Goal: Transaction & Acquisition: Download file/media

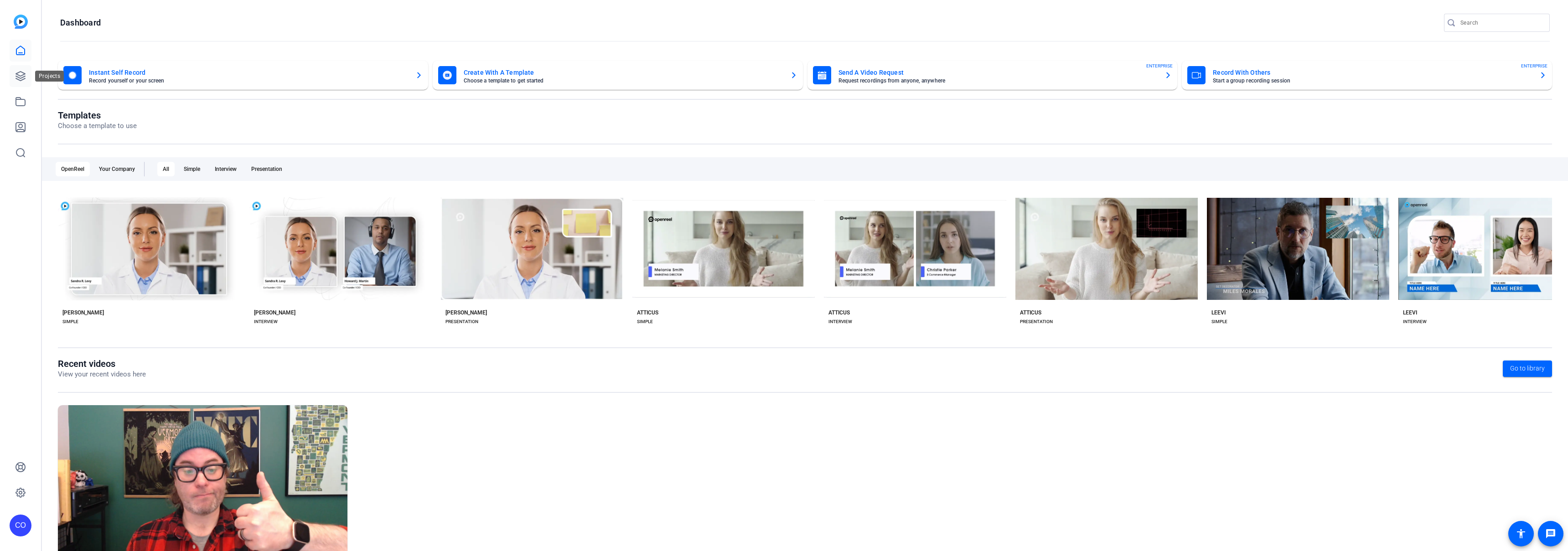
click at [20, 75] on icon at bounding box center [20, 76] width 9 height 9
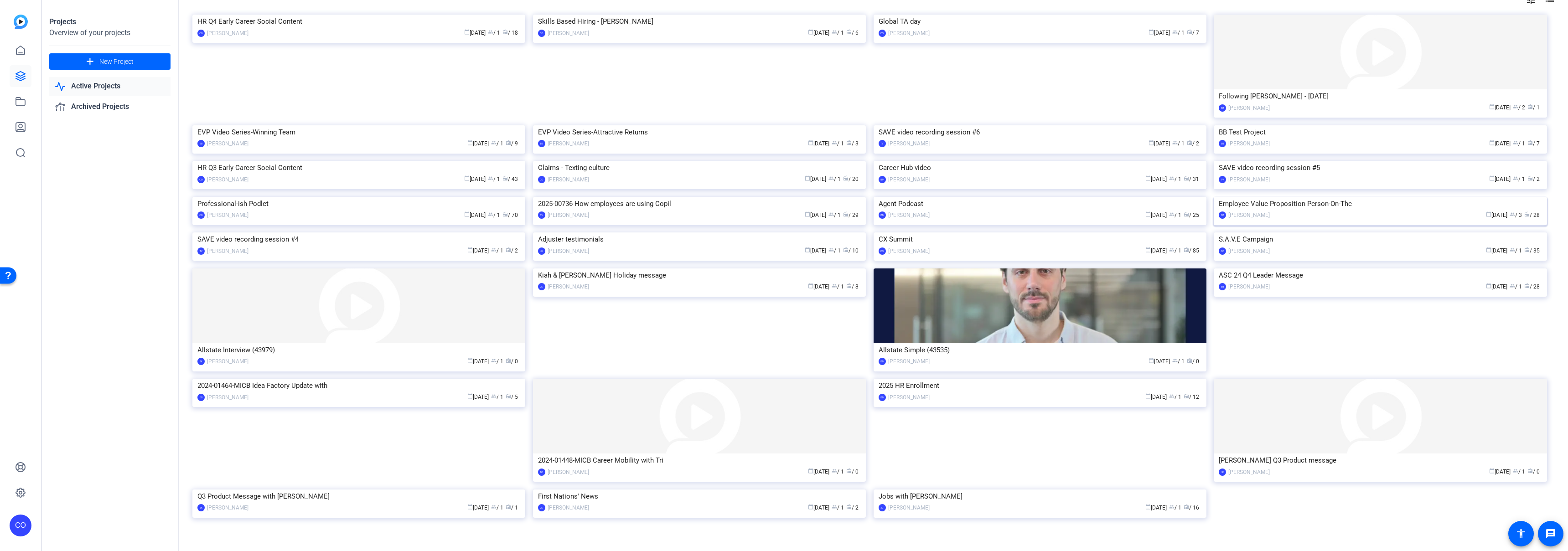
scroll to position [52, 0]
click at [351, 212] on div "Professional-ish Podlet" at bounding box center [359, 204] width 323 height 13
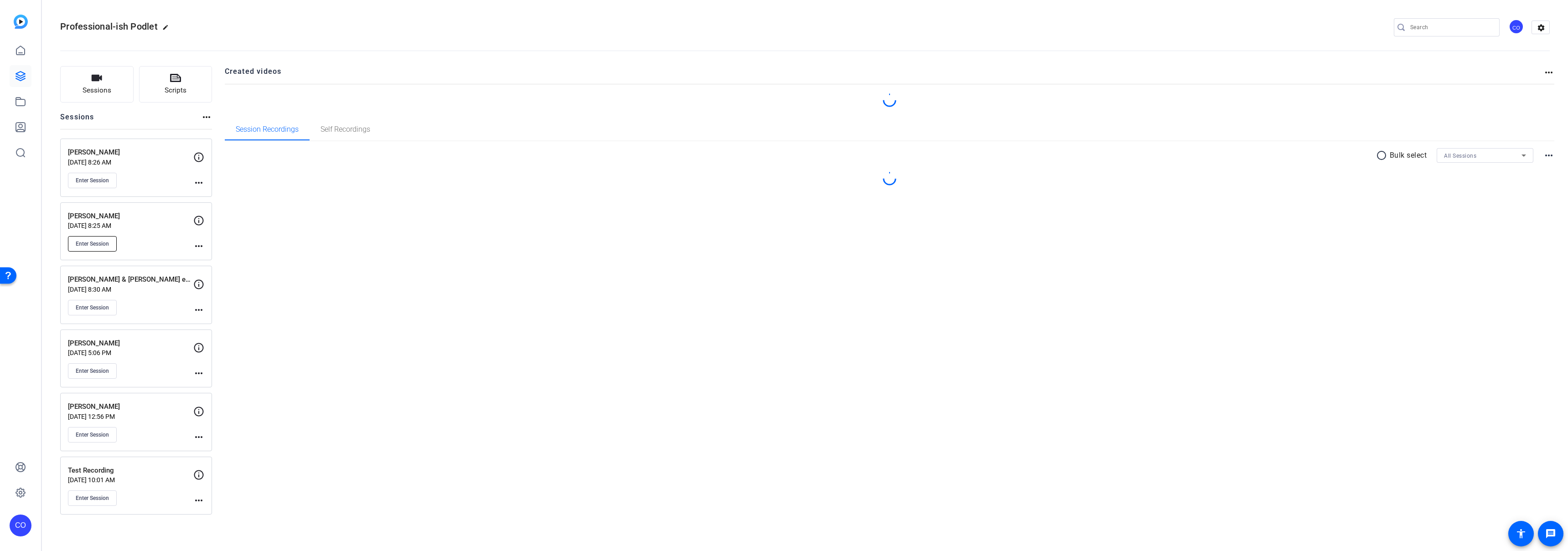
click at [86, 242] on span "Enter Session" at bounding box center [92, 244] width 33 height 7
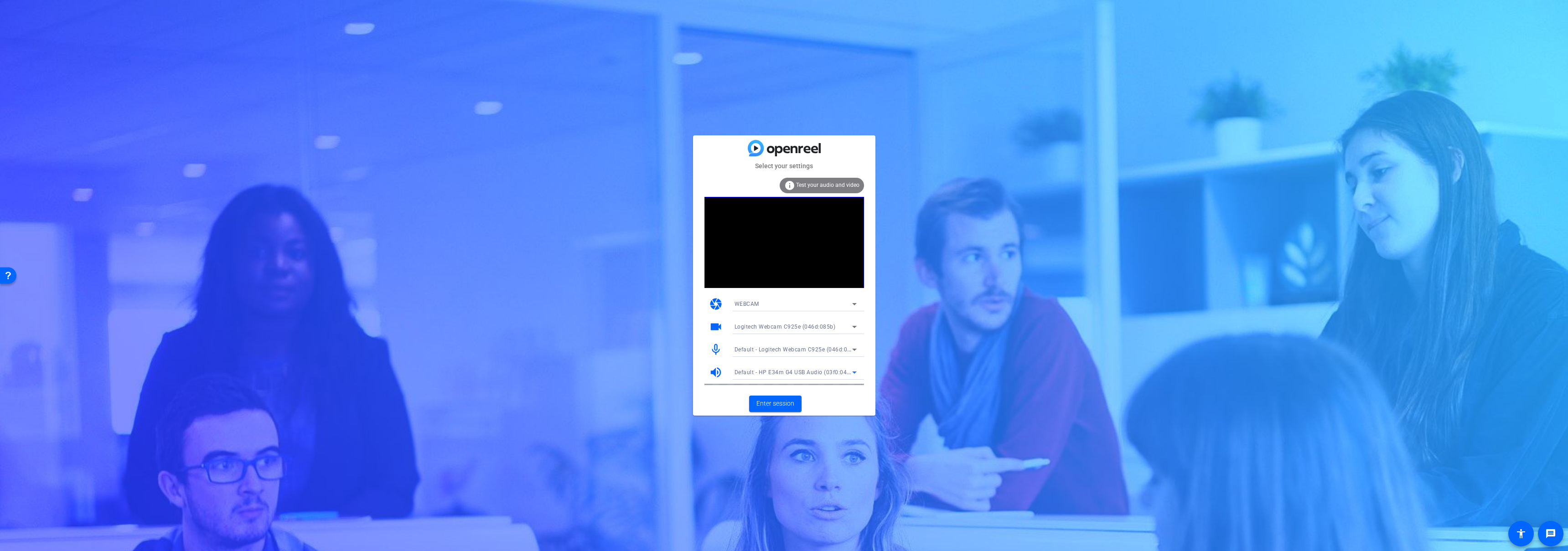
click at [791, 372] on span "Default - HP E34m G4 USB Audio (03f0:0487)" at bounding box center [795, 372] width 121 height 7
click at [1355, 97] on div at bounding box center [784, 276] width 1568 height 551
click at [1244, 190] on div "Select your settings info Test your audio and video camera WEBCAM videocam Logi…" at bounding box center [784, 276] width 1568 height 551
click at [766, 373] on span "Default - Targus Audio (17e9:602f)" at bounding box center [781, 372] width 93 height 6
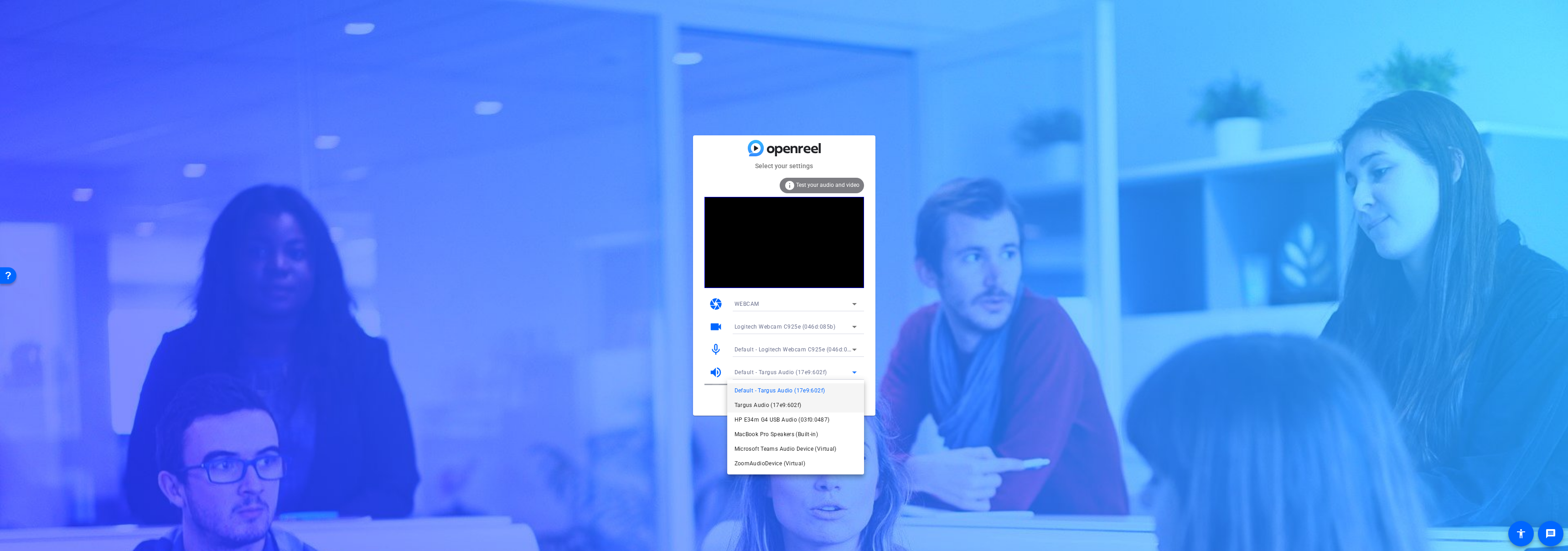
click at [758, 400] on span "Targus Audio (17e9:602f)" at bounding box center [768, 405] width 67 height 11
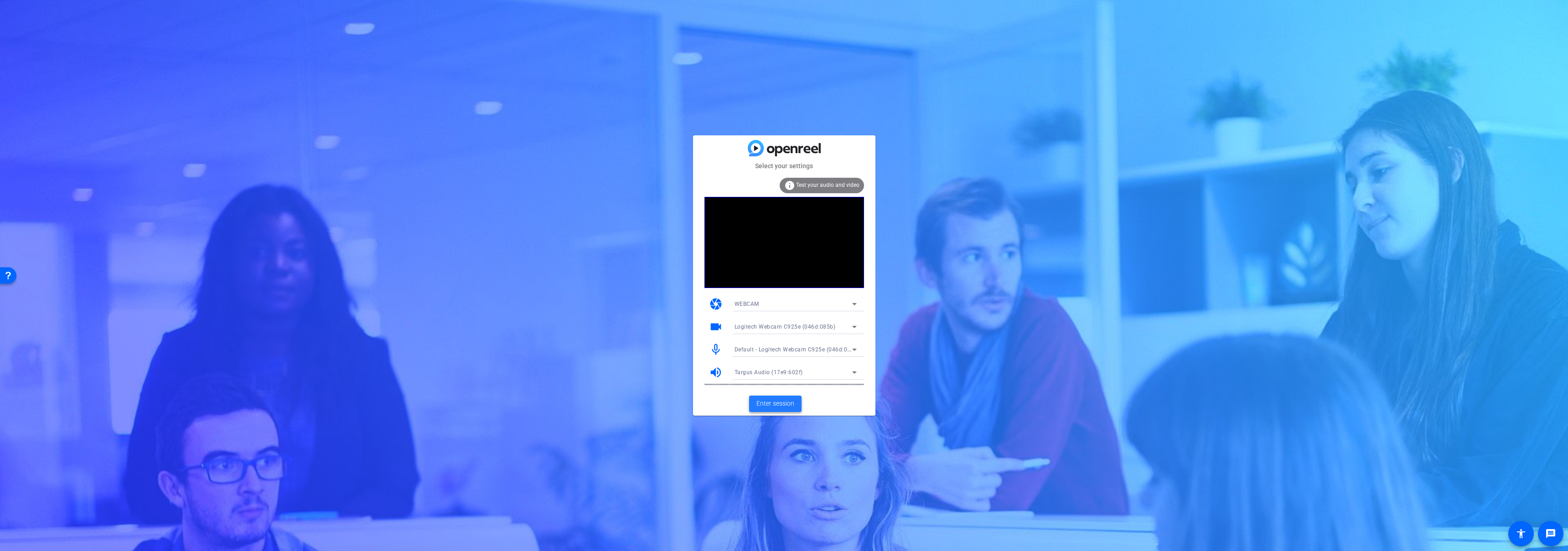
click at [779, 402] on span "Enter session" at bounding box center [775, 403] width 38 height 10
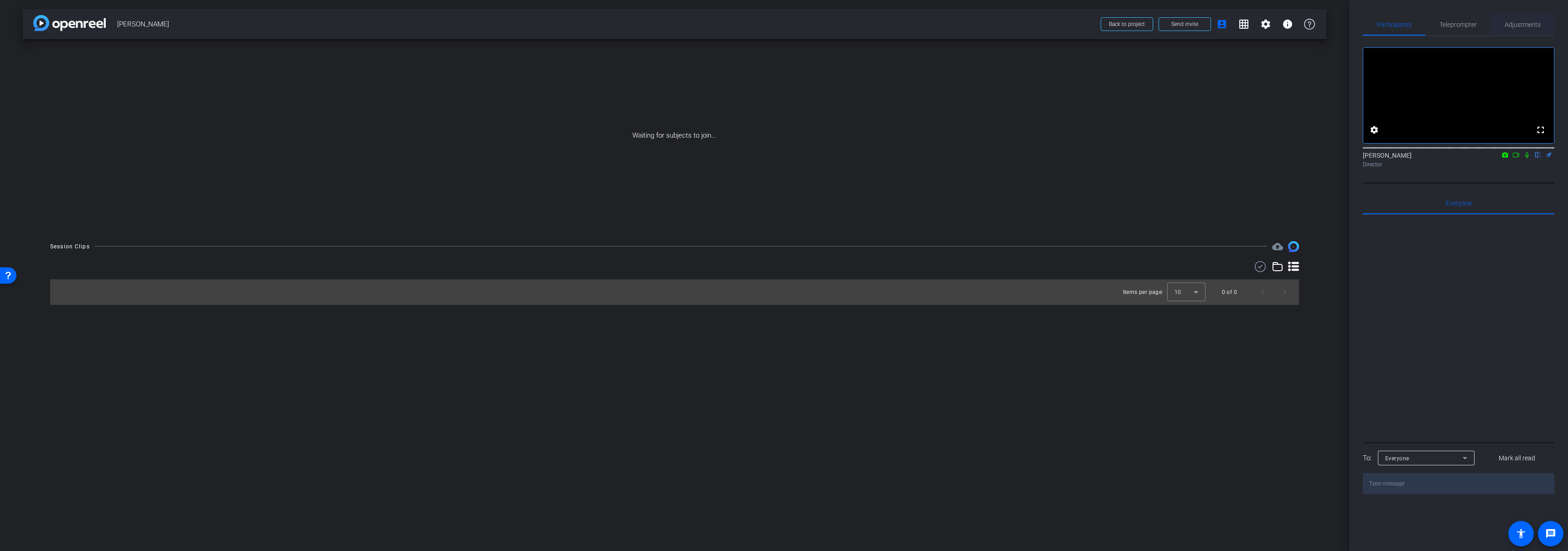
click at [1522, 24] on span "Adjustments" at bounding box center [1522, 24] width 36 height 6
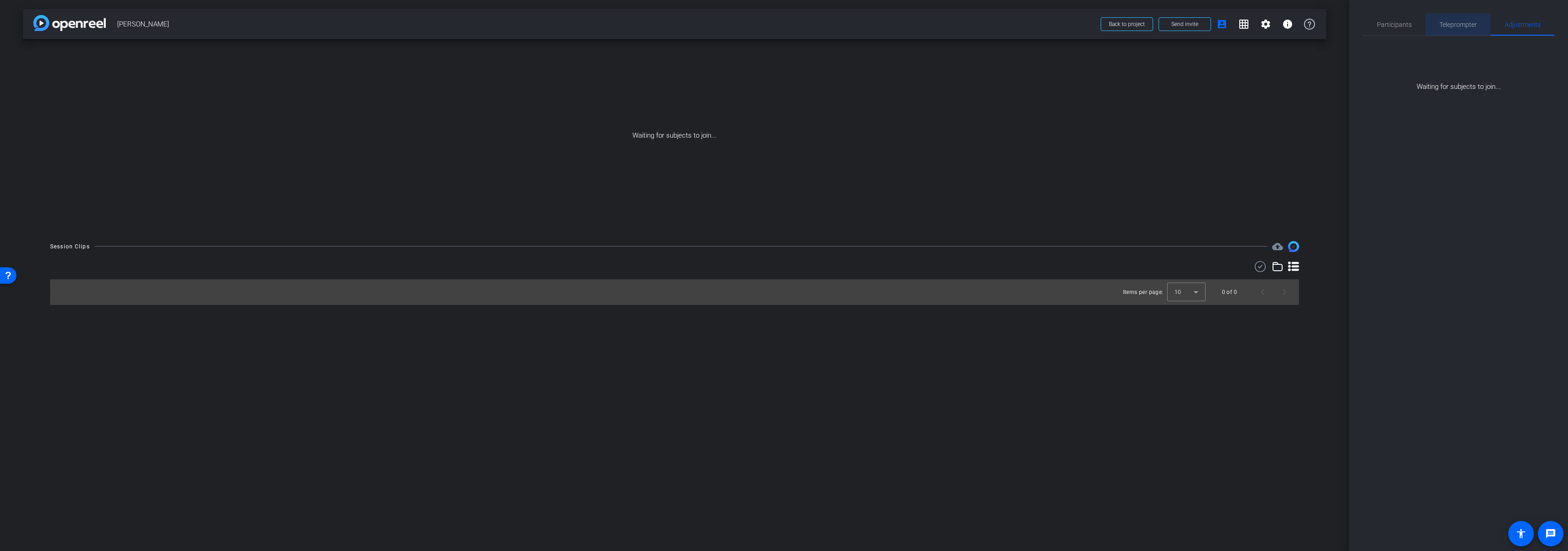
click at [1441, 29] on span "Teleprompter" at bounding box center [1458, 24] width 37 height 22
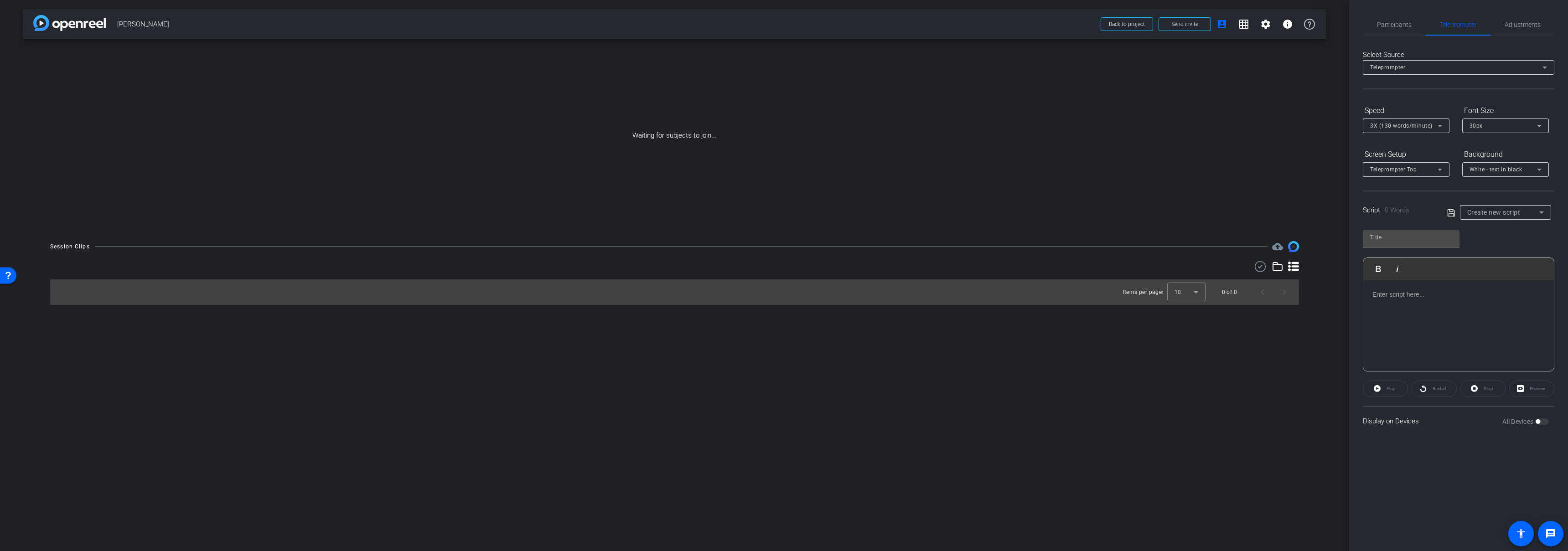
click at [1395, 30] on span "Participants" at bounding box center [1394, 24] width 35 height 22
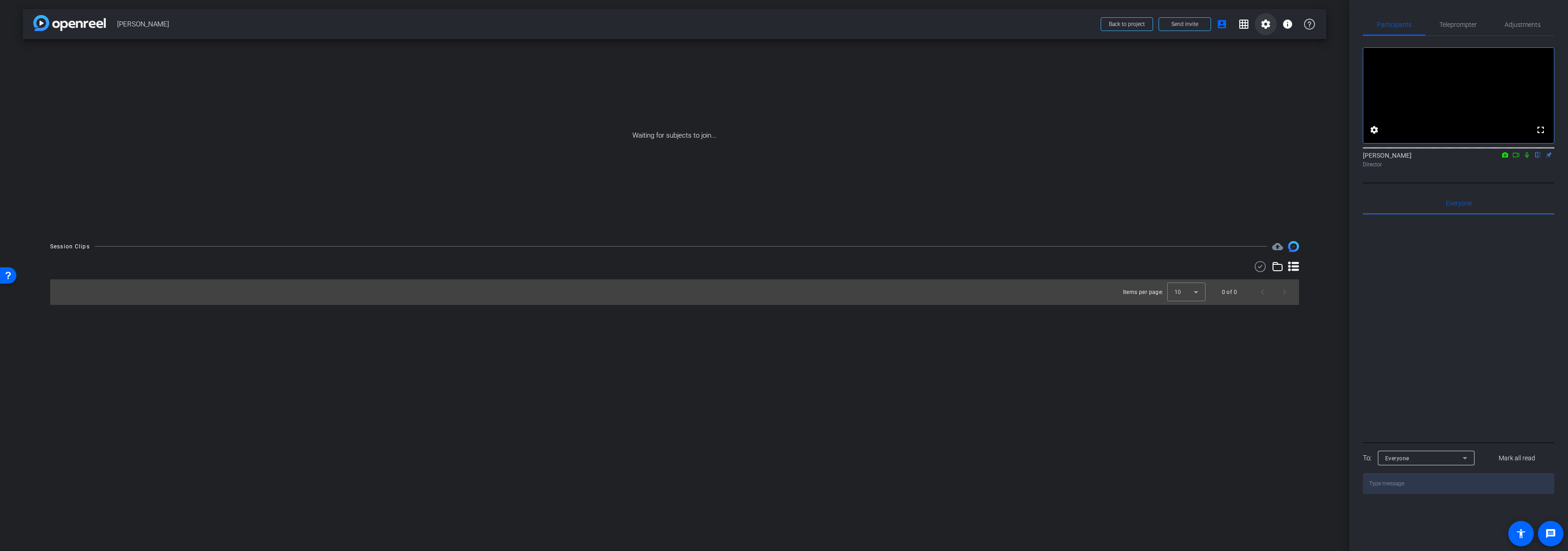
click at [1263, 24] on mat-icon "settings" at bounding box center [1265, 24] width 11 height 11
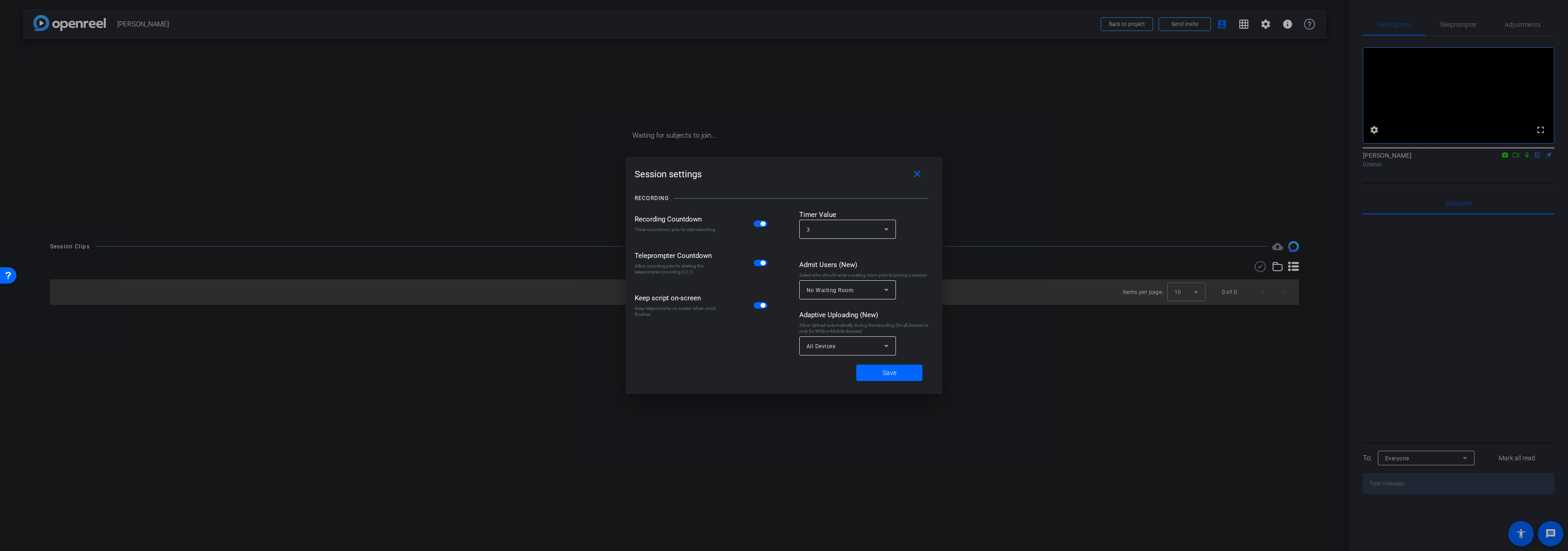
click at [760, 225] on span "button" at bounding box center [760, 224] width 13 height 6
click at [762, 263] on span "button" at bounding box center [762, 262] width 4 height 4
click at [761, 304] on span "button" at bounding box center [762, 305] width 4 height 4
click at [893, 371] on span "Save" at bounding box center [889, 373] width 13 height 10
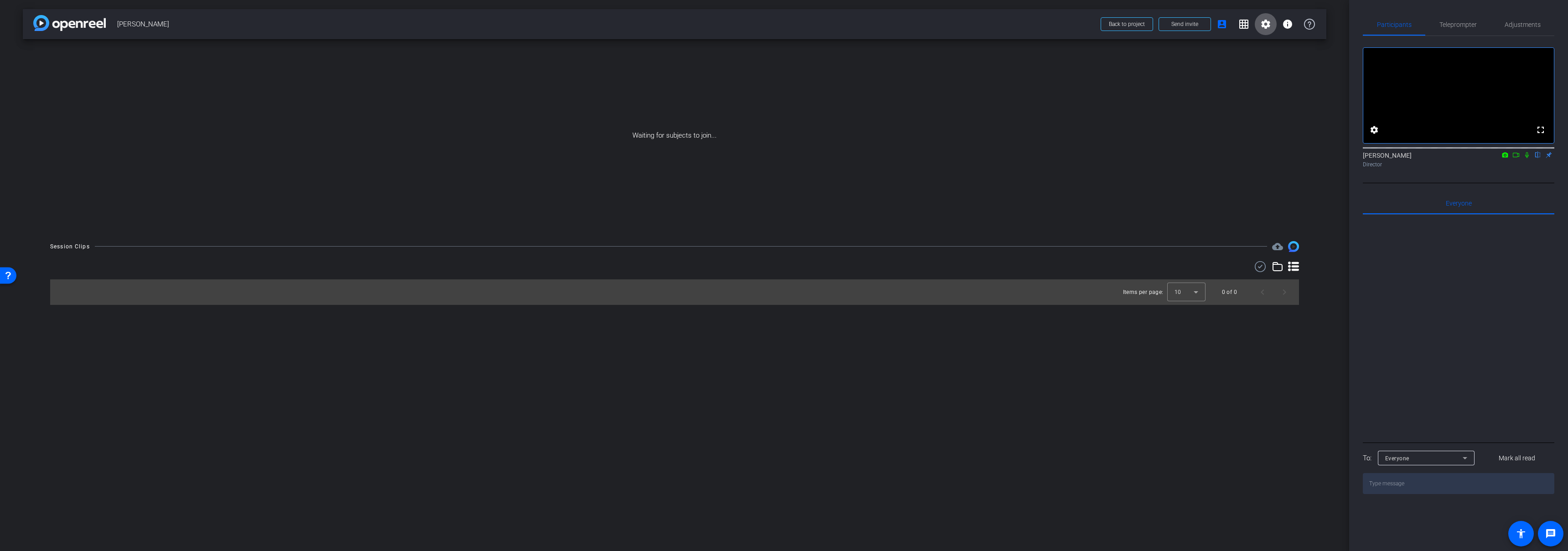
click at [1525, 158] on icon at bounding box center [1527, 154] width 7 height 6
click at [1541, 135] on mat-icon "fullscreen" at bounding box center [1541, 130] width 11 height 11
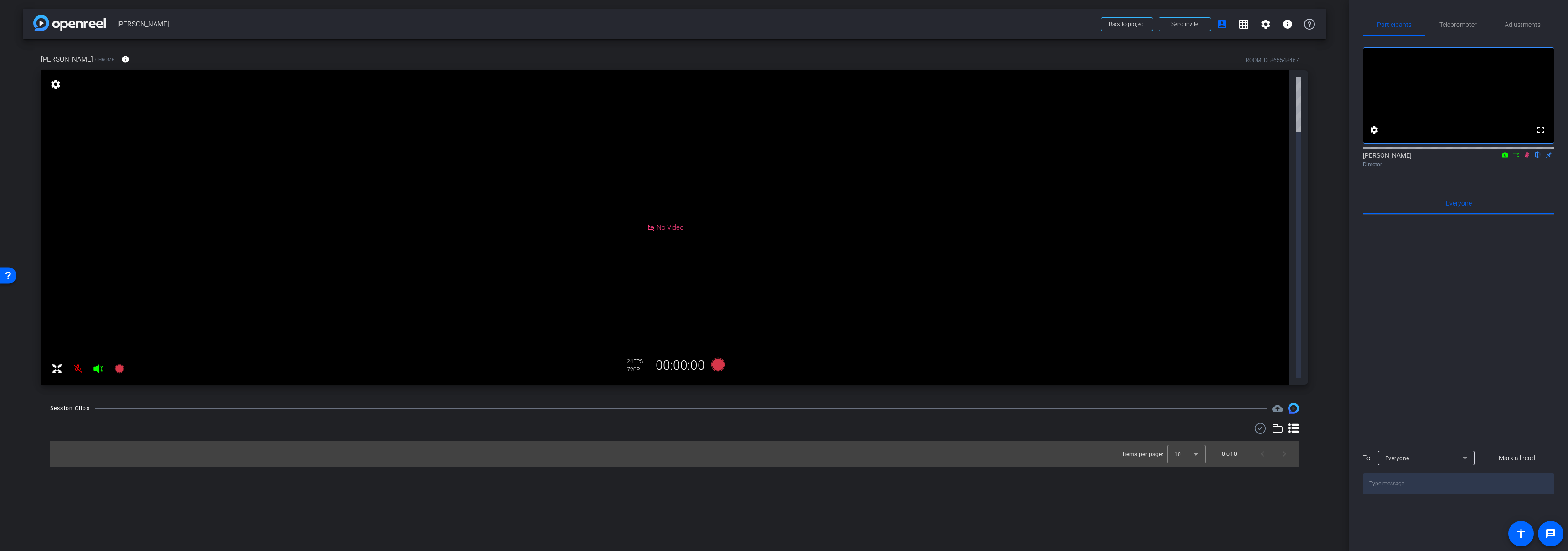
click at [1524, 158] on icon at bounding box center [1527, 154] width 7 height 6
click at [75, 369] on mat-icon at bounding box center [78, 369] width 18 height 18
click at [1498, 26] on div "Adjustments" at bounding box center [1522, 24] width 64 height 22
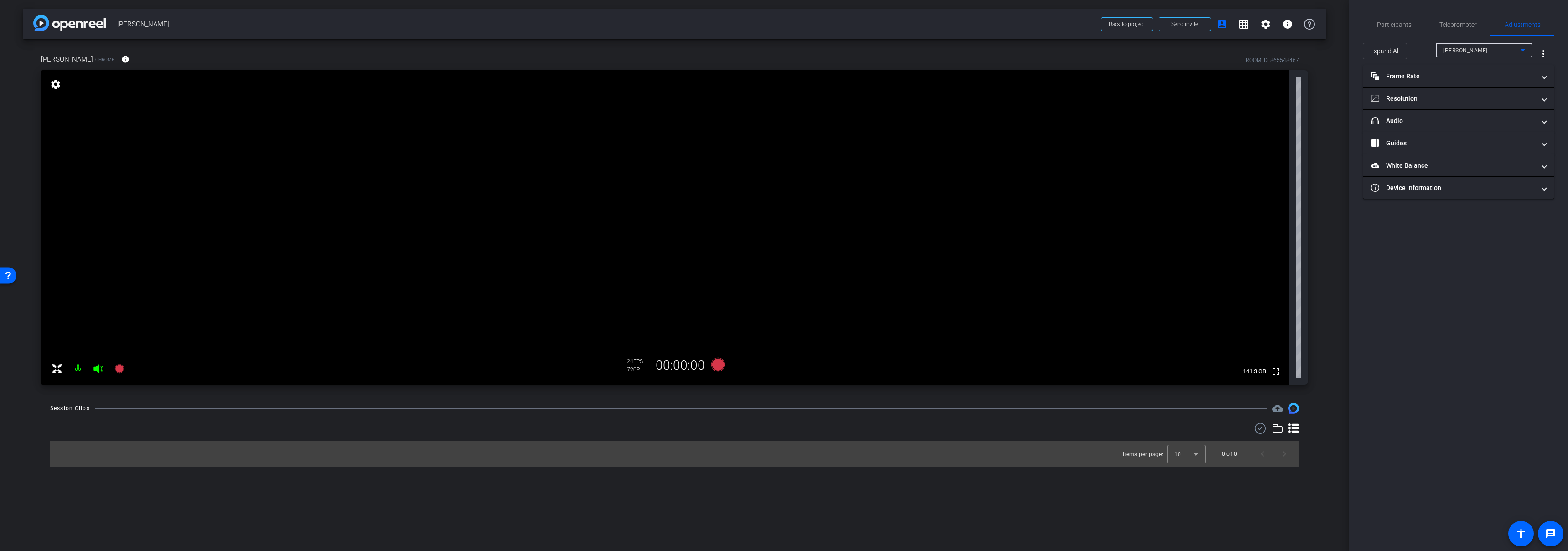
click at [1452, 52] on span "Mollie" at bounding box center [1465, 50] width 44 height 6
click at [1463, 50] on div at bounding box center [784, 276] width 1568 height 551
click at [1424, 94] on mat-panel-title "Resolution" at bounding box center [1453, 99] width 164 height 10
click at [1465, 131] on div "1080" at bounding box center [1466, 132] width 34 height 15
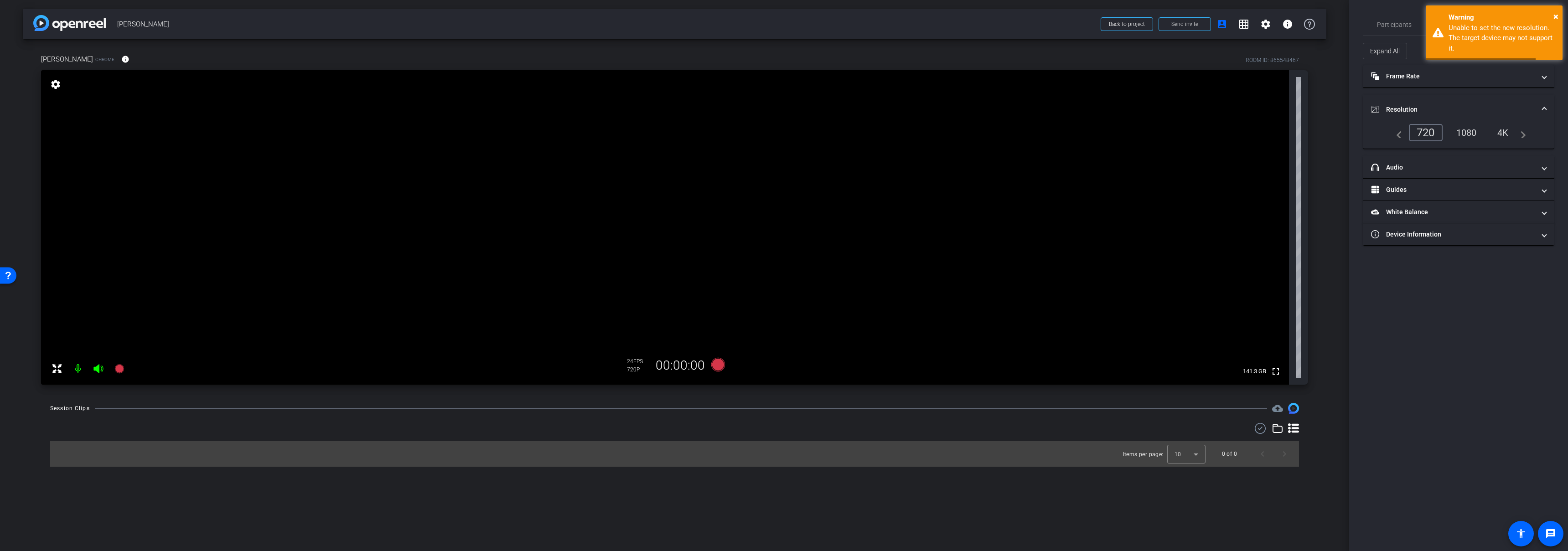
click at [1457, 104] on mat-expansion-panel-header "Resolution" at bounding box center [1458, 109] width 192 height 29
click at [1526, 72] on mat-panel-title "Frame Rate Frame Rate" at bounding box center [1453, 77] width 164 height 10
click at [1520, 75] on mat-panel-title "Frame Rate Frame Rate" at bounding box center [1453, 80] width 164 height 10
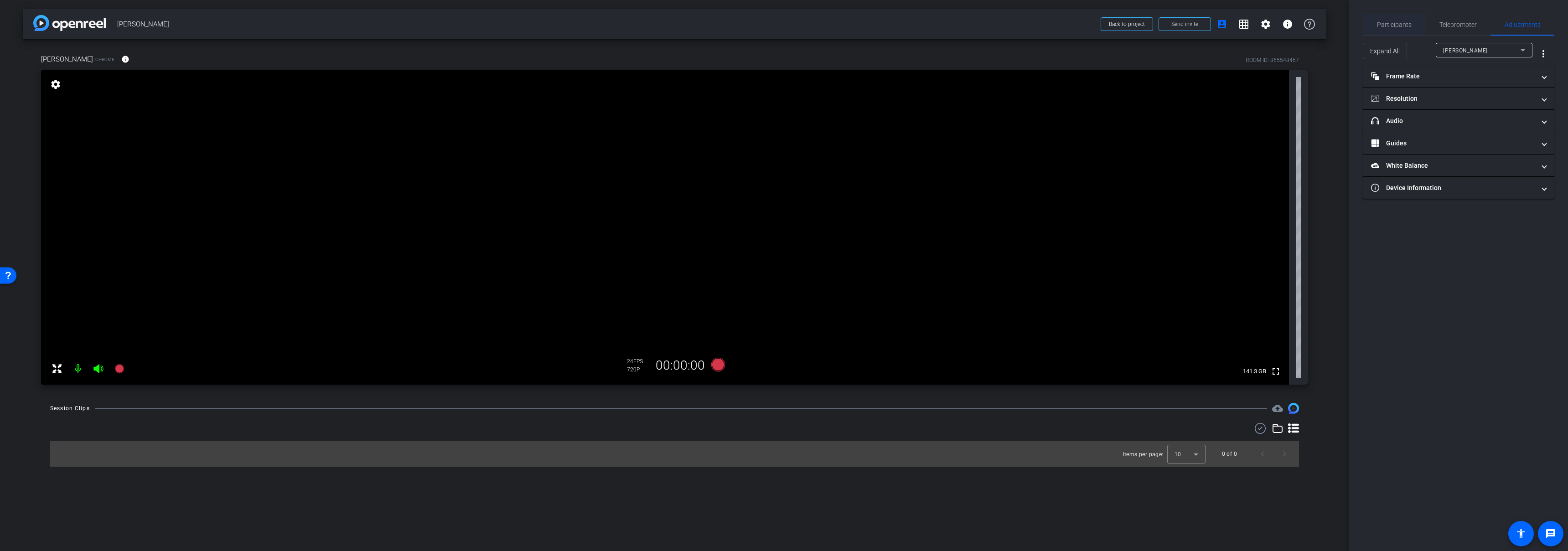
click at [1398, 22] on span "Participants" at bounding box center [1394, 24] width 35 height 6
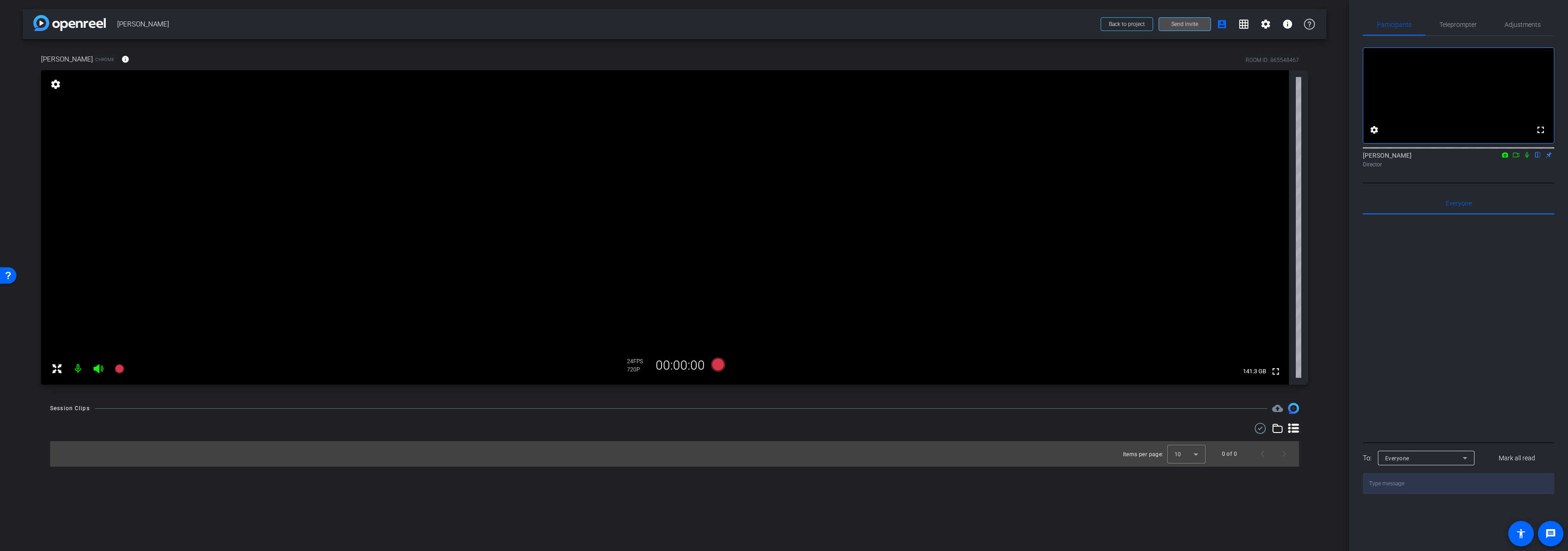
click at [1183, 25] on span "Send invite" at bounding box center [1185, 24] width 27 height 7
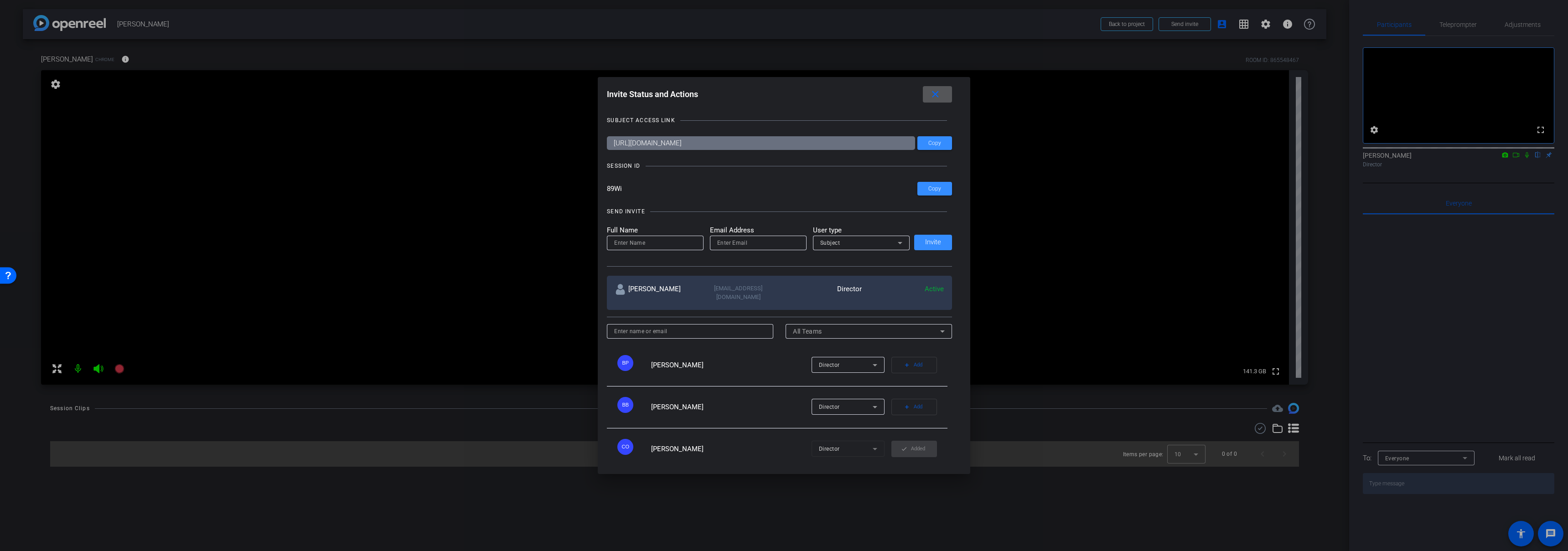
click at [941, 90] on mat-icon "close" at bounding box center [935, 94] width 12 height 12
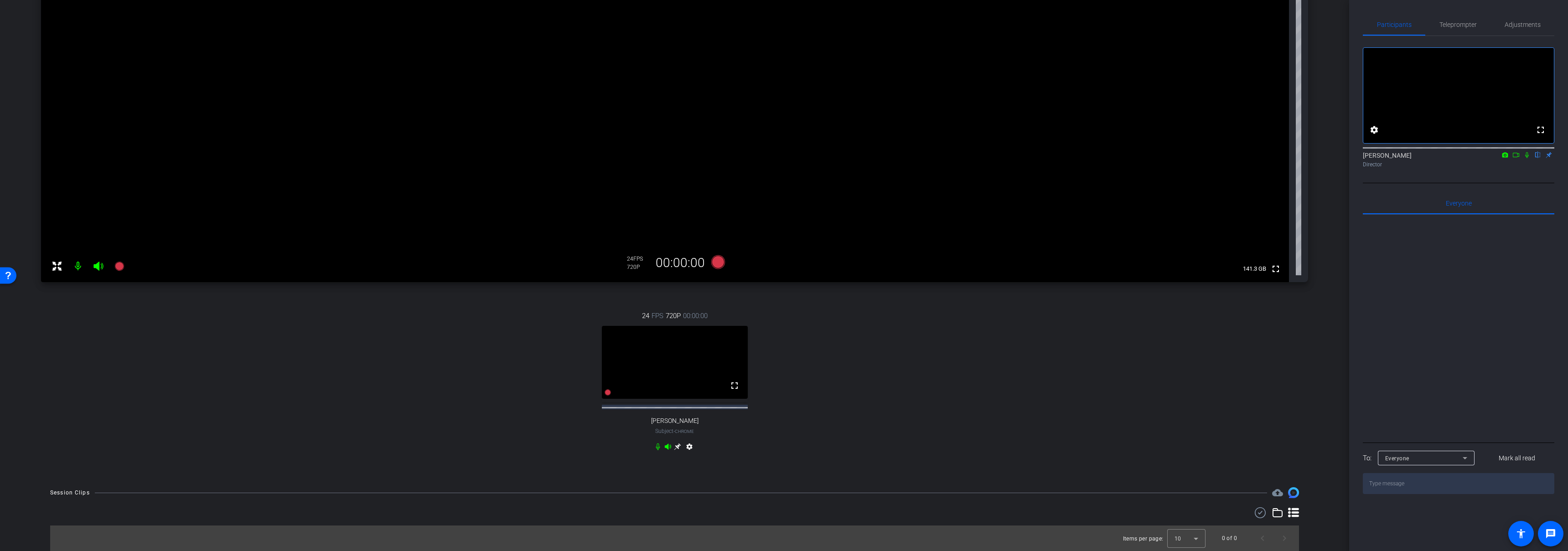
scroll to position [112, 0]
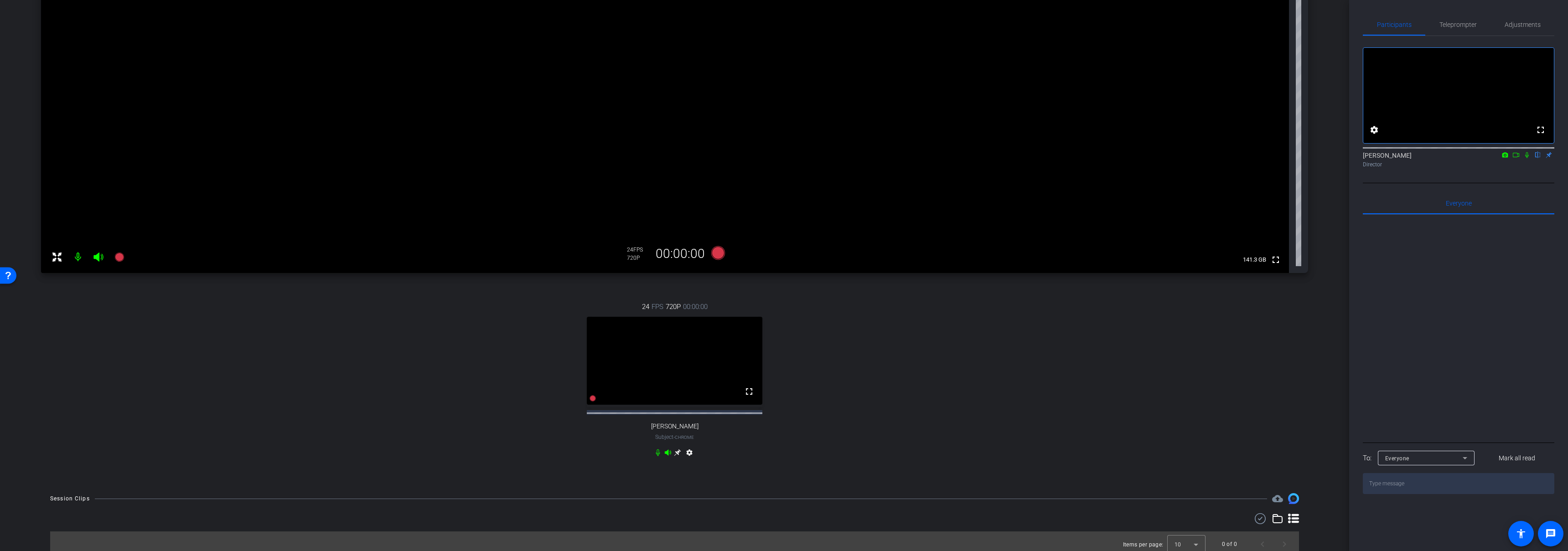
click at [676, 456] on icon at bounding box center [677, 452] width 7 height 7
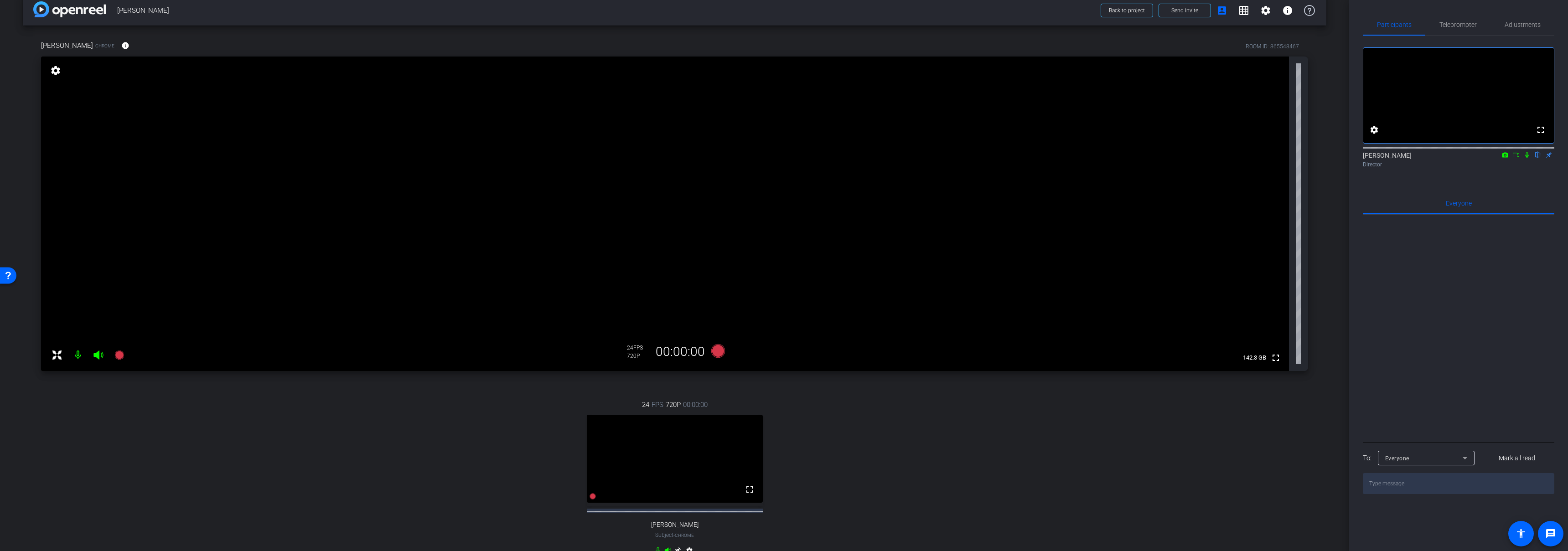
scroll to position [0, 0]
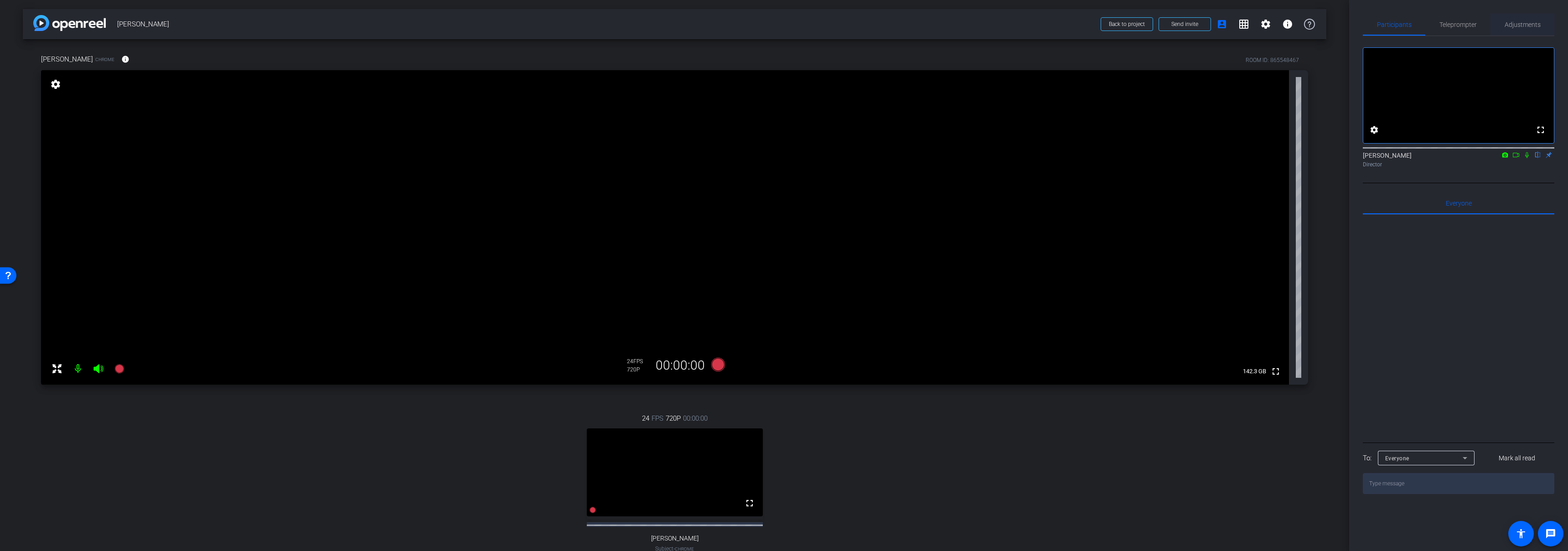
click at [1541, 20] on div "Adjustments" at bounding box center [1522, 24] width 64 height 22
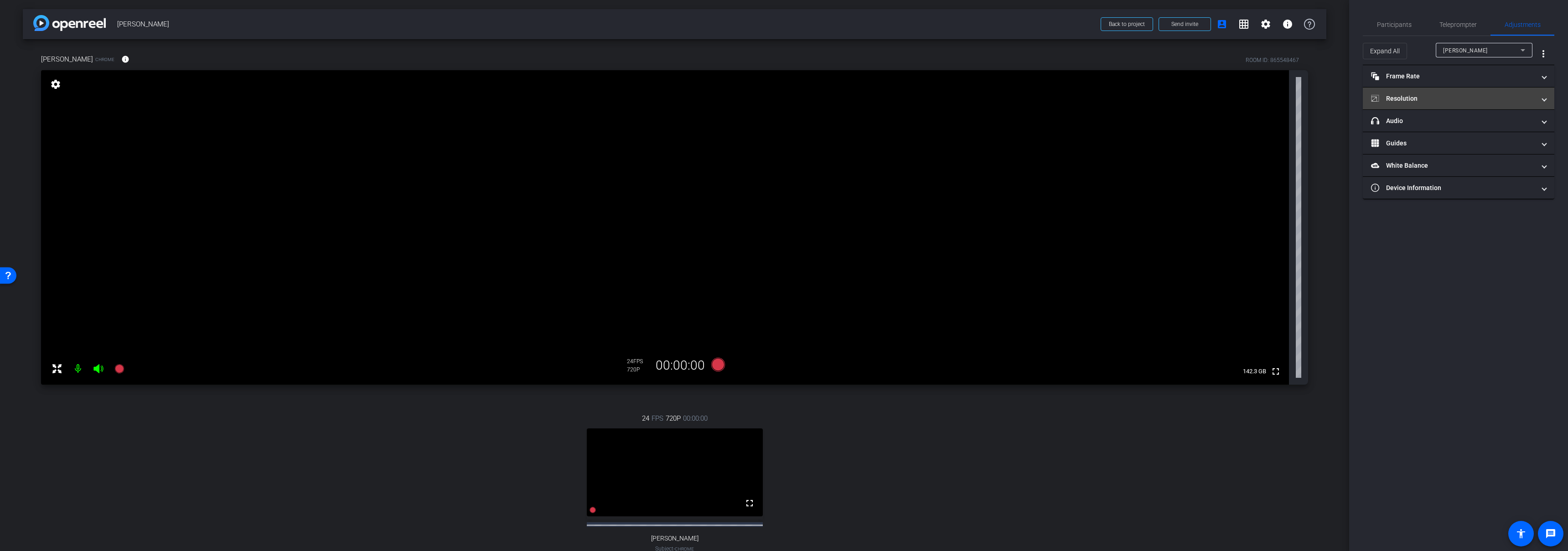
click at [1406, 94] on mat-panel-title "Resolution" at bounding box center [1453, 99] width 164 height 10
click at [1400, 99] on mat-expansion-panel-header "Resolution" at bounding box center [1458, 109] width 192 height 29
click at [1440, 98] on mat-panel-title "Resolution" at bounding box center [1453, 99] width 164 height 10
click at [1466, 136] on div "1080" at bounding box center [1466, 132] width 34 height 15
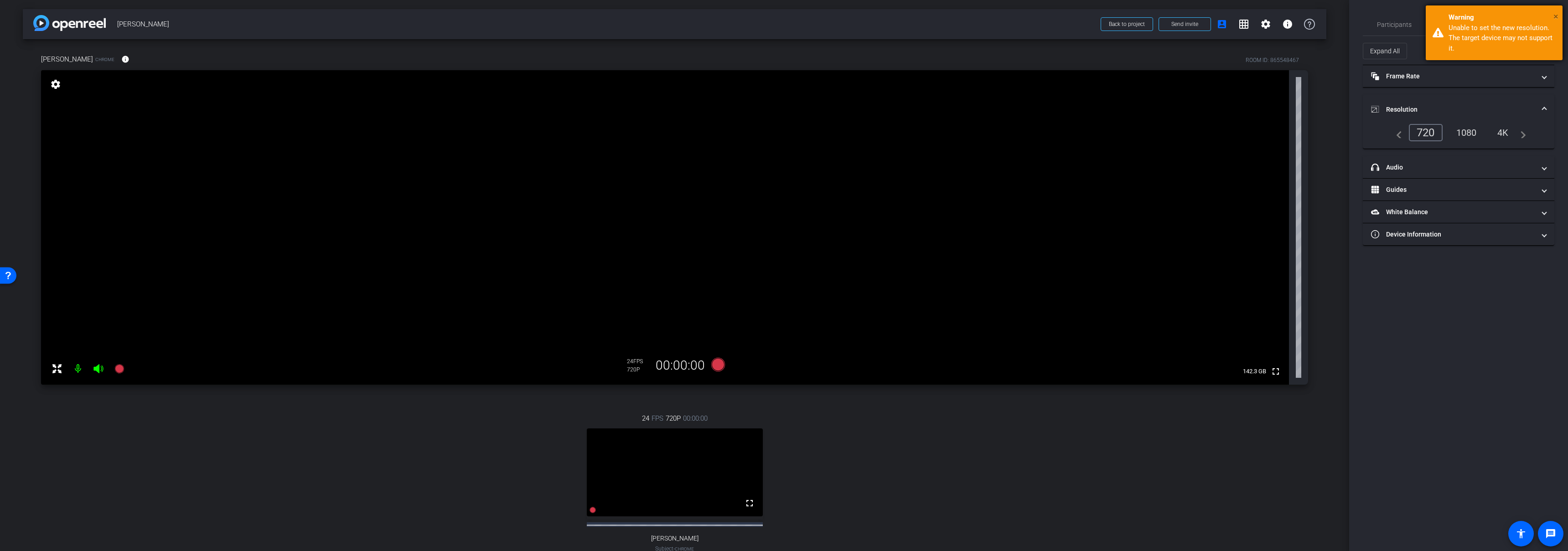
click at [1558, 16] on span "×" at bounding box center [1556, 16] width 5 height 11
click at [1488, 50] on div "Mollie" at bounding box center [1482, 50] width 77 height 12
click at [1472, 82] on span "[PERSON_NAME]" at bounding box center [1466, 83] width 46 height 11
click at [1467, 133] on div "1080" at bounding box center [1466, 132] width 34 height 15
click at [1541, 107] on span "Resolution" at bounding box center [1457, 109] width 172 height 10
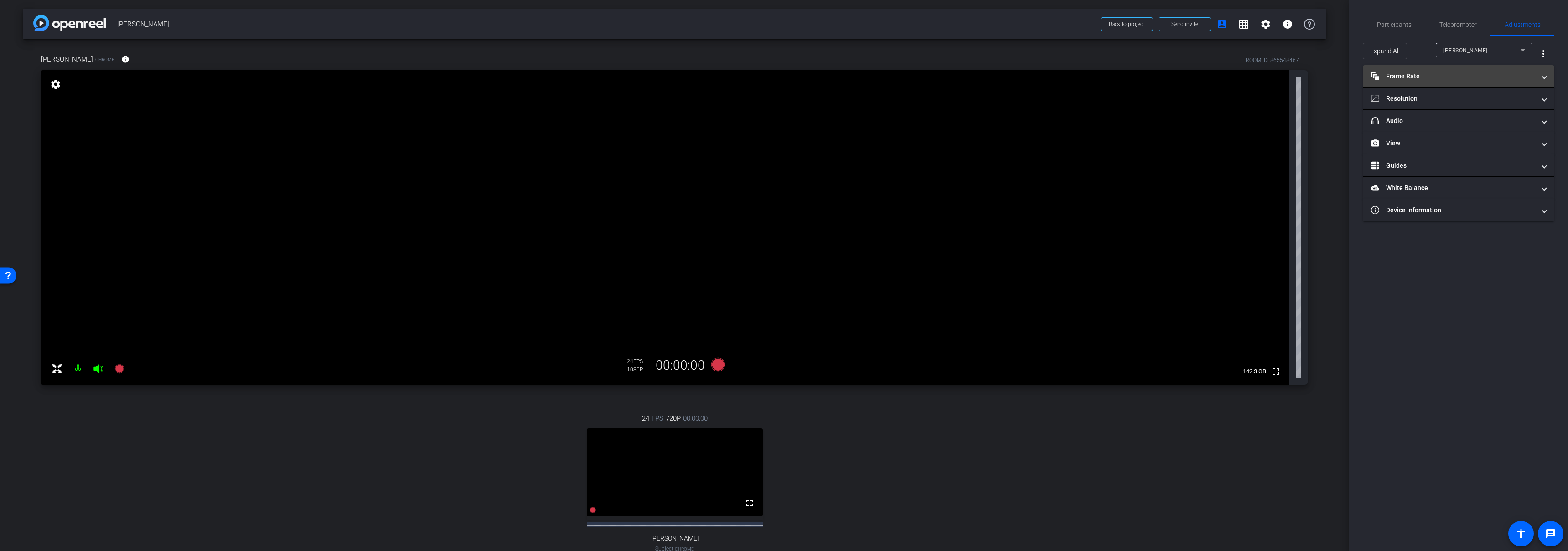
click at [1448, 74] on mat-panel-title "Frame Rate Frame Rate" at bounding box center [1453, 77] width 164 height 10
click at [1447, 75] on mat-panel-title "Frame Rate Frame Rate" at bounding box center [1453, 80] width 164 height 10
click at [1451, 77] on mat-panel-title "Frame Rate Frame Rate" at bounding box center [1453, 77] width 164 height 10
click at [1454, 78] on mat-panel-title "Frame Rate Frame Rate" at bounding box center [1453, 80] width 164 height 10
click at [1419, 140] on mat-panel-title "View" at bounding box center [1453, 144] width 164 height 10
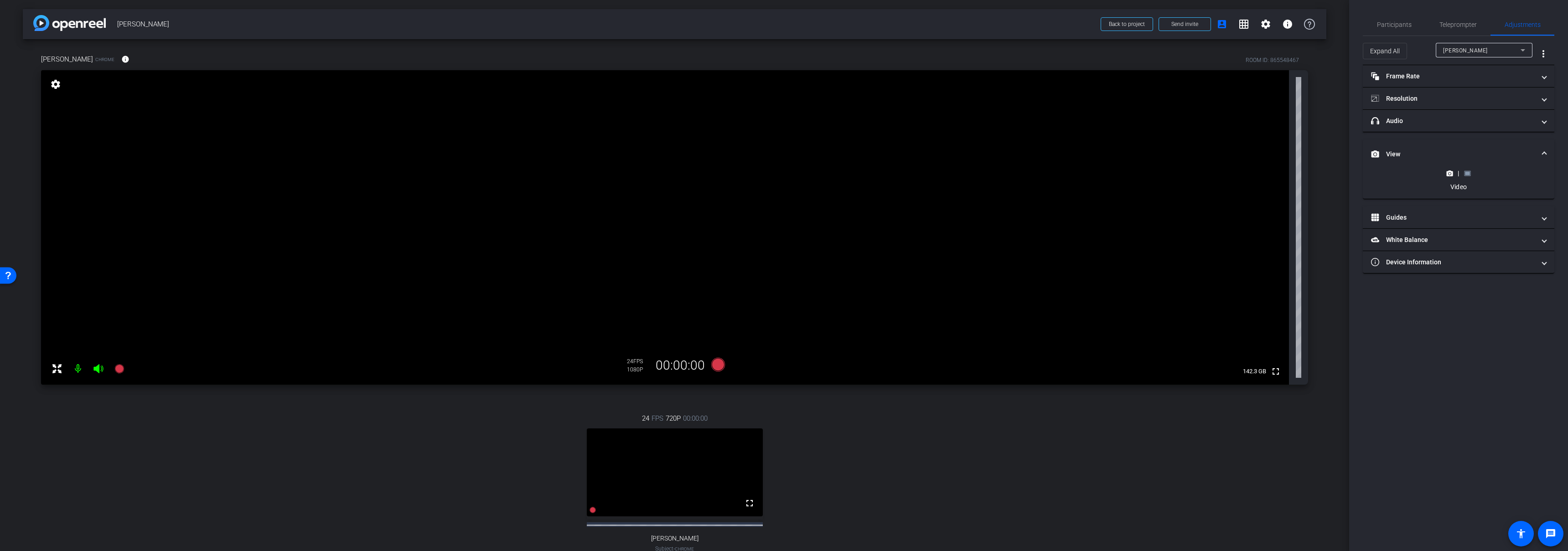
click at [1436, 142] on mat-expansion-panel-header "View" at bounding box center [1458, 154] width 192 height 29
click at [1435, 140] on mat-panel-title "Guides" at bounding box center [1453, 144] width 164 height 10
click at [1436, 140] on mat-expansion-panel-header "Guides" at bounding box center [1458, 154] width 192 height 29
click at [1426, 162] on mat-panel-title "White Balance White Balance" at bounding box center [1453, 165] width 164 height 10
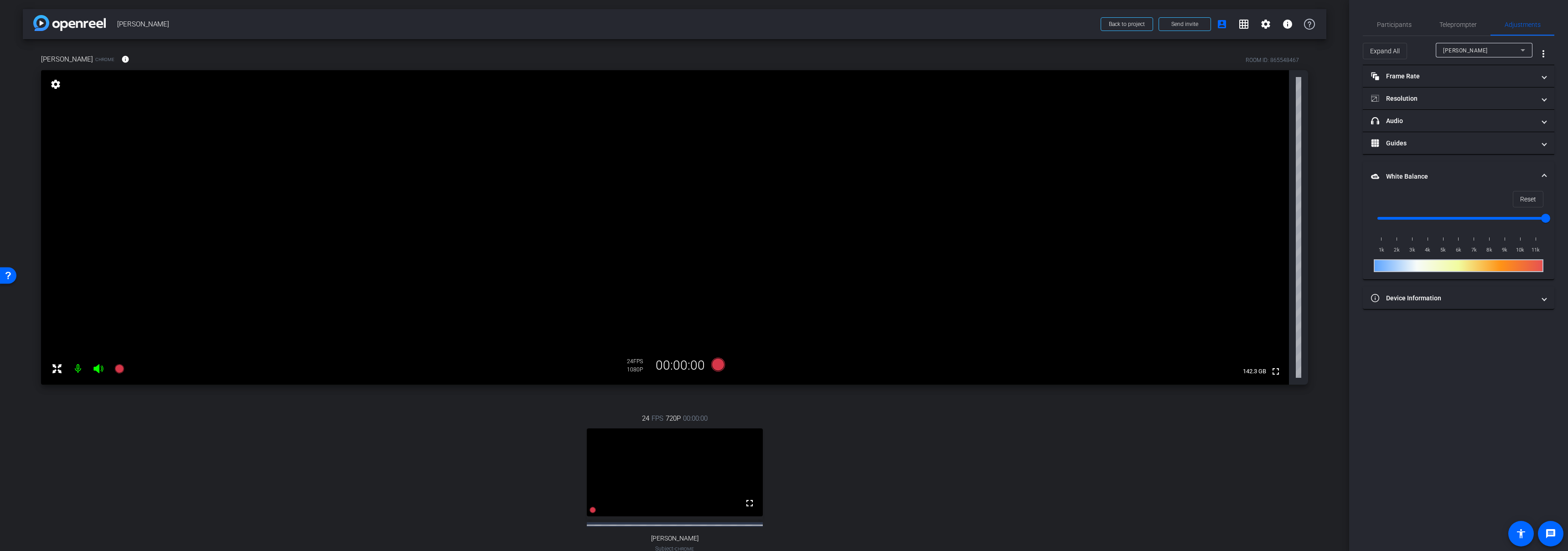
click at [1427, 165] on mat-expansion-panel-header "White Balance White Balance" at bounding box center [1458, 176] width 192 height 29
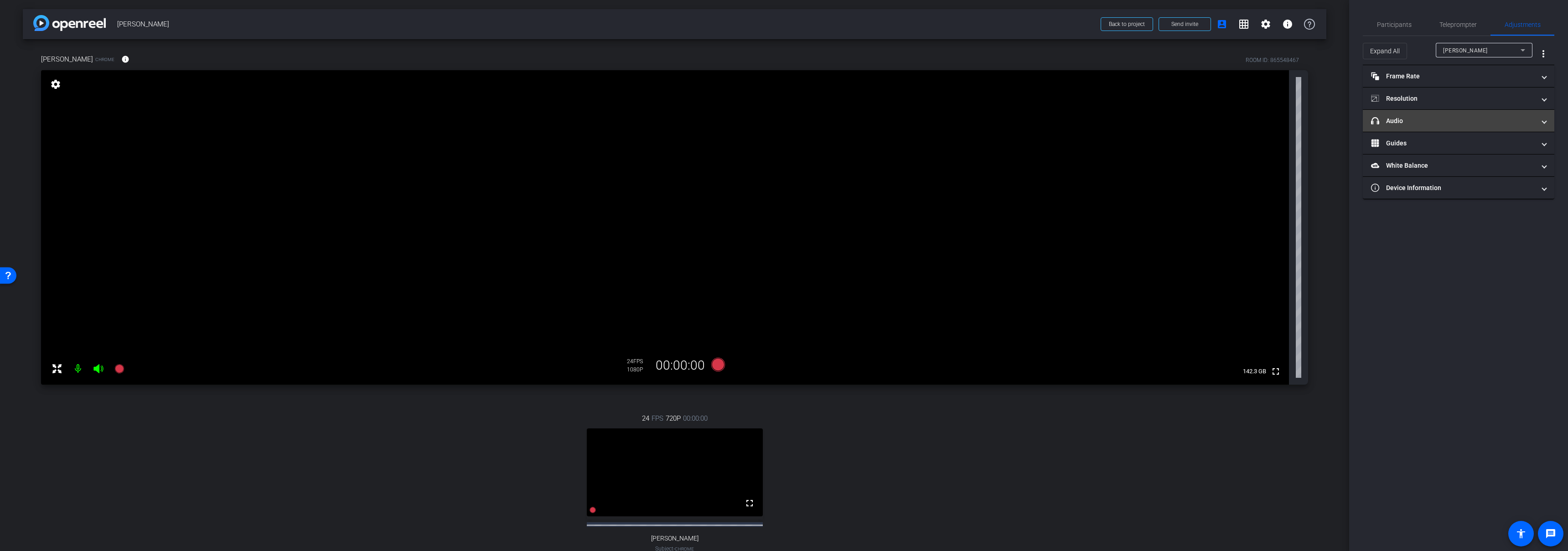
click at [1427, 122] on mat-panel-title "headphone icon Audio" at bounding box center [1453, 121] width 164 height 10
click at [1438, 119] on mat-expansion-panel-header "headphone icon Audio" at bounding box center [1458, 132] width 192 height 29
click at [1430, 100] on mat-panel-title "Resolution" at bounding box center [1453, 99] width 164 height 10
click at [1432, 98] on mat-expansion-panel-header "Resolution" at bounding box center [1458, 109] width 192 height 29
click at [1432, 74] on mat-panel-title "Frame Rate Frame Rate" at bounding box center [1453, 77] width 164 height 10
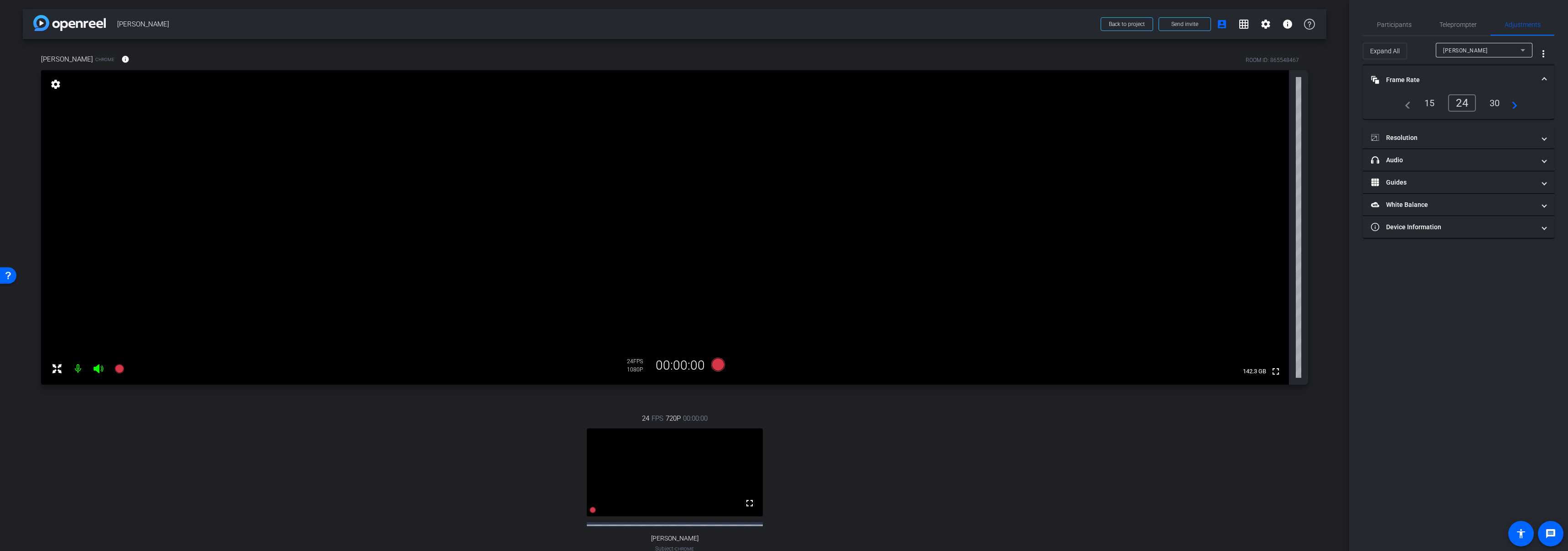
click at [1432, 74] on mat-expansion-panel-header "Frame Rate Frame Rate" at bounding box center [1458, 80] width 192 height 29
click at [58, 85] on mat-icon "settings" at bounding box center [55, 85] width 13 height 11
click at [1427, 80] on mat-panel-title "Frame Rate Frame Rate" at bounding box center [1453, 77] width 164 height 10
click at [1426, 75] on mat-panel-title "Frame Rate Frame Rate" at bounding box center [1453, 80] width 164 height 10
click at [1539, 54] on mat-icon "more_vert" at bounding box center [1544, 54] width 11 height 11
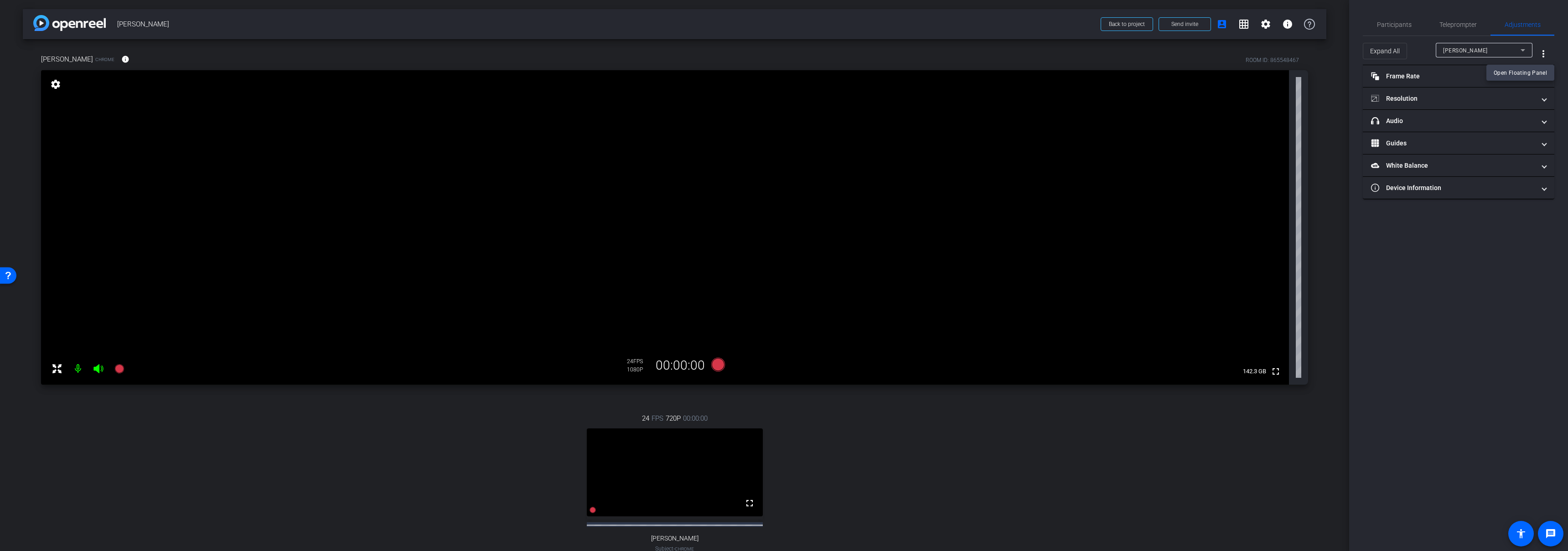
click at [1542, 52] on div at bounding box center [784, 276] width 1568 height 551
click at [1416, 120] on mat-panel-title "headphone icon Audio" at bounding box center [1453, 121] width 164 height 10
click at [1421, 119] on mat-expansion-panel-header "headphone icon Audio" at bounding box center [1458, 132] width 192 height 29
click at [1419, 164] on mat-panel-title "White Balance White Balance" at bounding box center [1453, 165] width 164 height 10
click at [1431, 166] on mat-expansion-panel-header "White Balance White Balance" at bounding box center [1458, 176] width 192 height 29
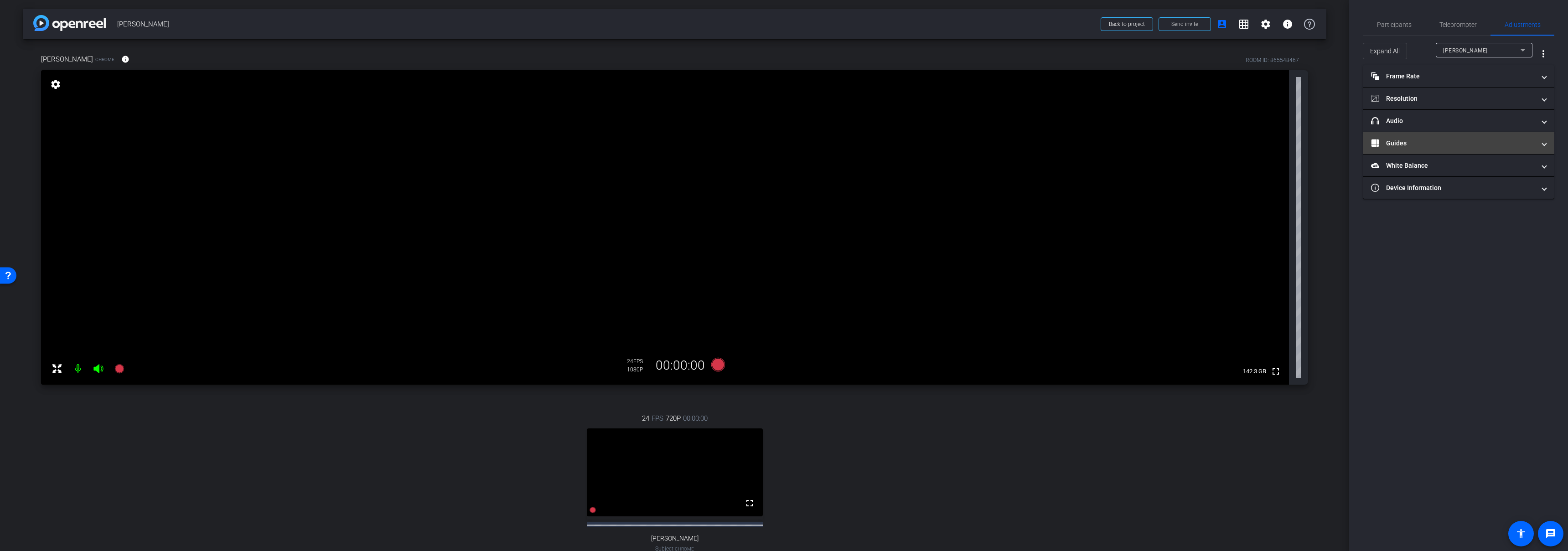
click at [1430, 140] on mat-panel-title "Guides" at bounding box center [1453, 144] width 164 height 10
click at [1433, 142] on mat-expansion-panel-header "Guides" at bounding box center [1458, 154] width 192 height 29
click at [1426, 78] on mat-panel-title "Frame Rate Frame Rate" at bounding box center [1453, 77] width 164 height 10
click at [1438, 75] on mat-panel-title "Frame Rate Frame Rate" at bounding box center [1453, 80] width 164 height 10
click at [1433, 122] on mat-panel-title "headphone icon Audio" at bounding box center [1453, 121] width 164 height 10
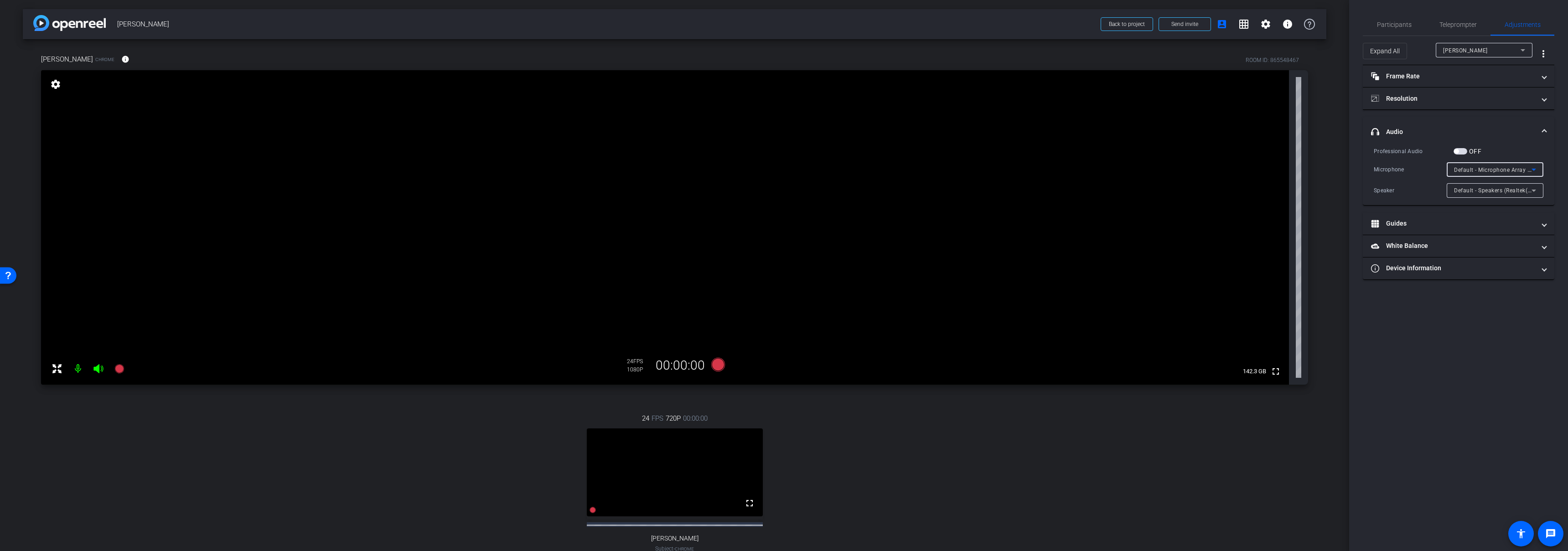
click at [1478, 168] on span "Default - Microphone Array (Intel® Smart Sound Technology for Digital Microphon…" at bounding box center [1567, 170] width 226 height 7
click at [1479, 168] on div at bounding box center [784, 276] width 1568 height 551
click at [1489, 168] on span "Default - Headset Microphone (Jabra Evolve2 30 SE)" at bounding box center [1524, 170] width 140 height 7
click at [1491, 164] on div at bounding box center [784, 276] width 1568 height 551
click at [1476, 170] on span "Default - Headset Microphone (Jabra Evolve2 30 SE)" at bounding box center [1524, 170] width 140 height 7
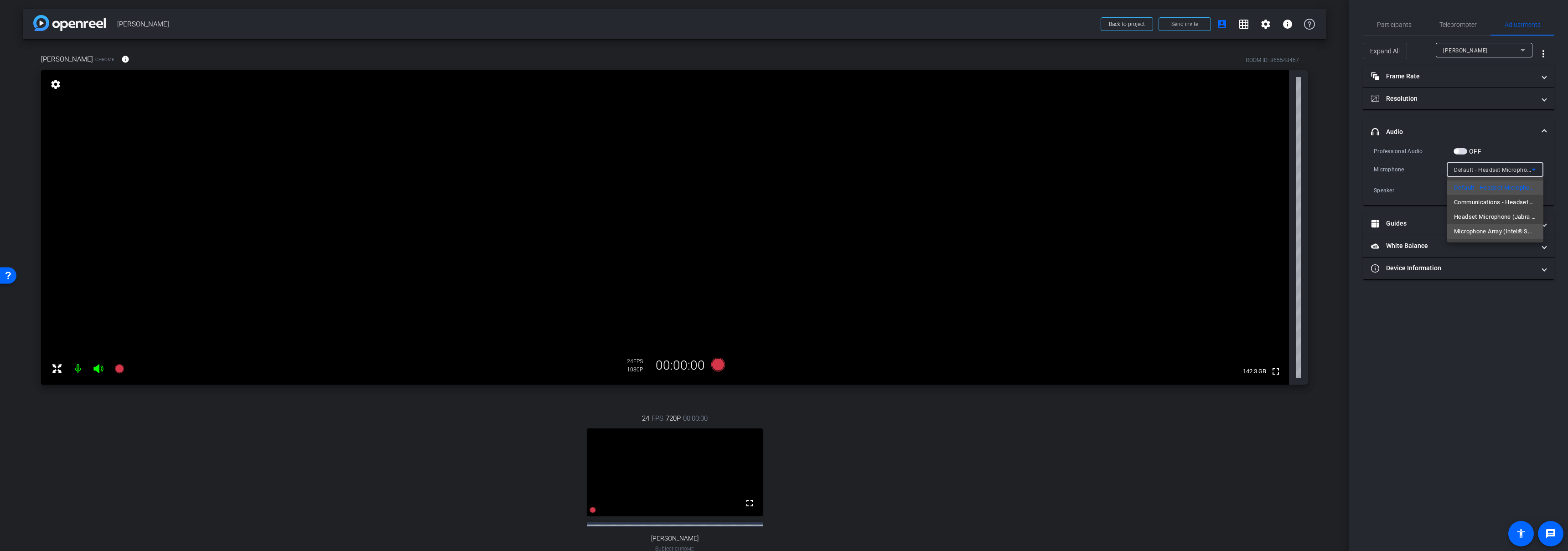
click at [1486, 228] on span "Microphone Array (Intel® Smart Sound Technology for Digital Microphones)" at bounding box center [1495, 232] width 82 height 11
click at [1489, 167] on span "Microphone Array (Intel® Smart Sound Technology for Digital Microphones)" at bounding box center [1555, 170] width 202 height 7
click at [1480, 187] on span "Default - Headset Microphone (Jabra Evolve2 30 SE)" at bounding box center [1495, 188] width 82 height 11
click at [1480, 168] on span "Default - Headset Microphone (Jabra Evolve2 30 SE)" at bounding box center [1524, 170] width 140 height 7
click at [1480, 169] on div at bounding box center [784, 276] width 1568 height 551
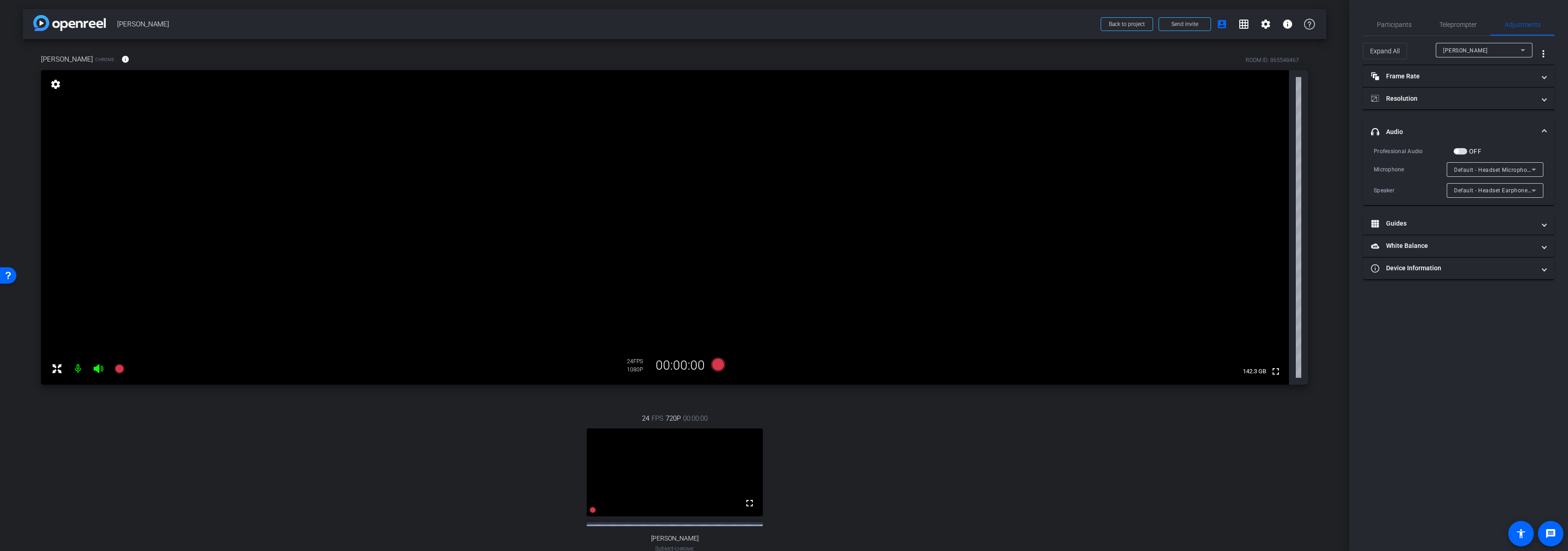
click at [1446, 122] on mat-expansion-panel-header "headphone icon Audio" at bounding box center [1458, 132] width 192 height 29
click at [1239, 23] on mat-icon "grid_on" at bounding box center [1244, 24] width 11 height 11
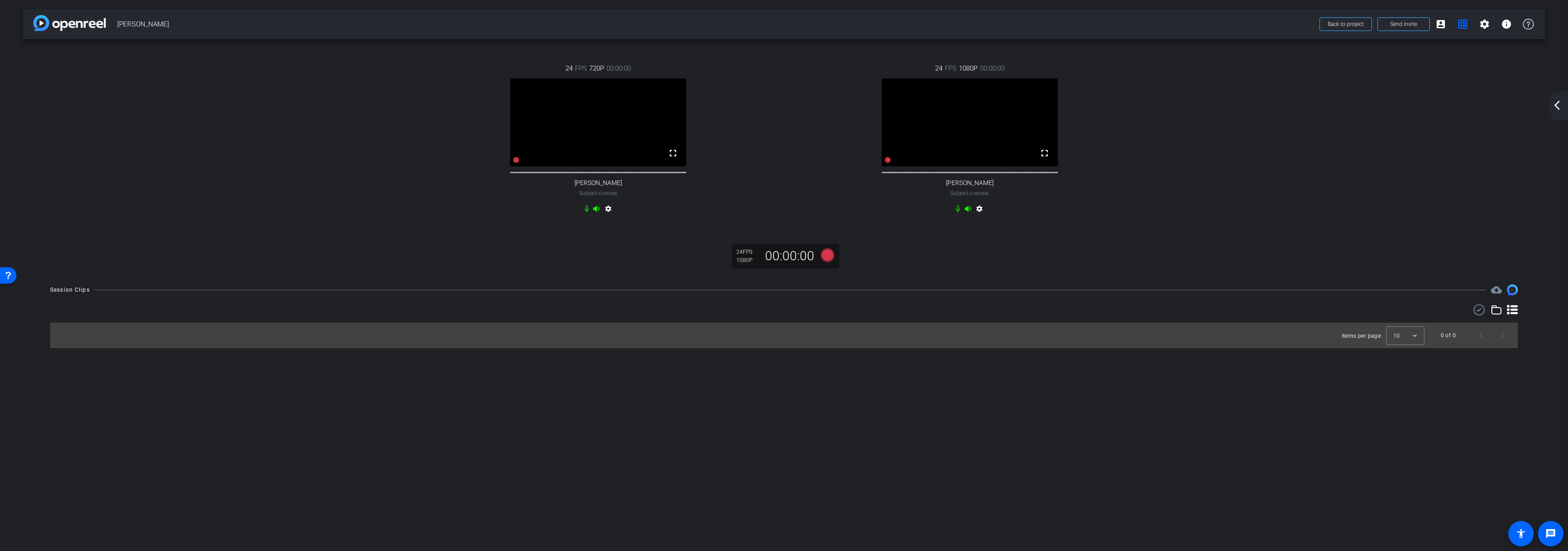
click at [1559, 108] on mat-icon "arrow_back_ios_new" at bounding box center [1557, 105] width 11 height 11
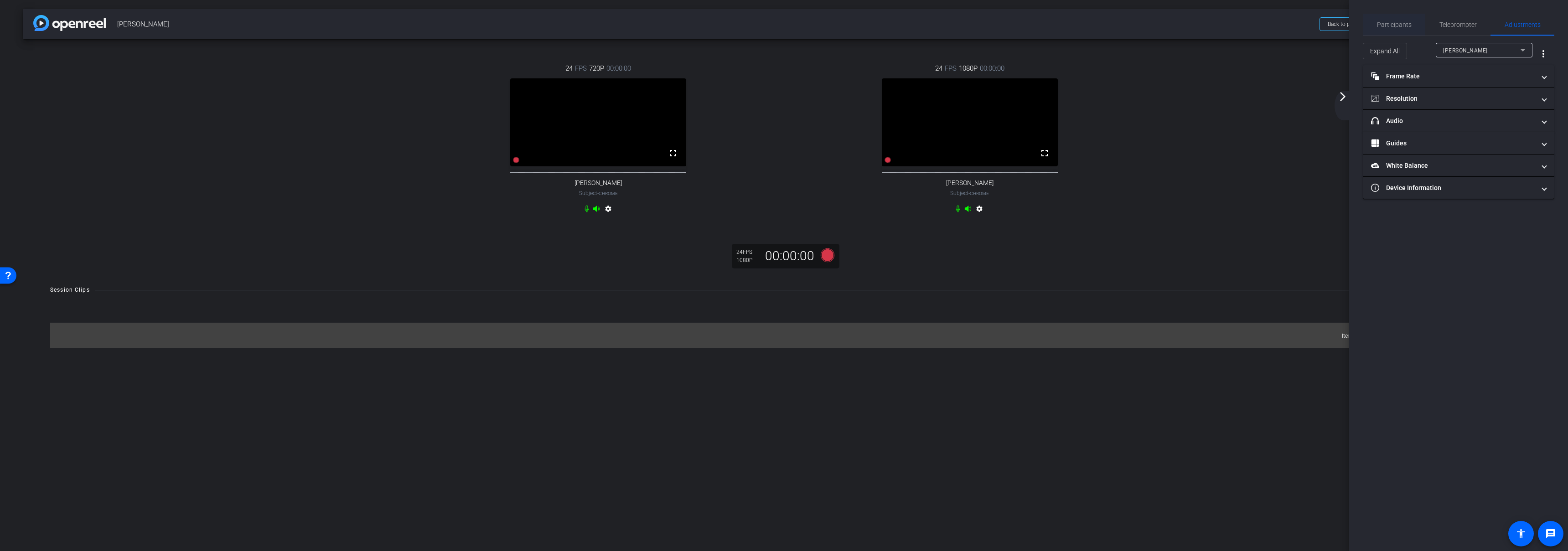
click at [1401, 24] on span "Participants" at bounding box center [1394, 24] width 35 height 6
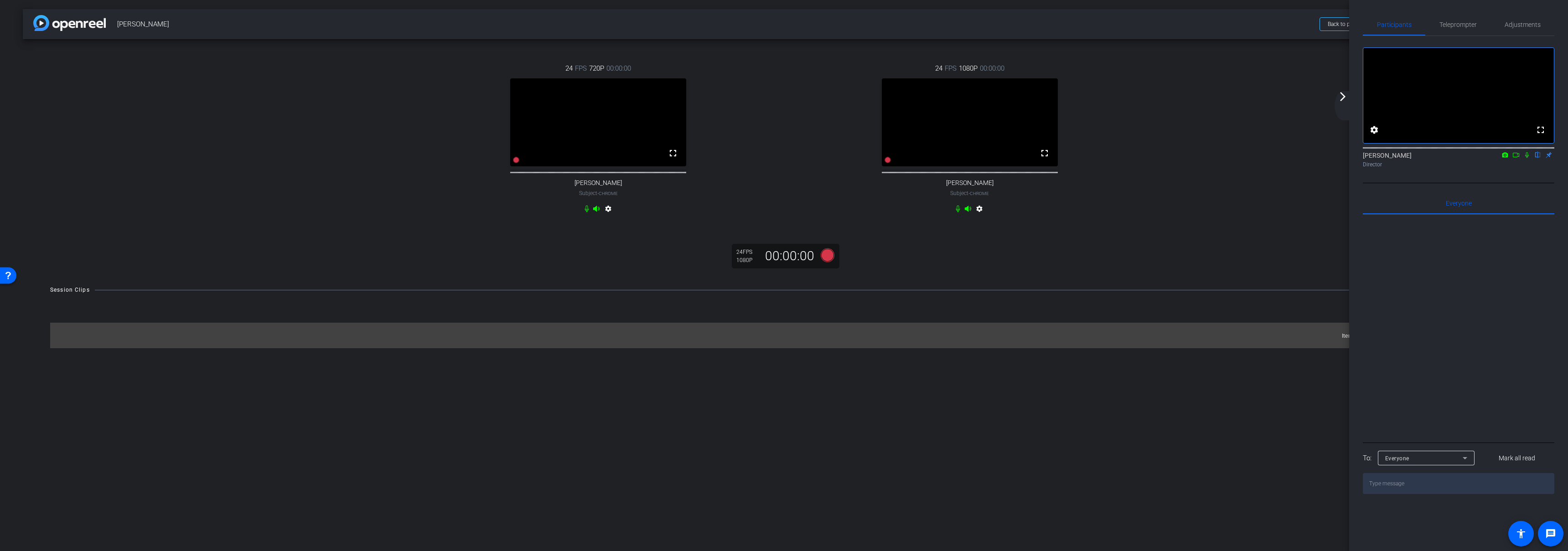
click at [1236, 97] on div "24 FPS 720P 00:00:00 fullscreen Mollie Subject - Chrome settings 24 FPS 1080P 0…" at bounding box center [783, 139] width 1486 height 182
click at [788, 231] on div "24 FPS 1080P 00:00:00 fullscreen Ashleigh Sotelo Subject - Chrome settings" at bounding box center [970, 139] width 371 height 182
drag, startPoint x: 788, startPoint y: 234, endPoint x: 780, endPoint y: 232, distance: 8.2
click at [1340, 99] on mat-icon "arrow_forward_ios" at bounding box center [1343, 97] width 11 height 11
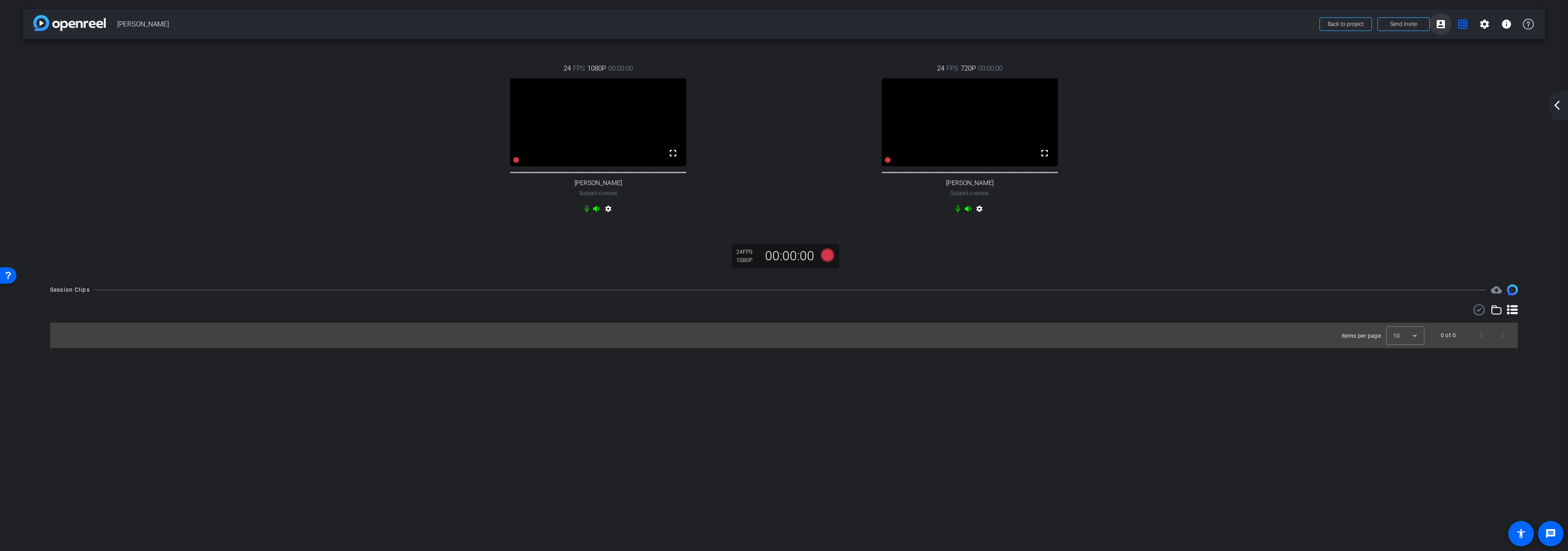
click at [1443, 23] on mat-icon "account_box" at bounding box center [1441, 24] width 11 height 11
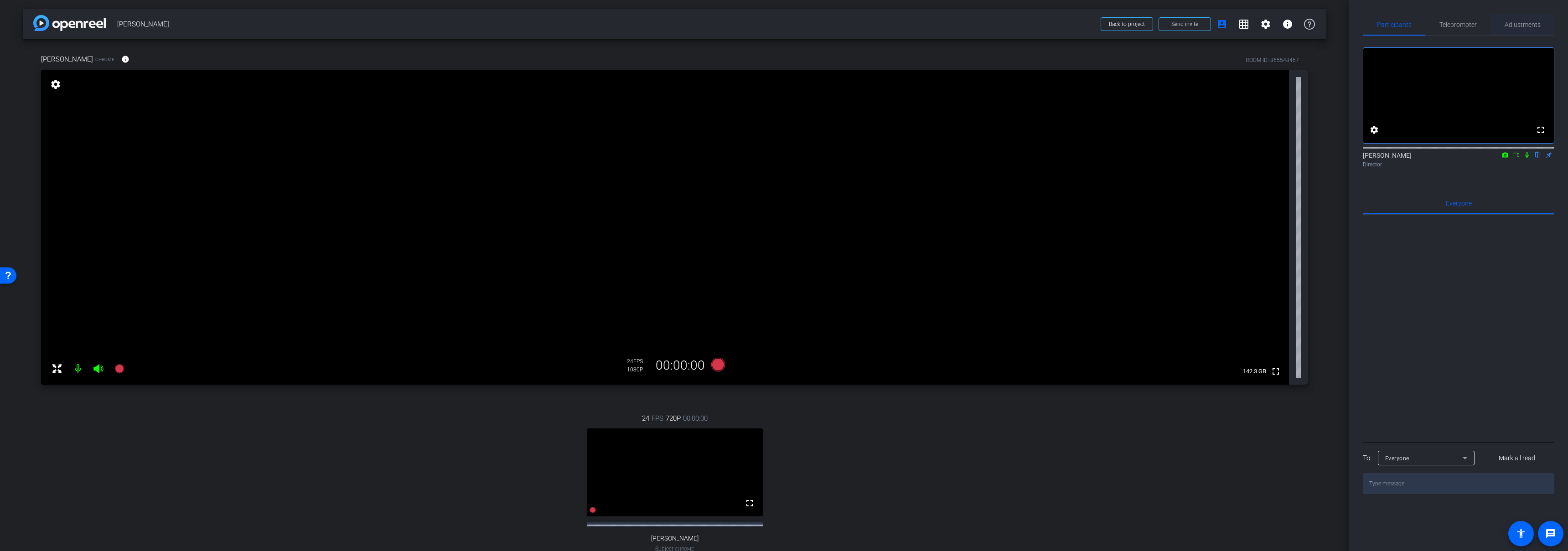
click at [1521, 27] on span "Adjustments" at bounding box center [1522, 24] width 36 height 6
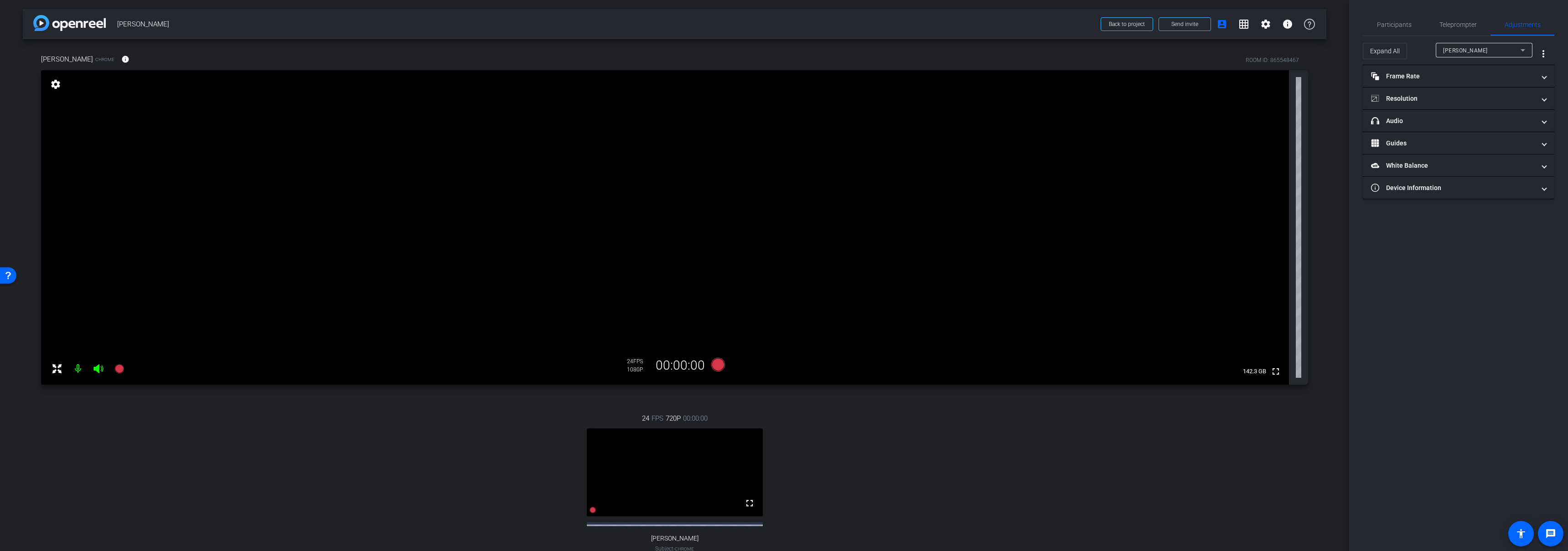
click at [1463, 51] on div "Mollie" at bounding box center [1482, 50] width 77 height 12
click at [1457, 83] on span "[PERSON_NAME]" at bounding box center [1466, 83] width 46 height 11
click at [1409, 193] on mat-expansion-panel-header "Device Information" at bounding box center [1458, 188] width 192 height 22
click at [1478, 50] on span "[PERSON_NAME]" at bounding box center [1465, 50] width 44 height 6
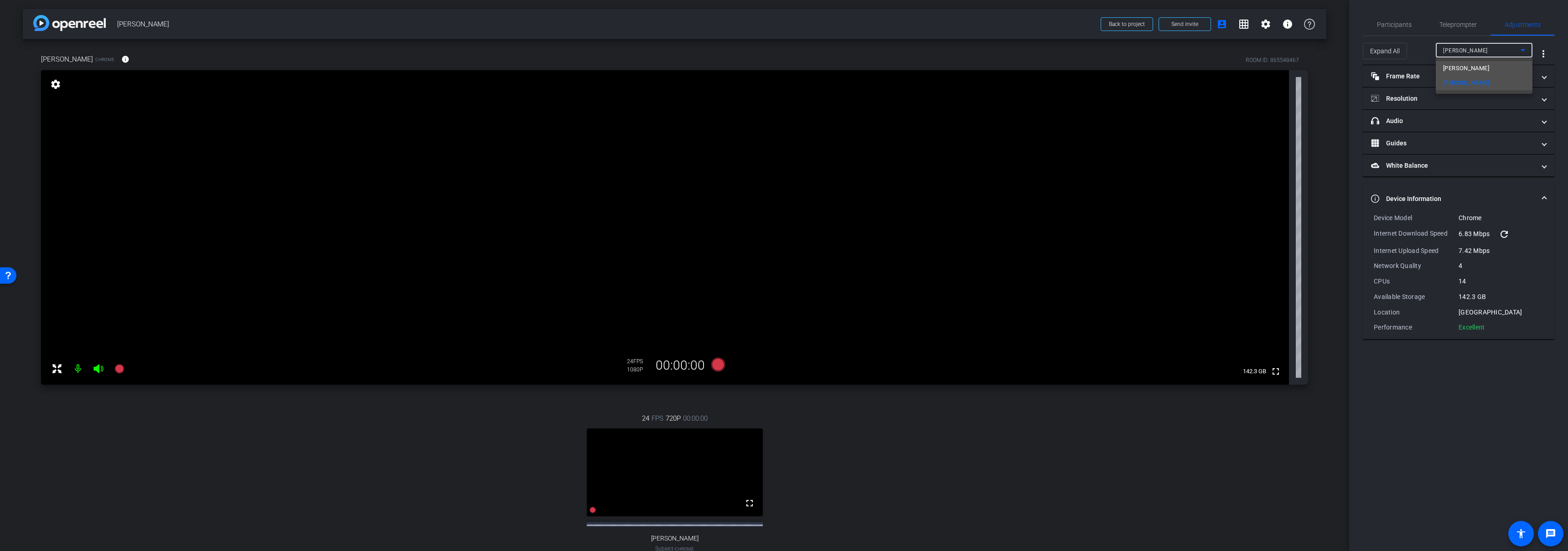
click at [1473, 66] on mat-option "Mollie" at bounding box center [1484, 68] width 97 height 15
click at [1479, 46] on div "Mollie" at bounding box center [1482, 50] width 77 height 12
click at [1471, 81] on span "[PERSON_NAME]" at bounding box center [1466, 83] width 46 height 11
click at [1443, 431] on div "Participants Teleprompter Adjustments settings Ciara Ocasio flip Director Every…" at bounding box center [1458, 276] width 219 height 551
click at [1390, 23] on span "Participants" at bounding box center [1394, 24] width 35 height 6
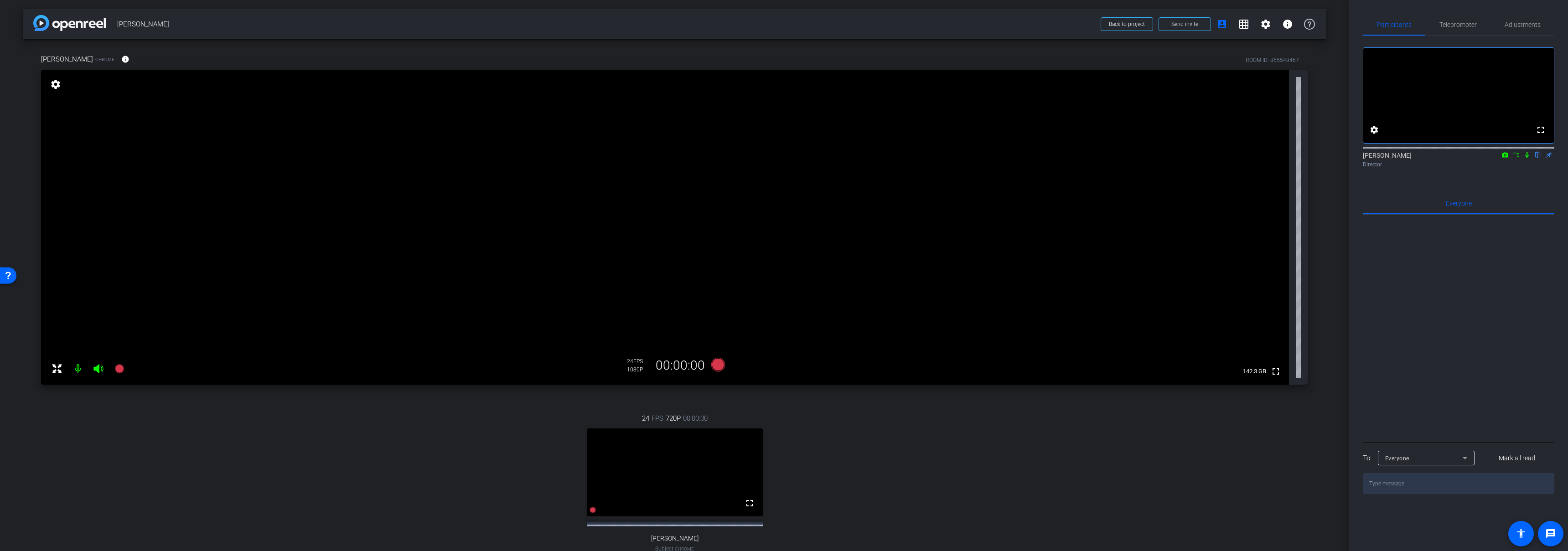
drag, startPoint x: 959, startPoint y: 402, endPoint x: 962, endPoint y: 410, distance: 8.5
click at [959, 402] on div "24 FPS 720P 00:00:00 fullscreen Mollie Subject - Chrome settings" at bounding box center [674, 492] width 1267 height 188
click at [713, 365] on icon at bounding box center [718, 364] width 13 height 13
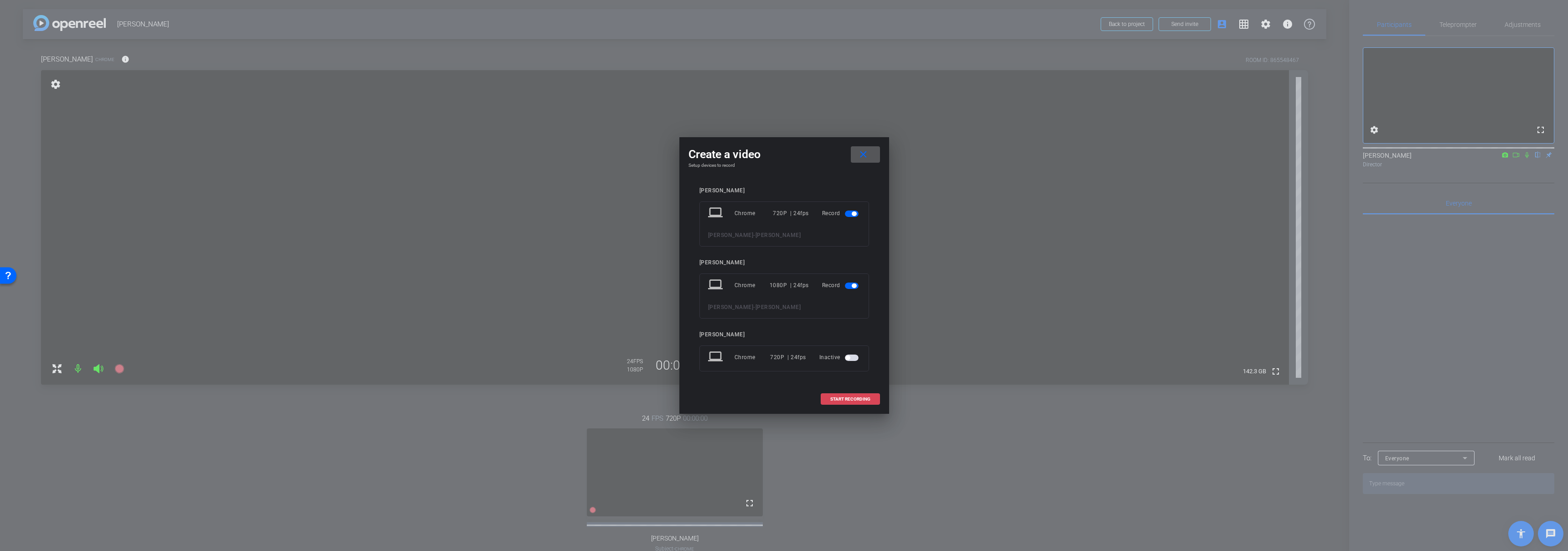
click at [851, 398] on span "START RECORDING" at bounding box center [850, 398] width 40 height 4
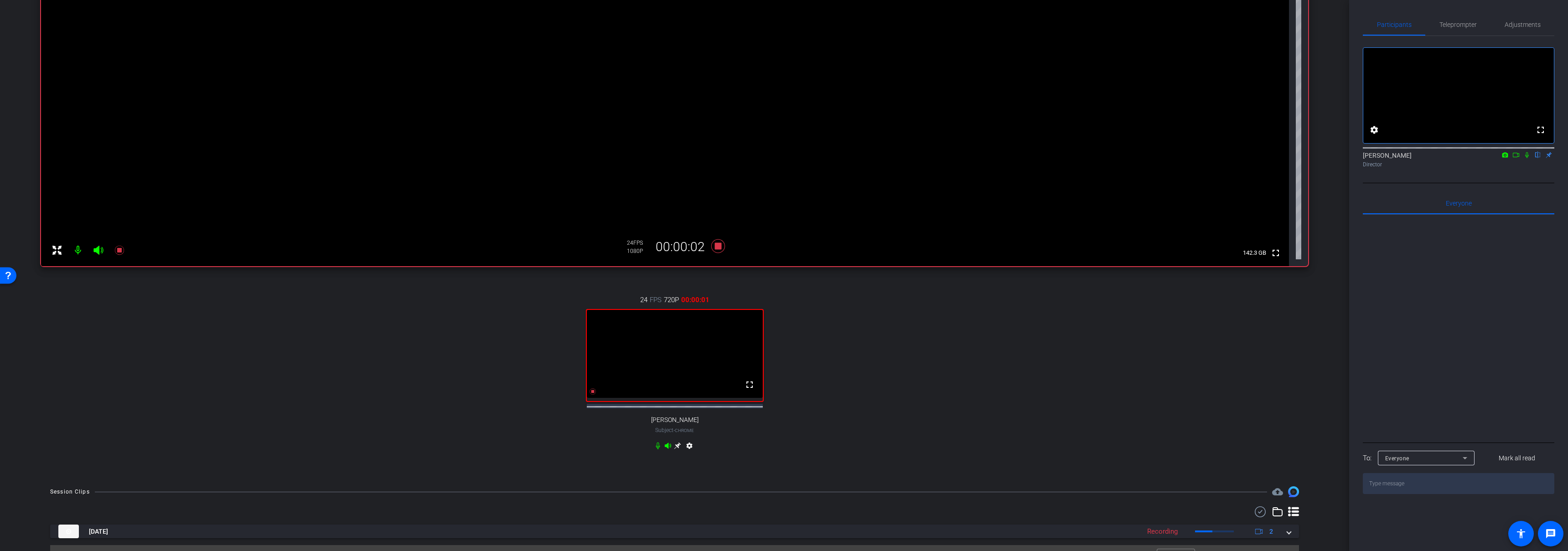
scroll to position [108, 0]
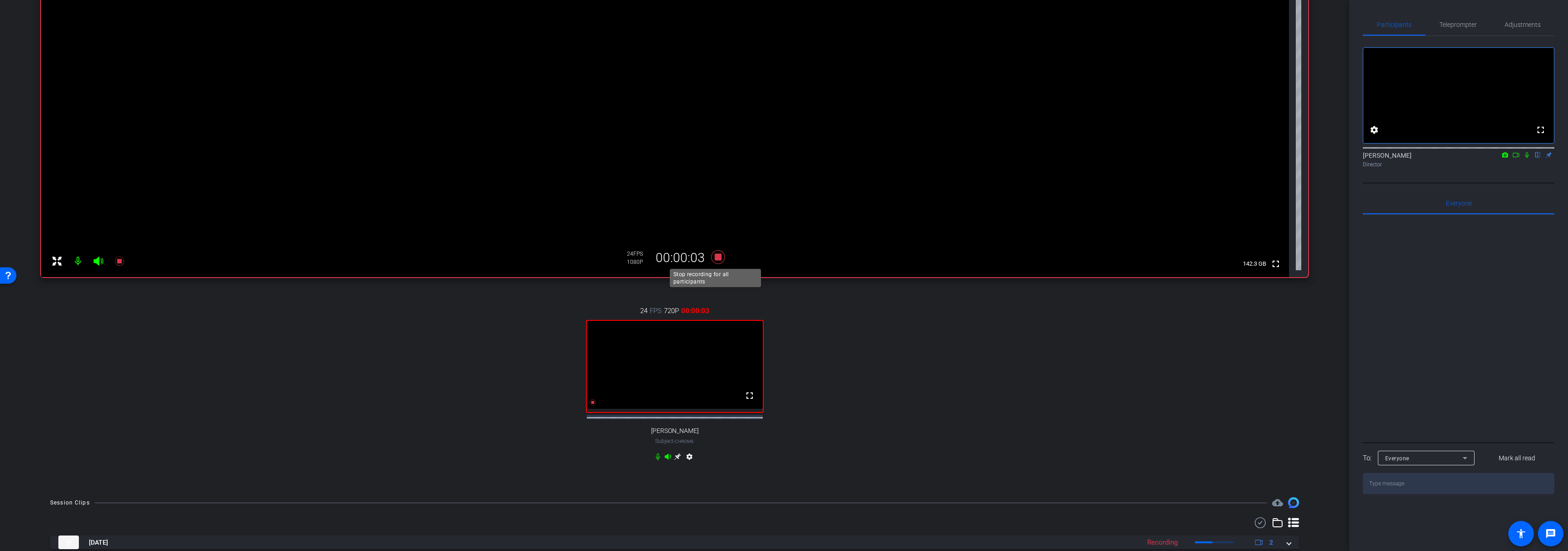
click at [716, 257] on icon at bounding box center [718, 257] width 13 height 13
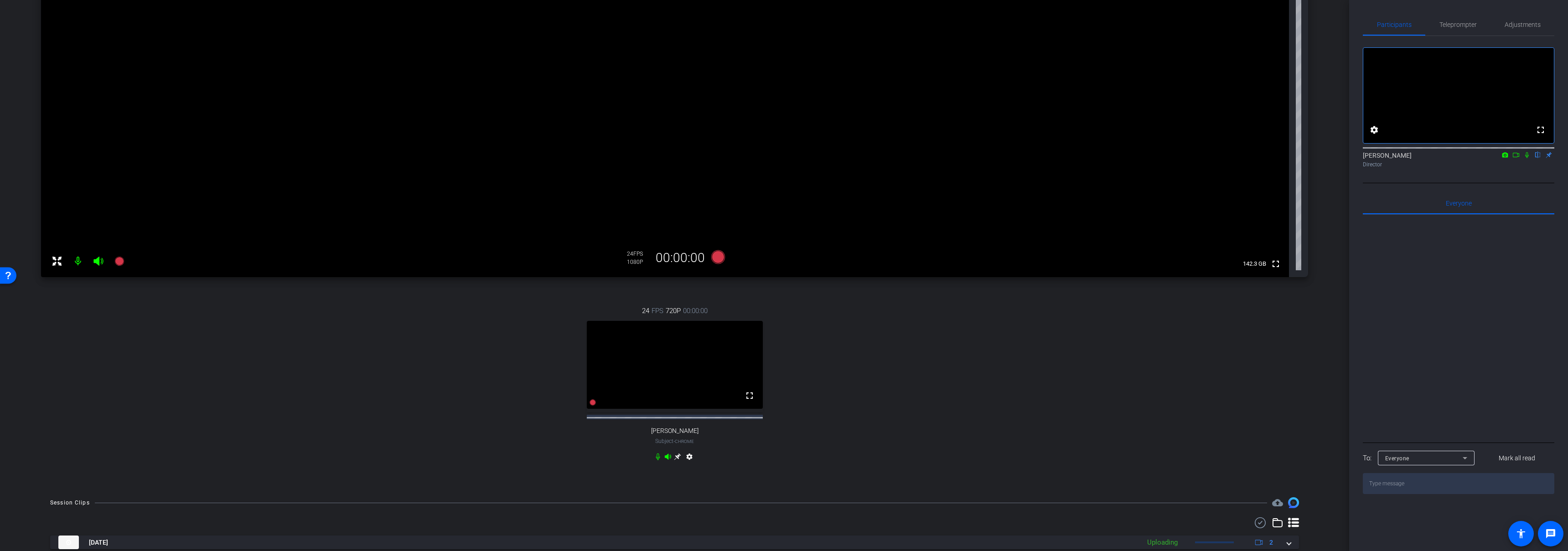
click at [863, 420] on div "24 FPS 720P 00:00:00 fullscreen Mollie Subject - Chrome settings" at bounding box center [674, 384] width 1267 height 188
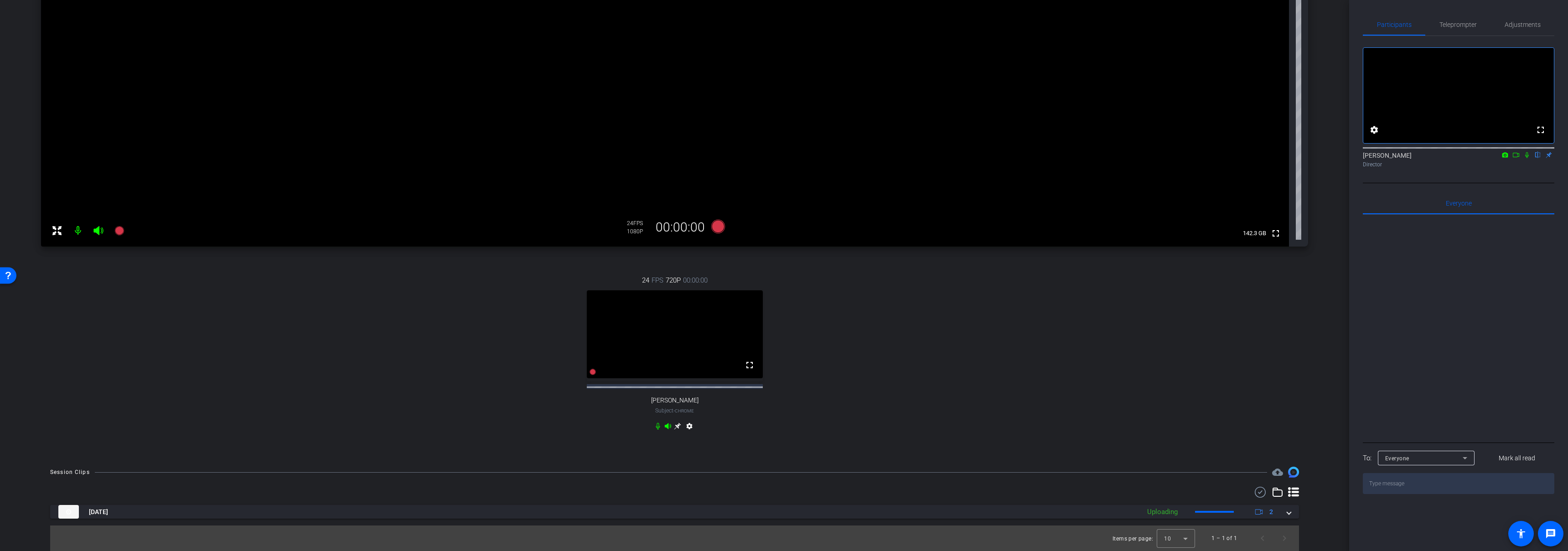
scroll to position [146, 0]
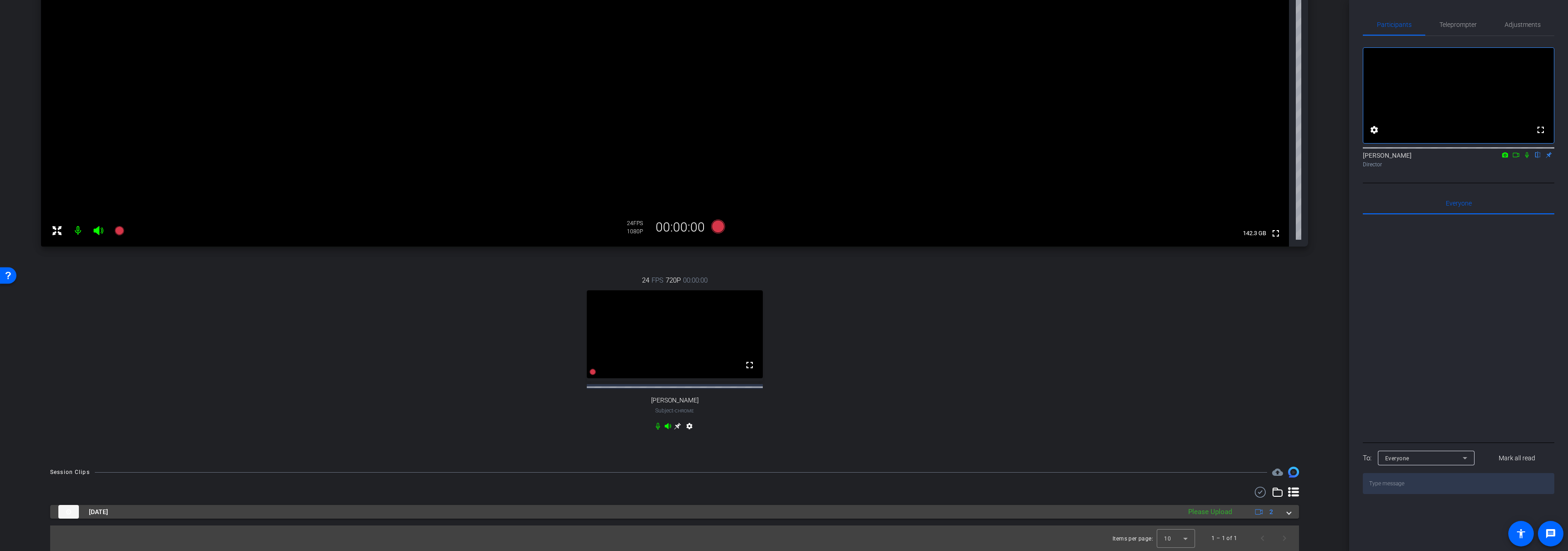
click at [612, 510] on mat-panel-title "Sep 9, 2025" at bounding box center [617, 511] width 1118 height 13
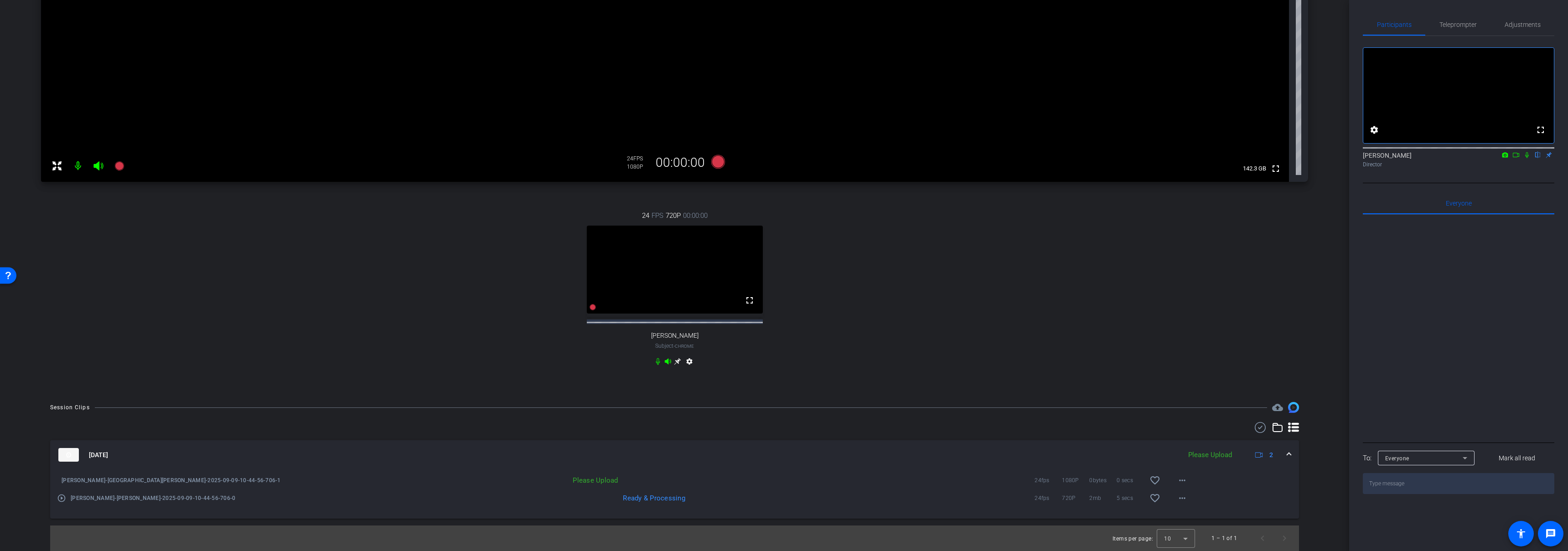
scroll to position [211, 0]
click at [63, 497] on mat-icon "play_circle_outline" at bounding box center [61, 497] width 9 height 9
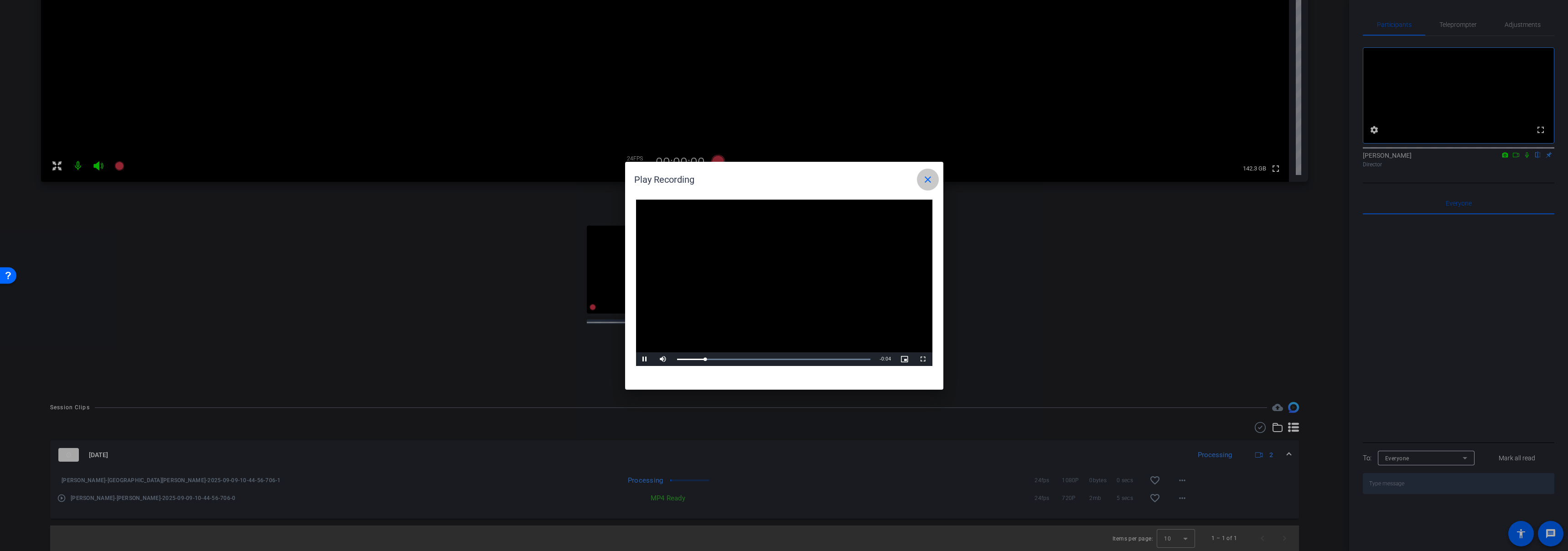
click at [933, 179] on span at bounding box center [928, 179] width 22 height 22
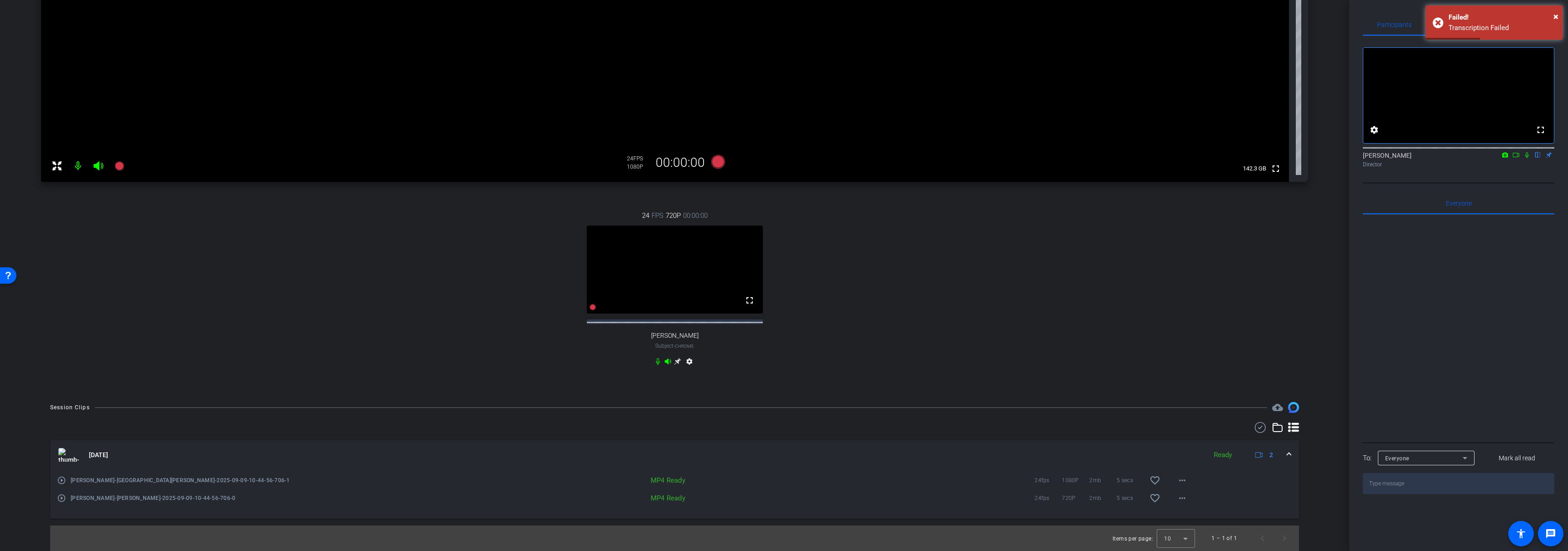
click at [62, 480] on mat-icon "play_circle_outline" at bounding box center [61, 480] width 9 height 9
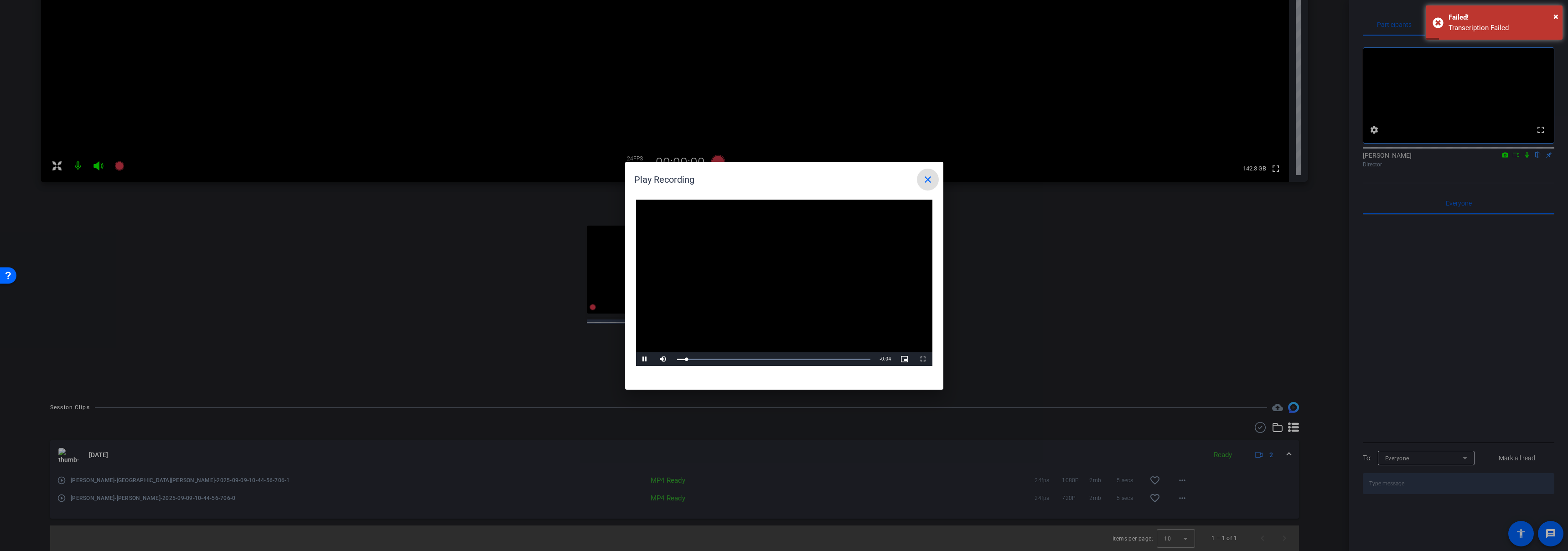
click at [928, 179] on mat-icon "close" at bounding box center [928, 179] width 11 height 11
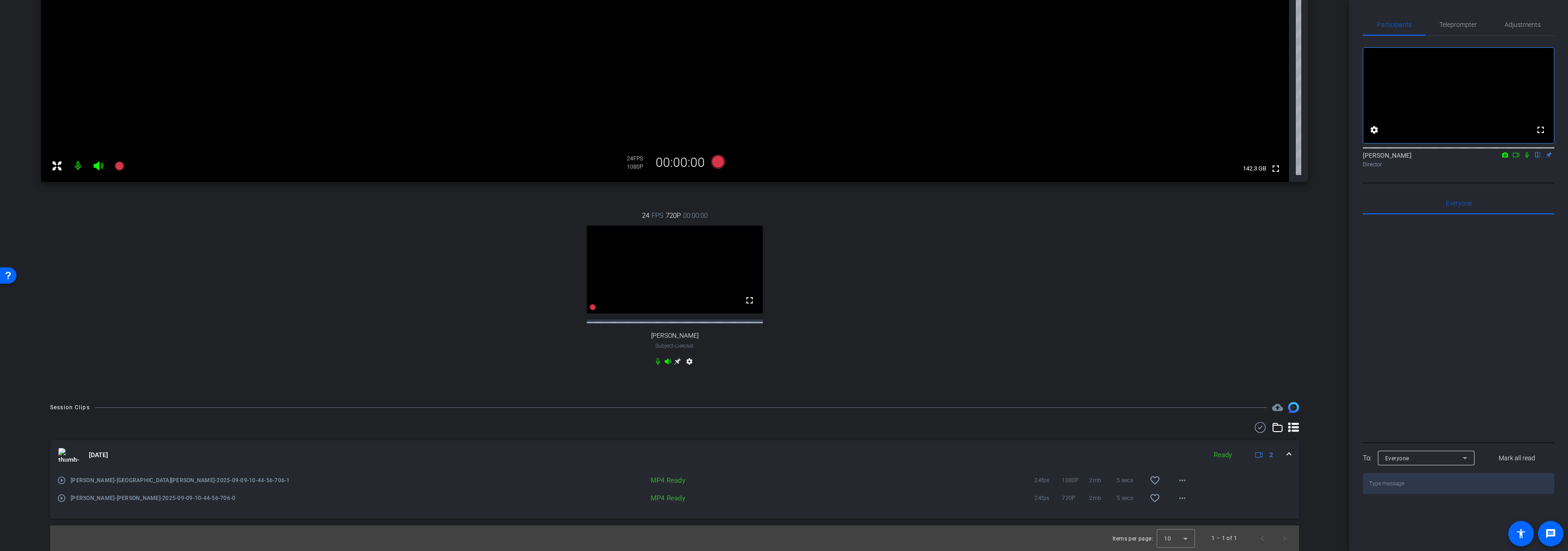
click at [61, 480] on mat-icon "play_circle_outline" at bounding box center [61, 480] width 9 height 9
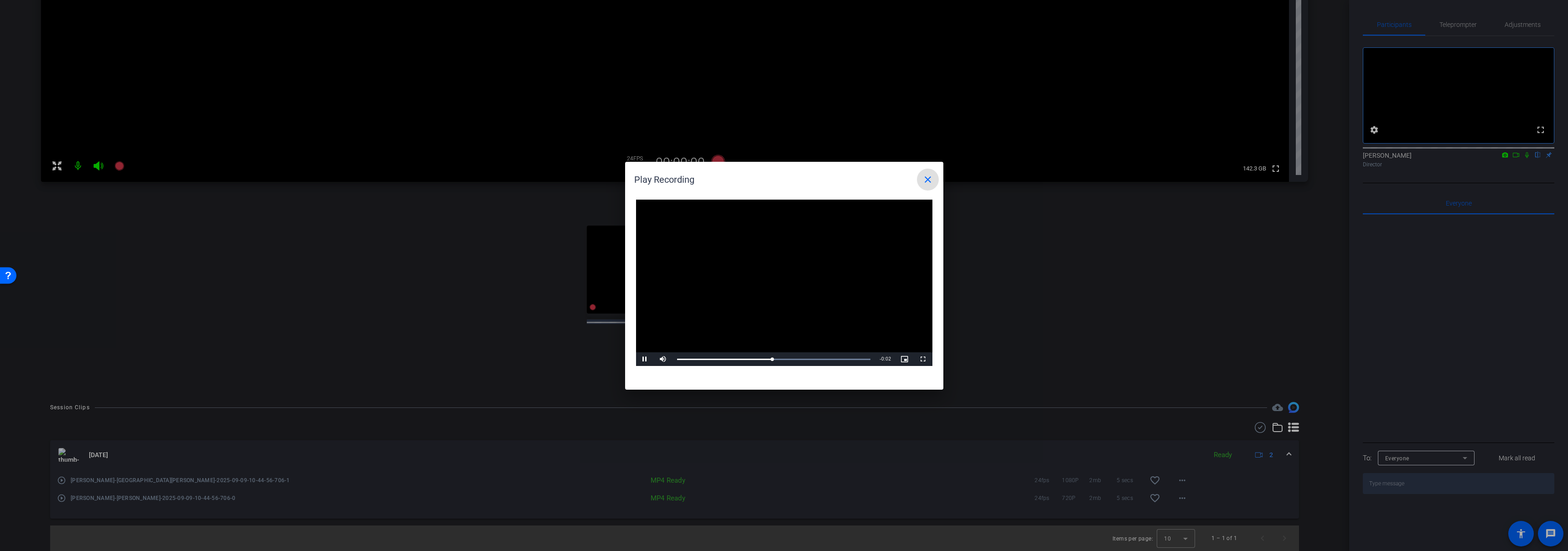
click at [928, 181] on mat-icon "close" at bounding box center [928, 179] width 11 height 11
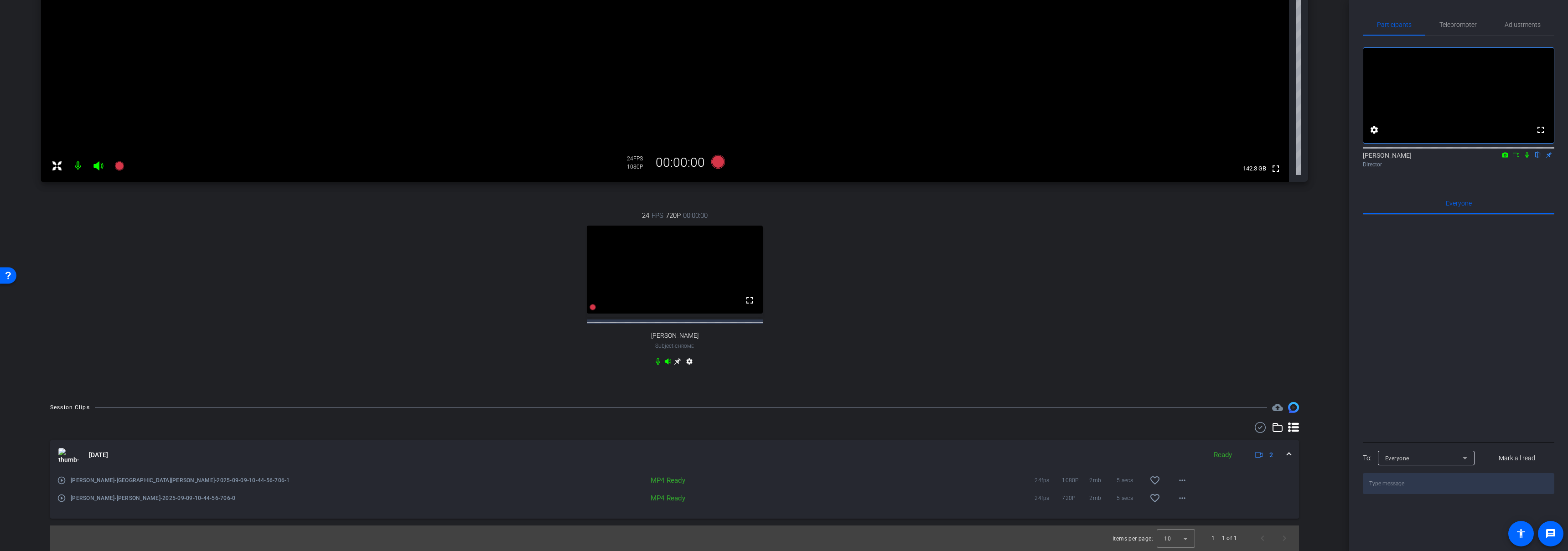
click at [1287, 454] on span at bounding box center [1289, 455] width 4 height 10
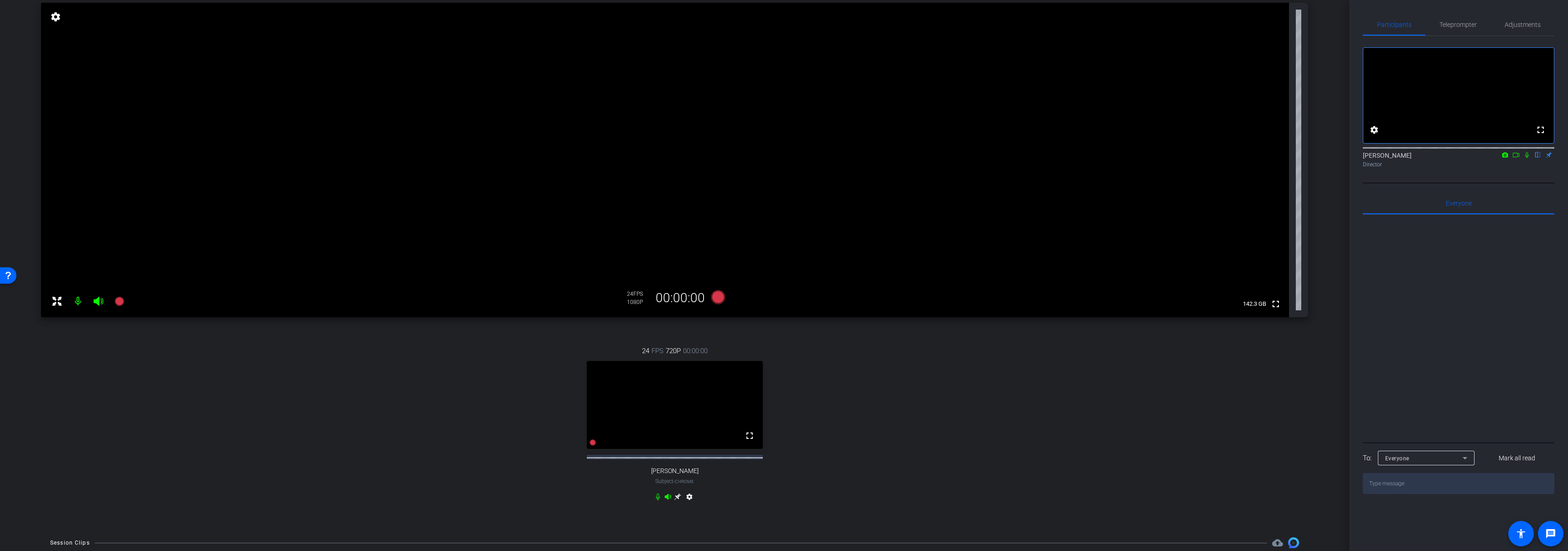
scroll to position [0, 0]
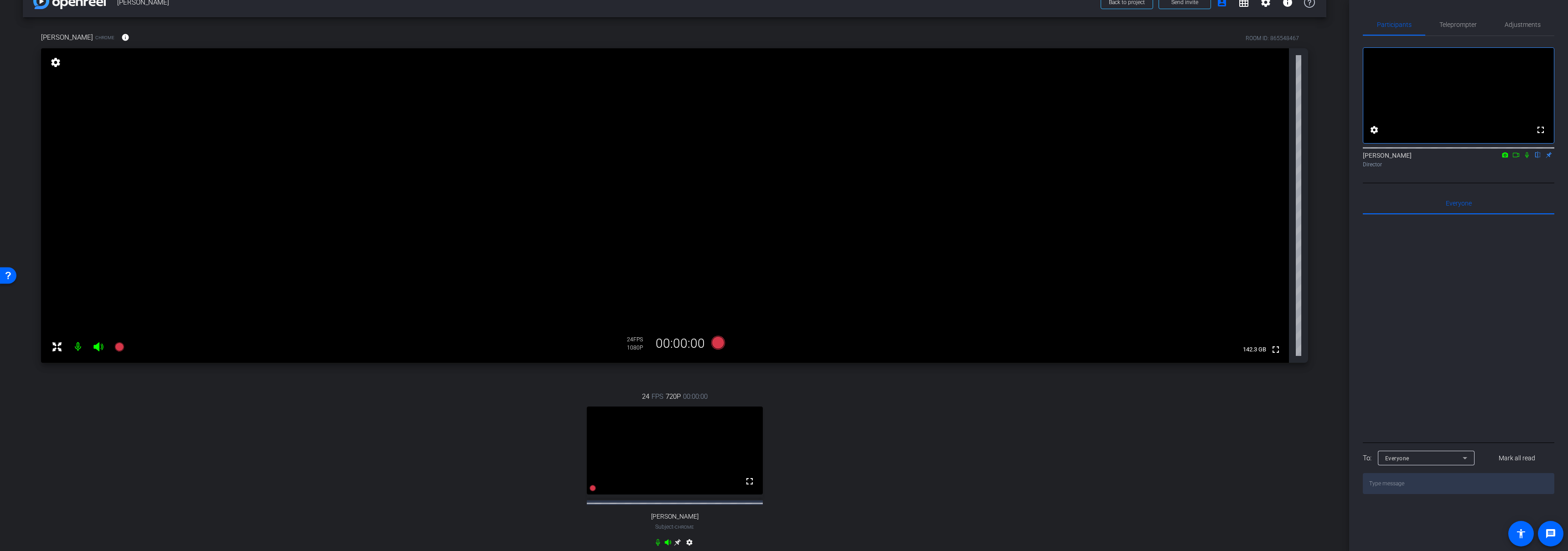
click at [166, 398] on div "24 FPS 720P 00:00:00 fullscreen Mollie Subject - Chrome settings" at bounding box center [674, 470] width 1267 height 188
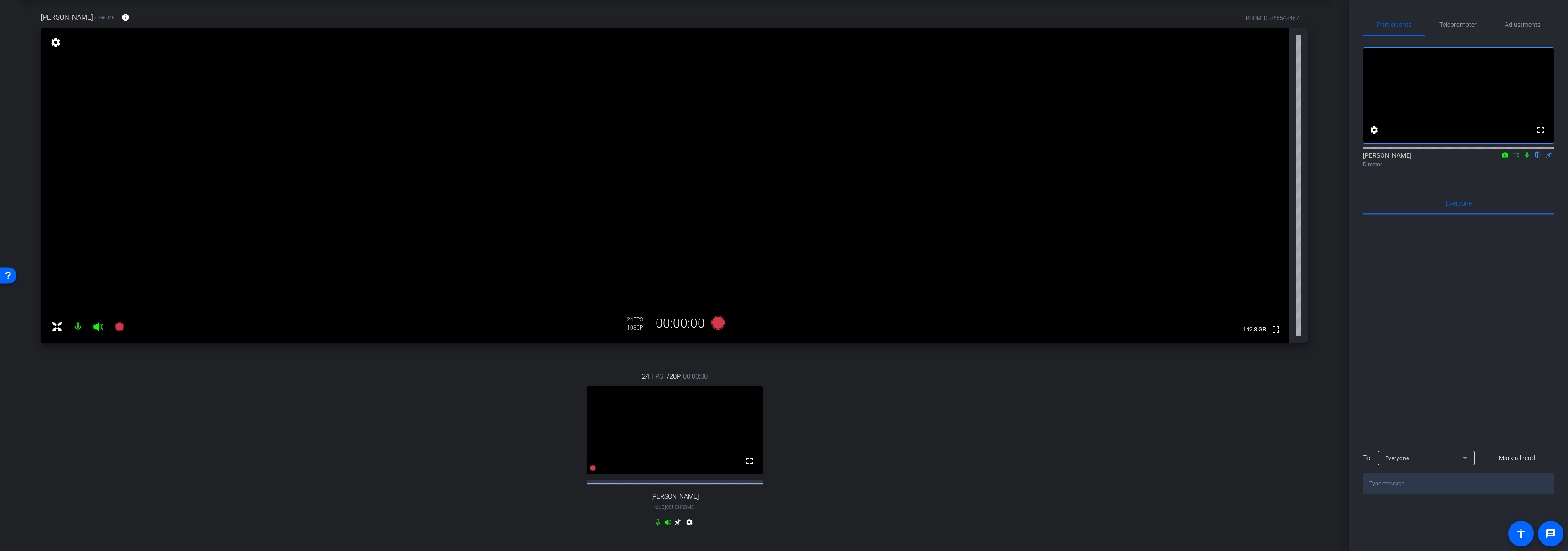
scroll to position [43, 0]
click at [675, 362] on div "24 FPS 720P 00:00:00 fullscreen Mollie Subject - Chrome settings" at bounding box center [674, 449] width 1267 height 188
click at [679, 352] on div "Ashleigh Sotelo Chrome info ROOM ID: 865548467 fullscreen settings 142.3 GB 24 …" at bounding box center [674, 275] width 1304 height 556
click at [716, 320] on icon at bounding box center [718, 322] width 13 height 13
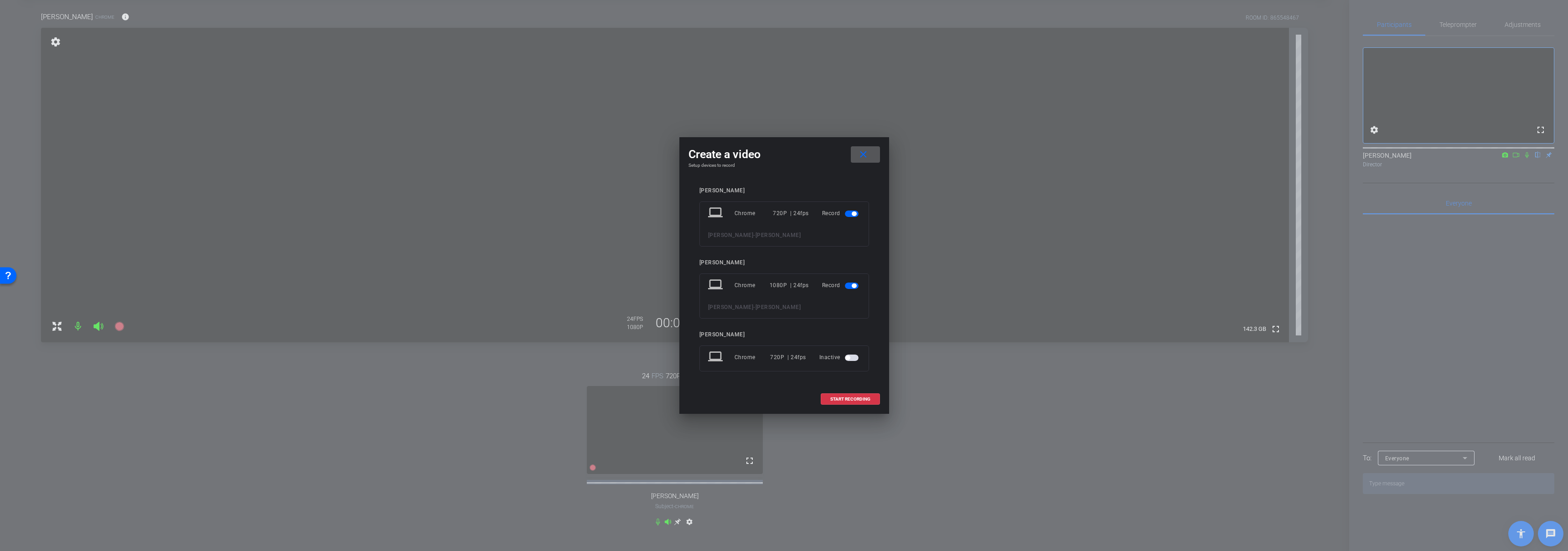
click at [850, 359] on span "button" at bounding box center [852, 358] width 13 height 6
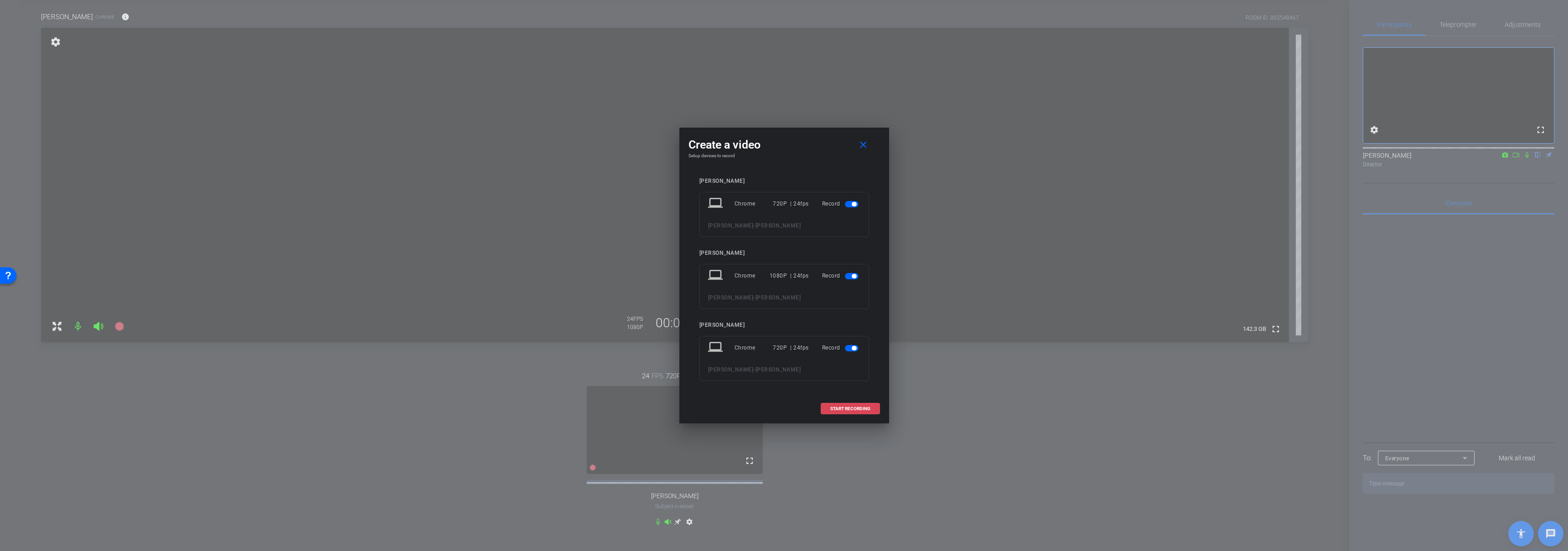
click at [850, 407] on span "START RECORDING" at bounding box center [850, 408] width 40 height 4
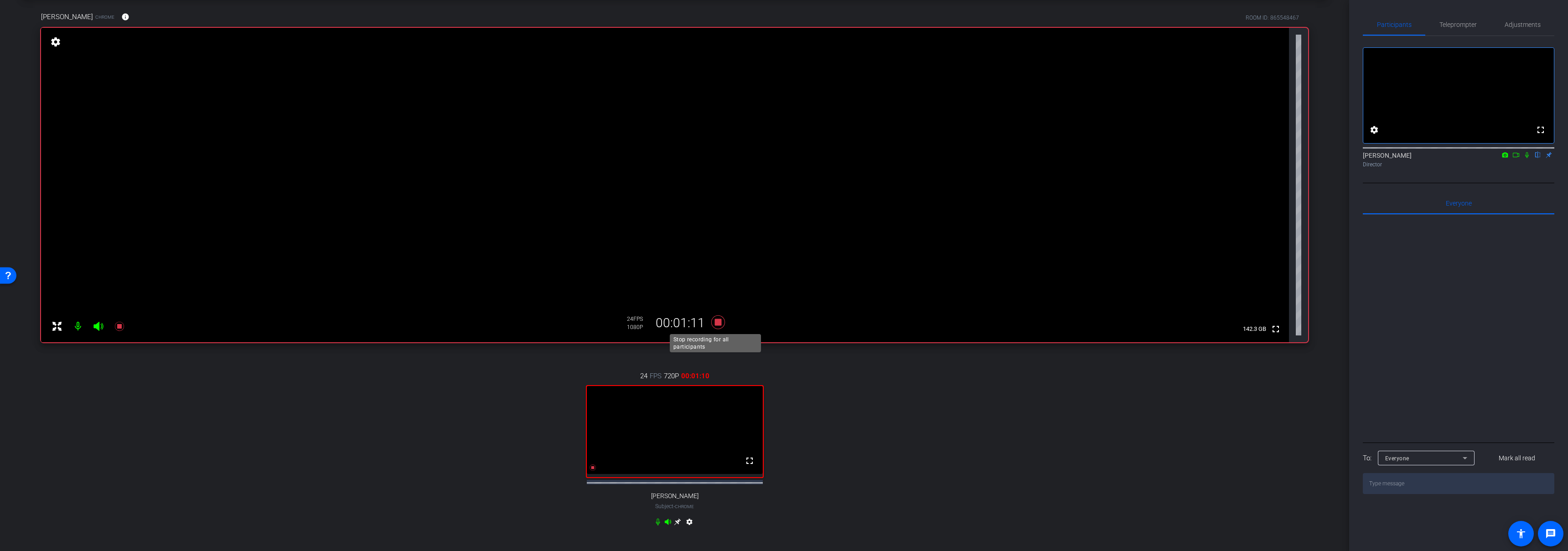
click at [716, 322] on icon at bounding box center [718, 322] width 13 height 13
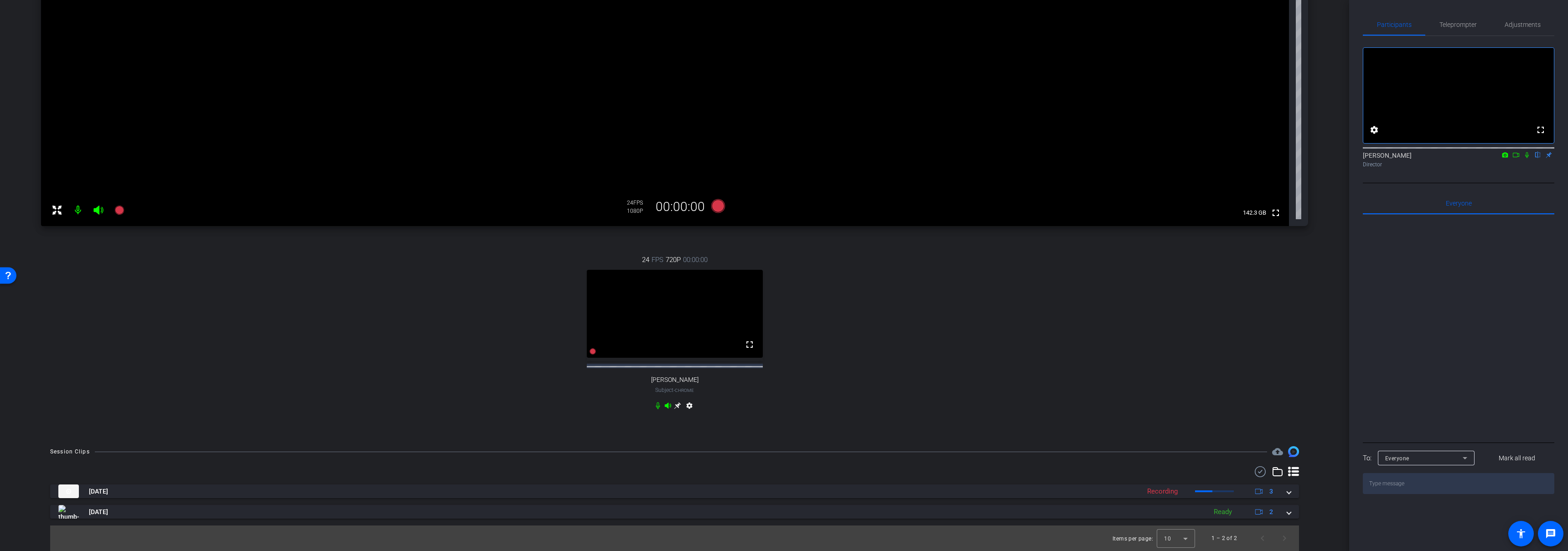
scroll to position [167, 0]
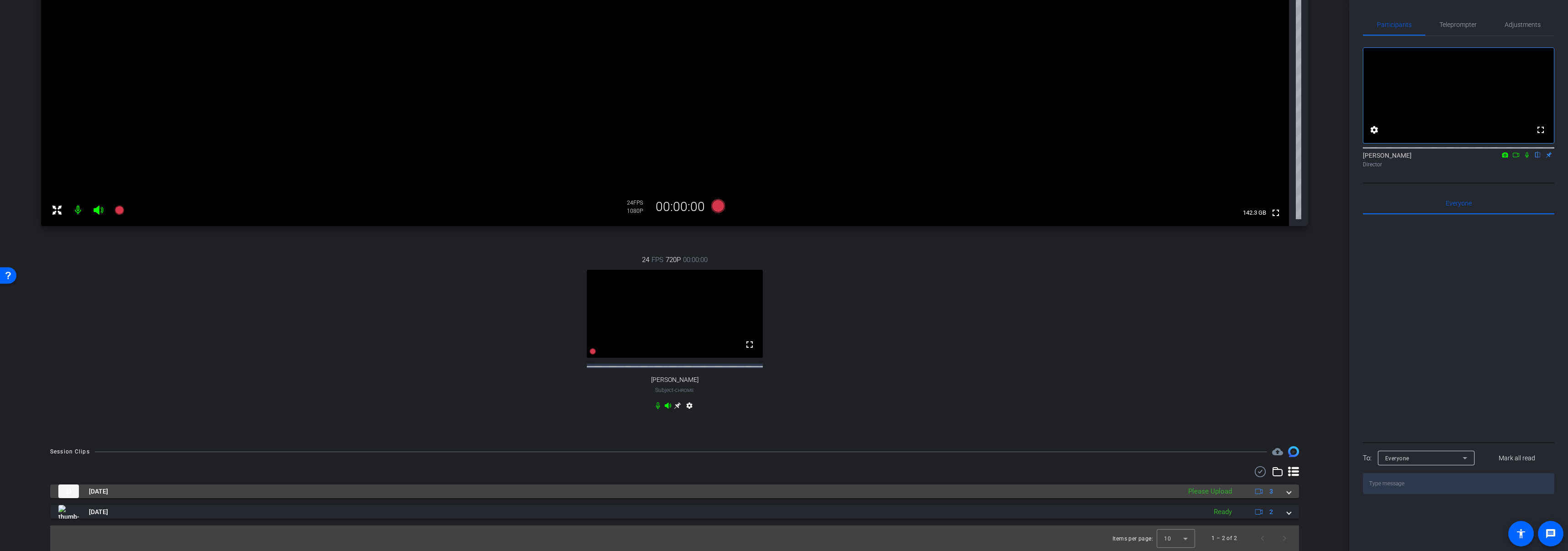
click at [691, 487] on mat-panel-title "Sep 9, 2025" at bounding box center [617, 491] width 1118 height 13
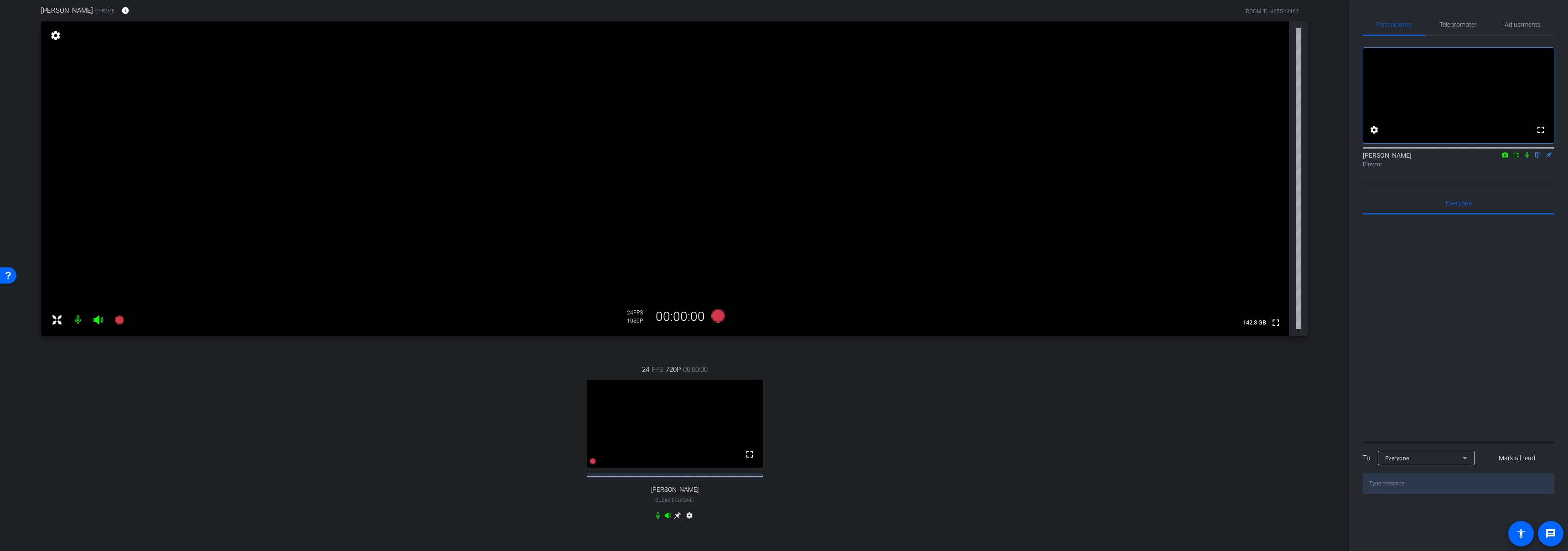
scroll to position [0, 0]
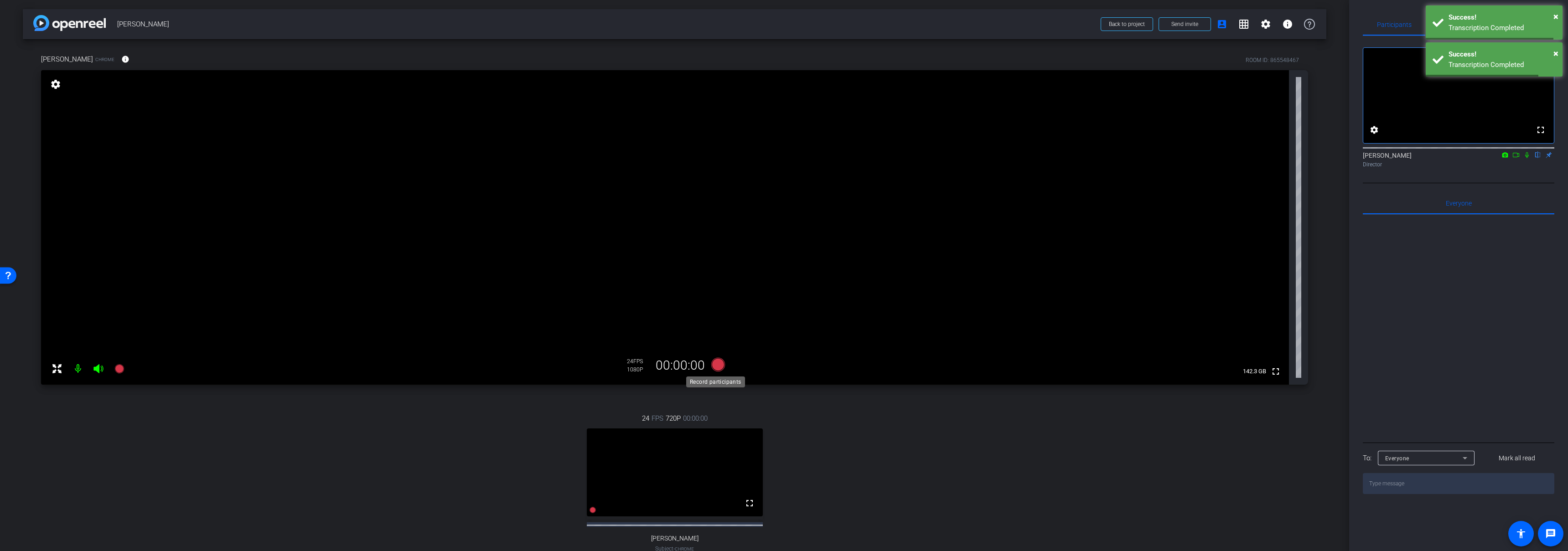
click at [715, 362] on icon at bounding box center [718, 364] width 13 height 13
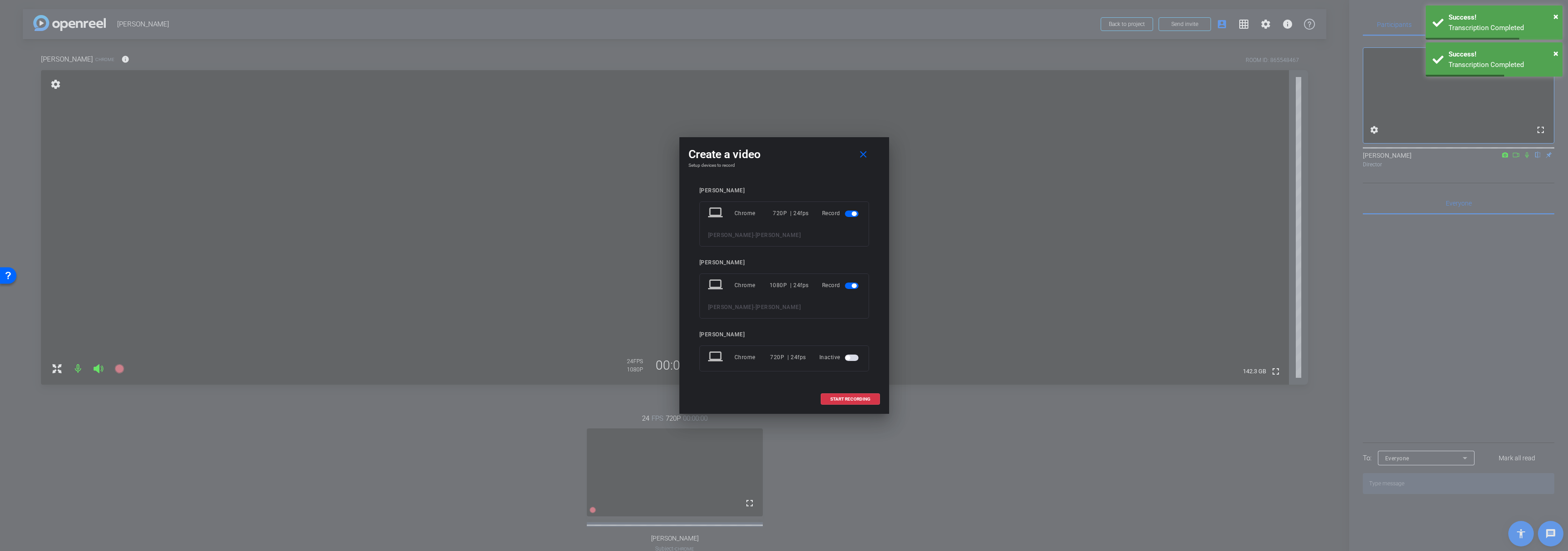
click at [849, 358] on span "button" at bounding box center [847, 357] width 4 height 4
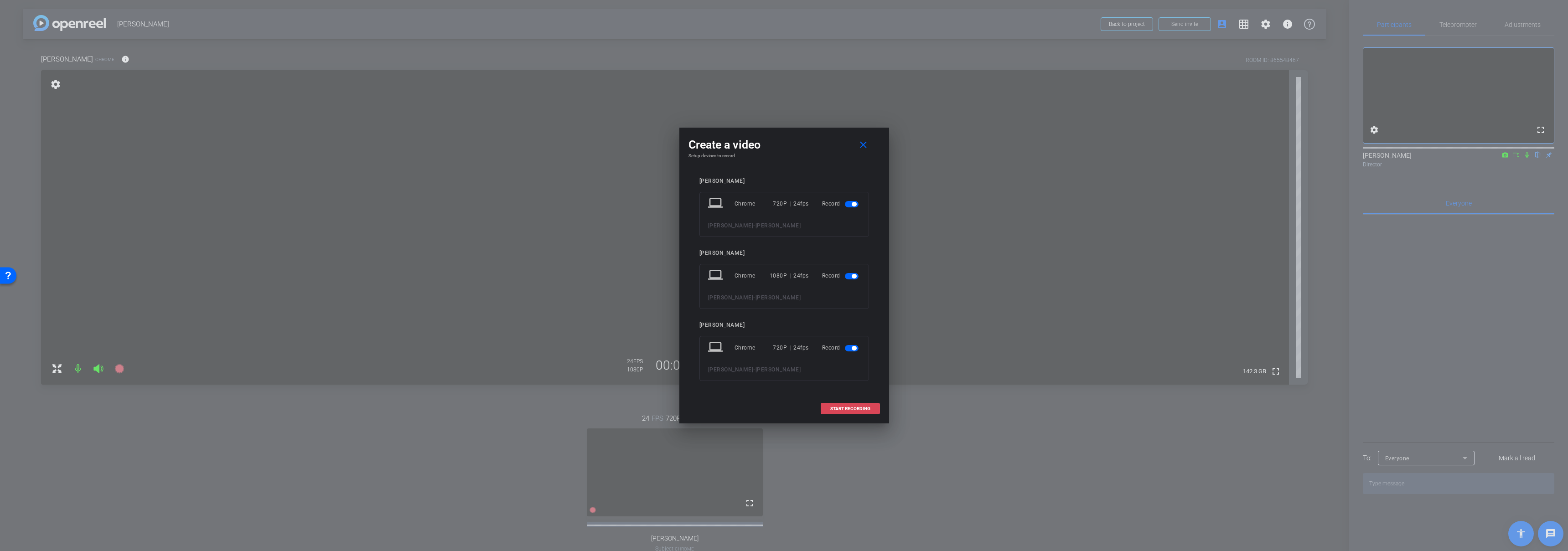
click at [850, 407] on span "START RECORDING" at bounding box center [850, 408] width 40 height 4
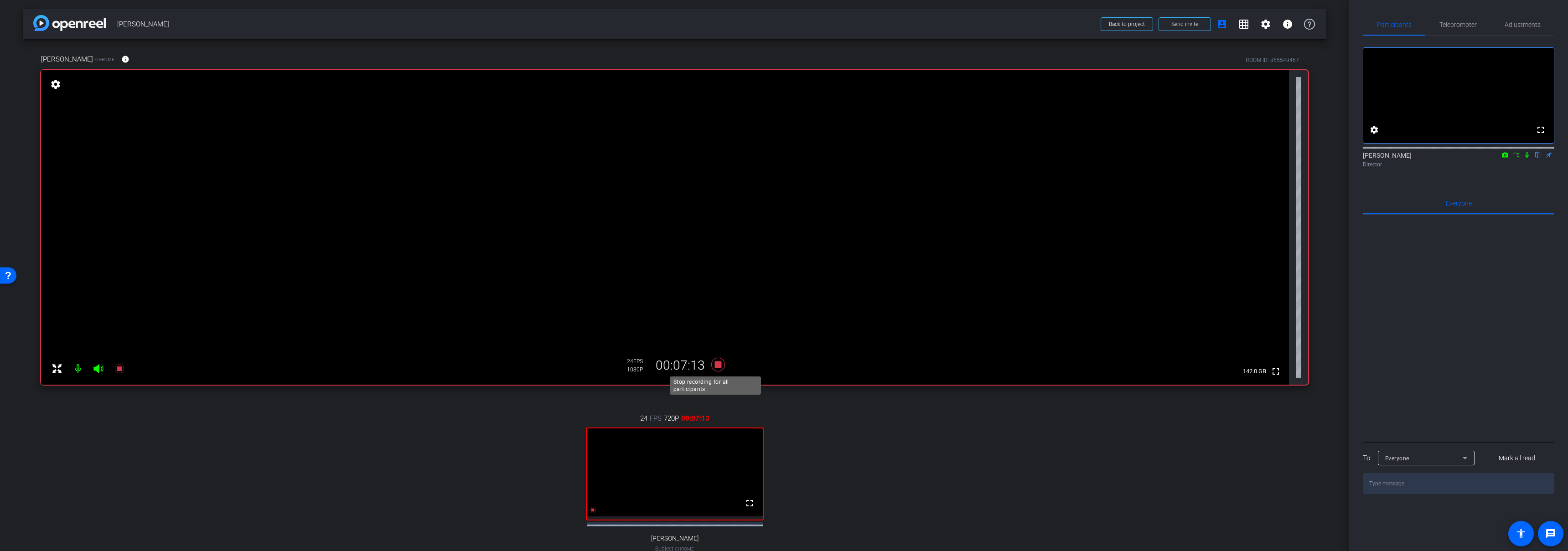
click at [715, 366] on icon at bounding box center [718, 364] width 13 height 13
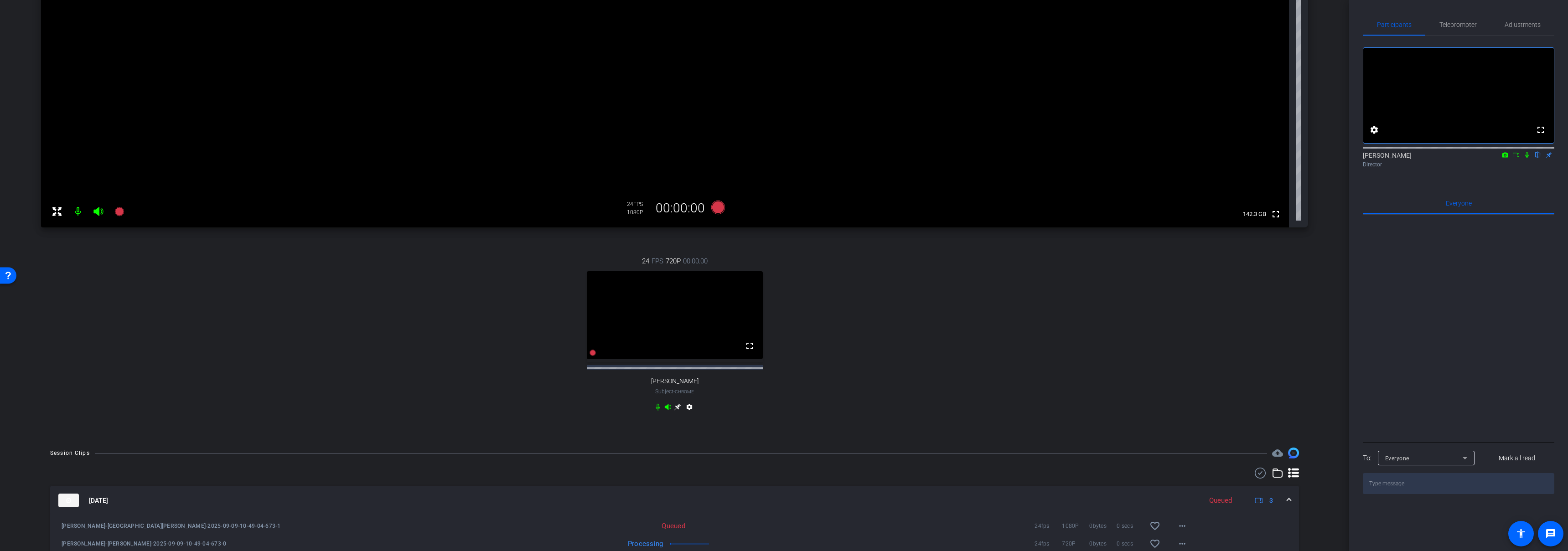
scroll to position [269, 0]
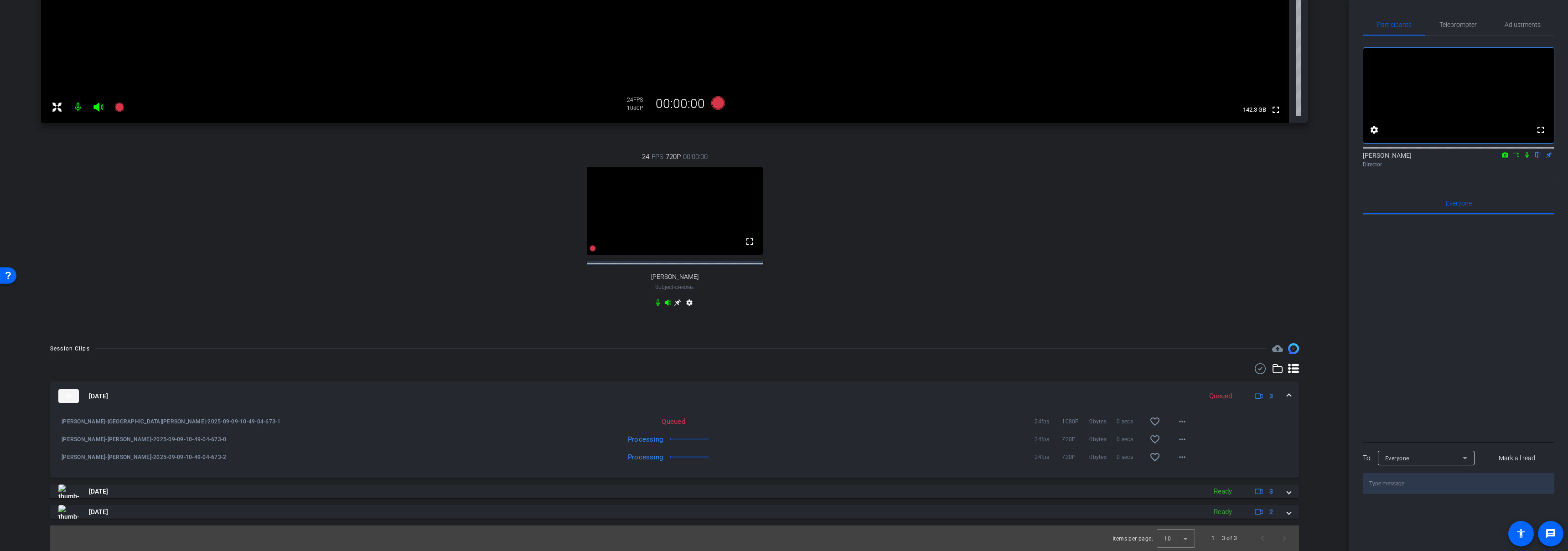
click at [1287, 393] on span at bounding box center [1289, 396] width 4 height 10
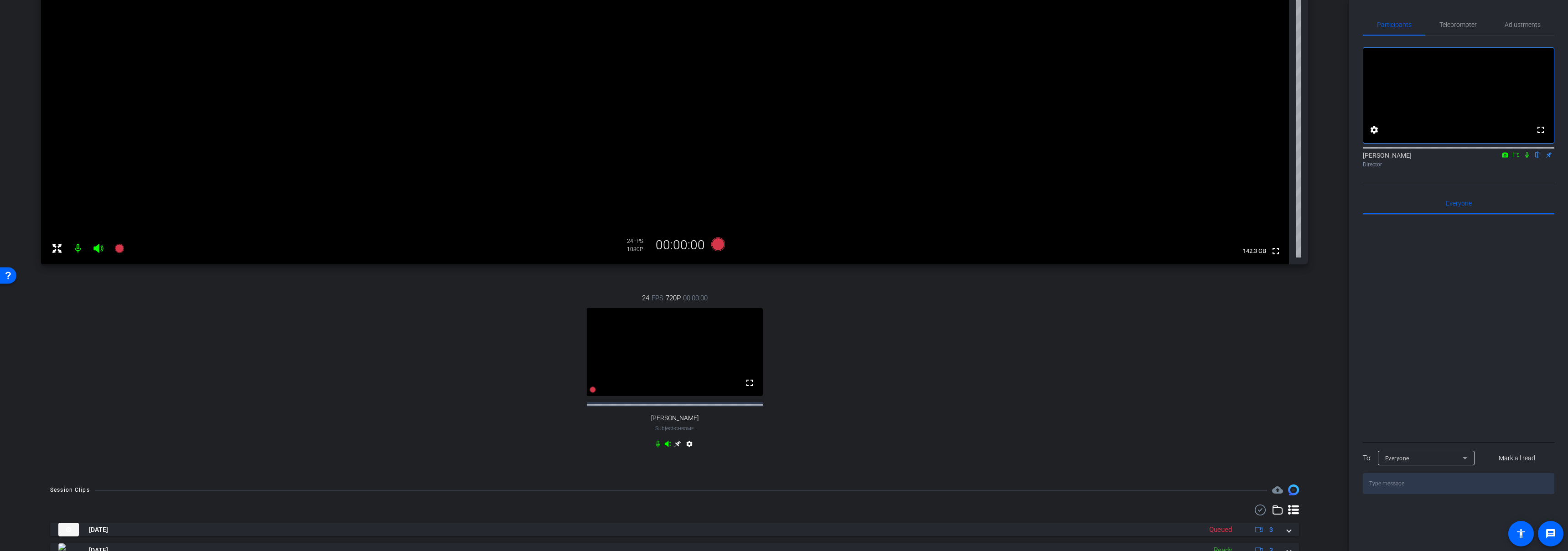
scroll to position [0, 0]
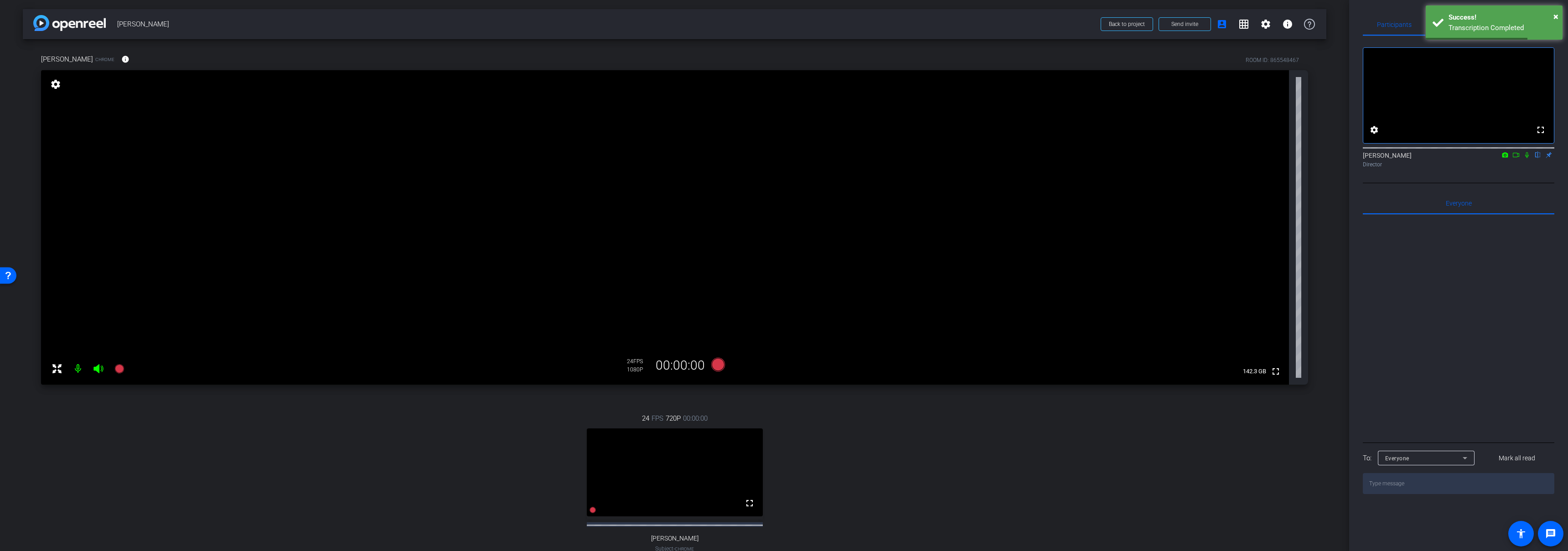
click at [700, 393] on div "Ashleigh Sotelo Chrome info ROOM ID: 865548467 fullscreen settings 142.3 GB 24 …" at bounding box center [674, 317] width 1304 height 556
click at [674, 395] on div "Ashleigh Sotelo Chrome info ROOM ID: 865548467 fullscreen settings 142.3 GB 24 …" at bounding box center [674, 317] width 1304 height 556
click at [719, 362] on icon at bounding box center [718, 364] width 13 height 13
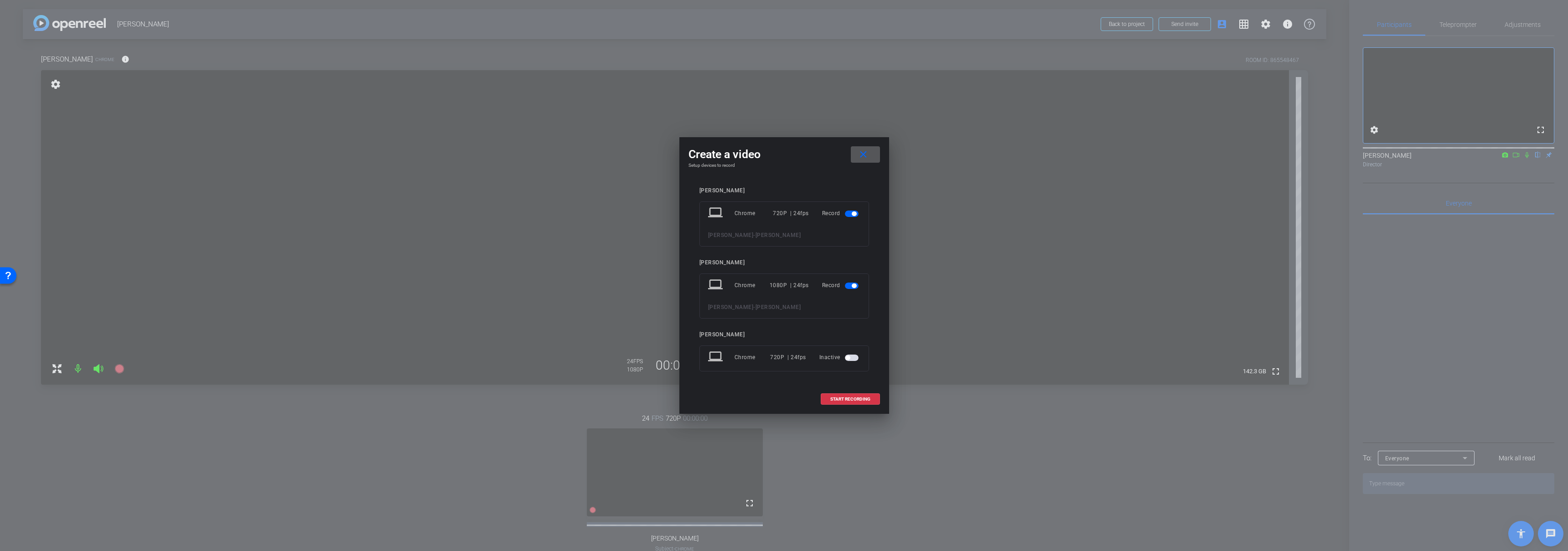
click at [850, 359] on span "button" at bounding box center [852, 358] width 13 height 6
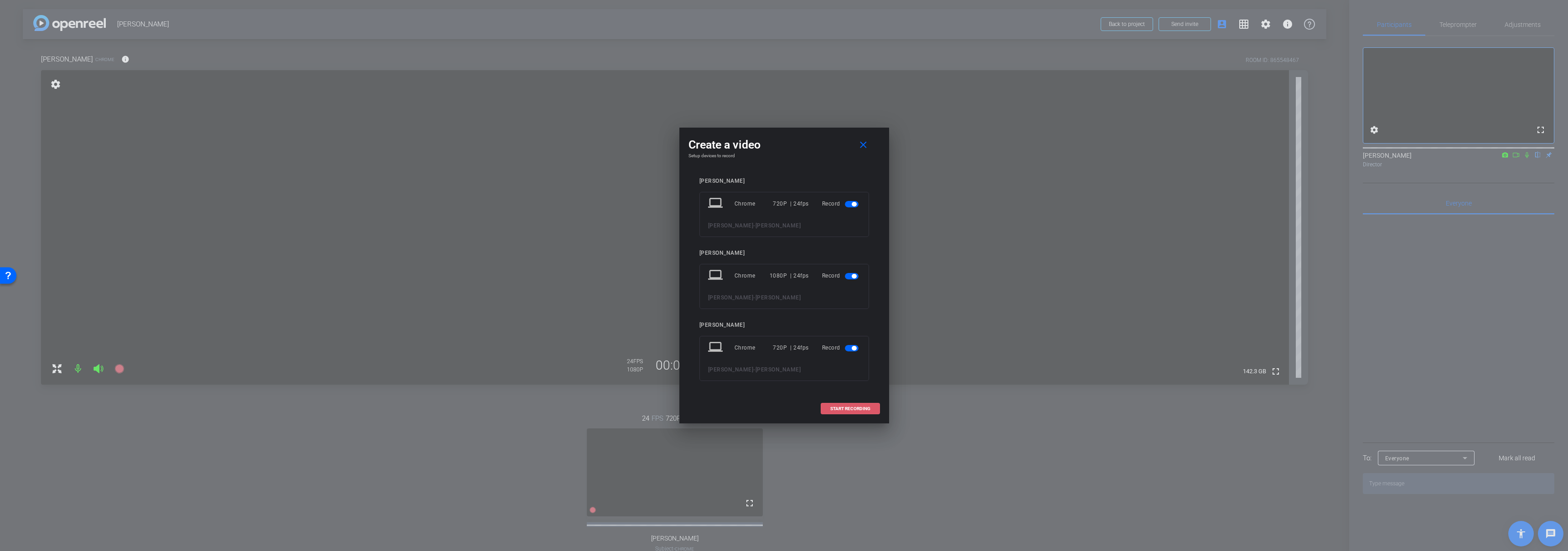
click at [849, 407] on span "START RECORDING" at bounding box center [850, 408] width 40 height 4
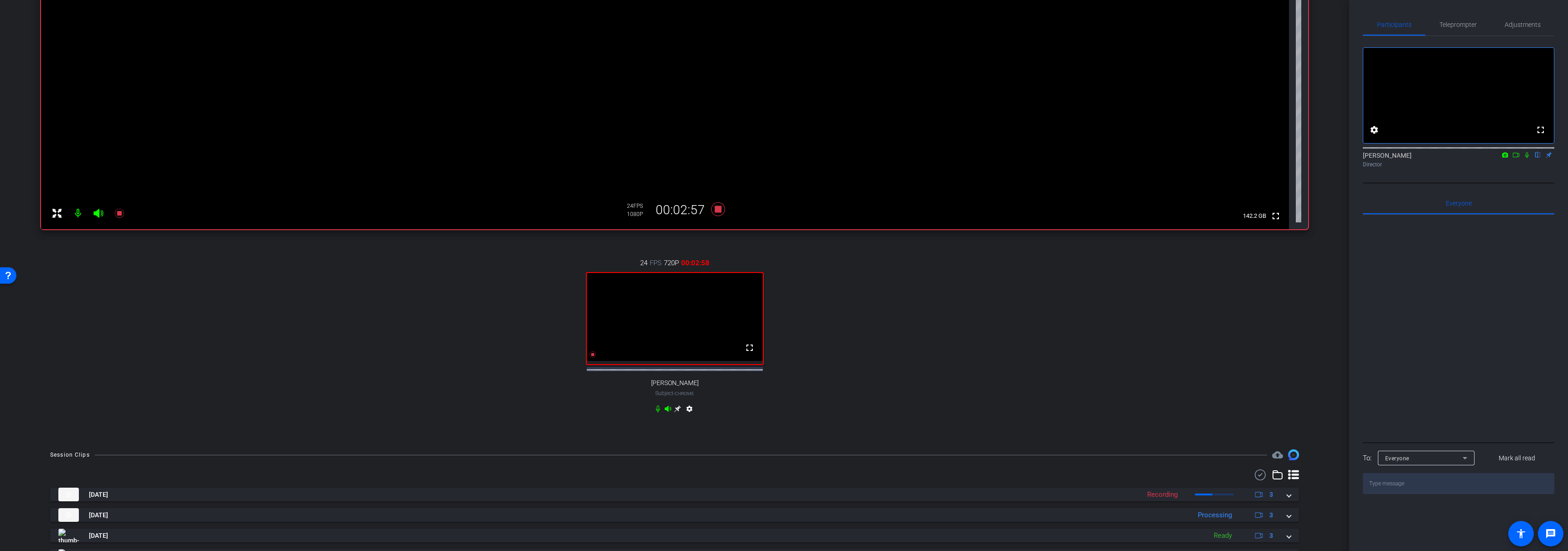
scroll to position [206, 0]
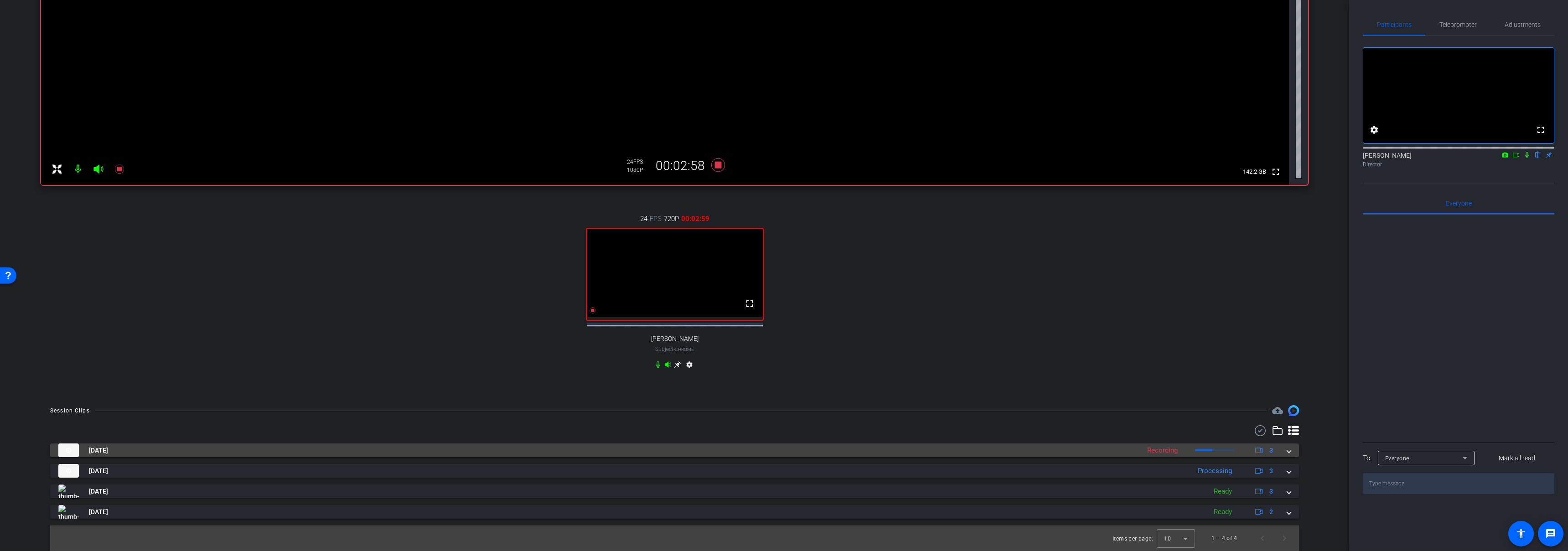
click at [864, 454] on mat-panel-title "Sep 9, 2025" at bounding box center [597, 450] width 1077 height 13
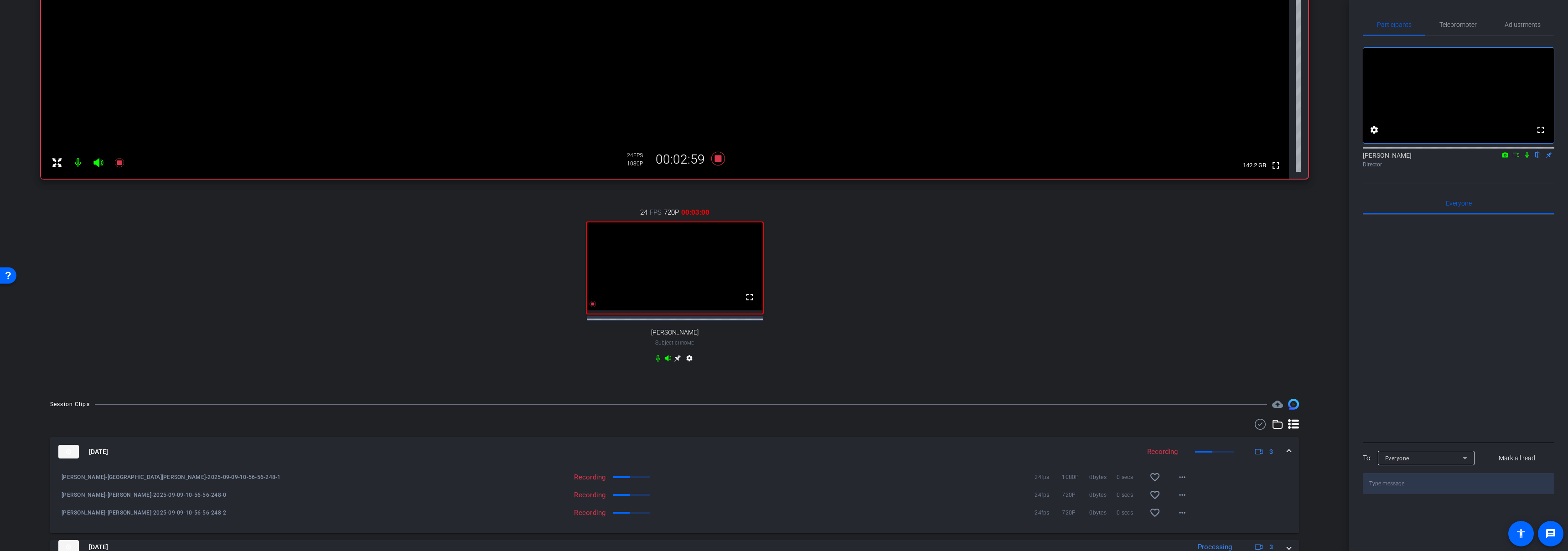
scroll to position [0, 0]
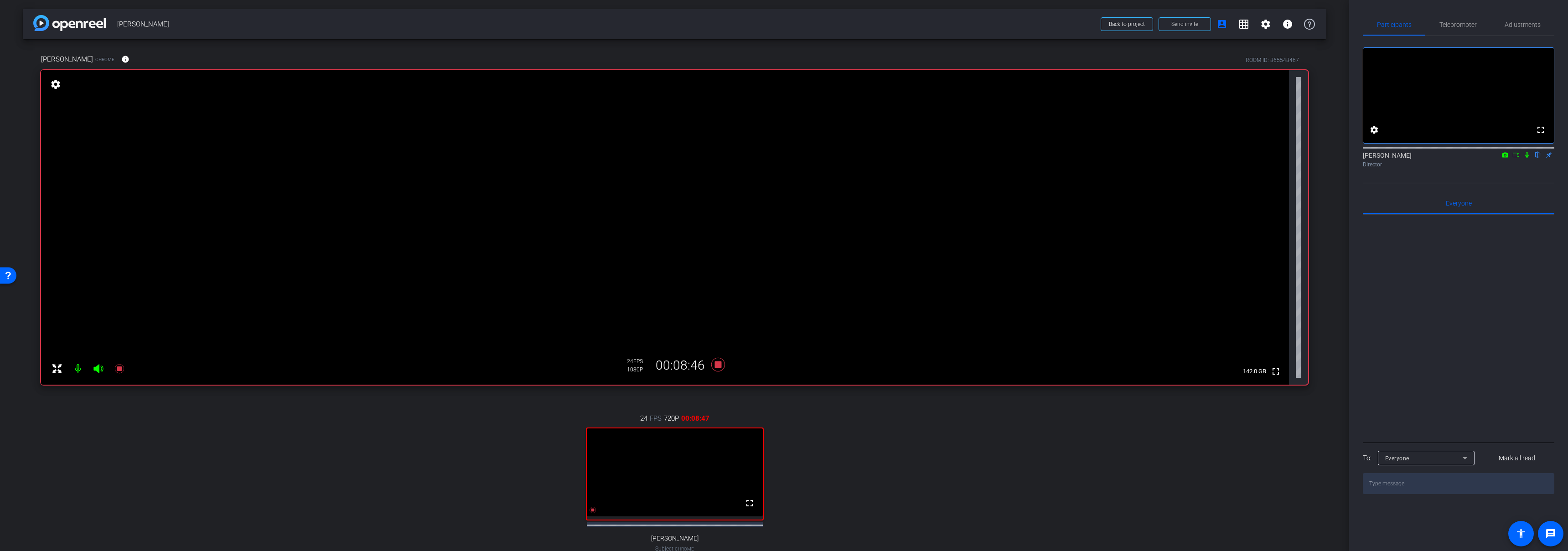
click at [895, 22] on span "[PERSON_NAME]" at bounding box center [606, 24] width 978 height 18
click at [710, 366] on icon at bounding box center [718, 364] width 22 height 16
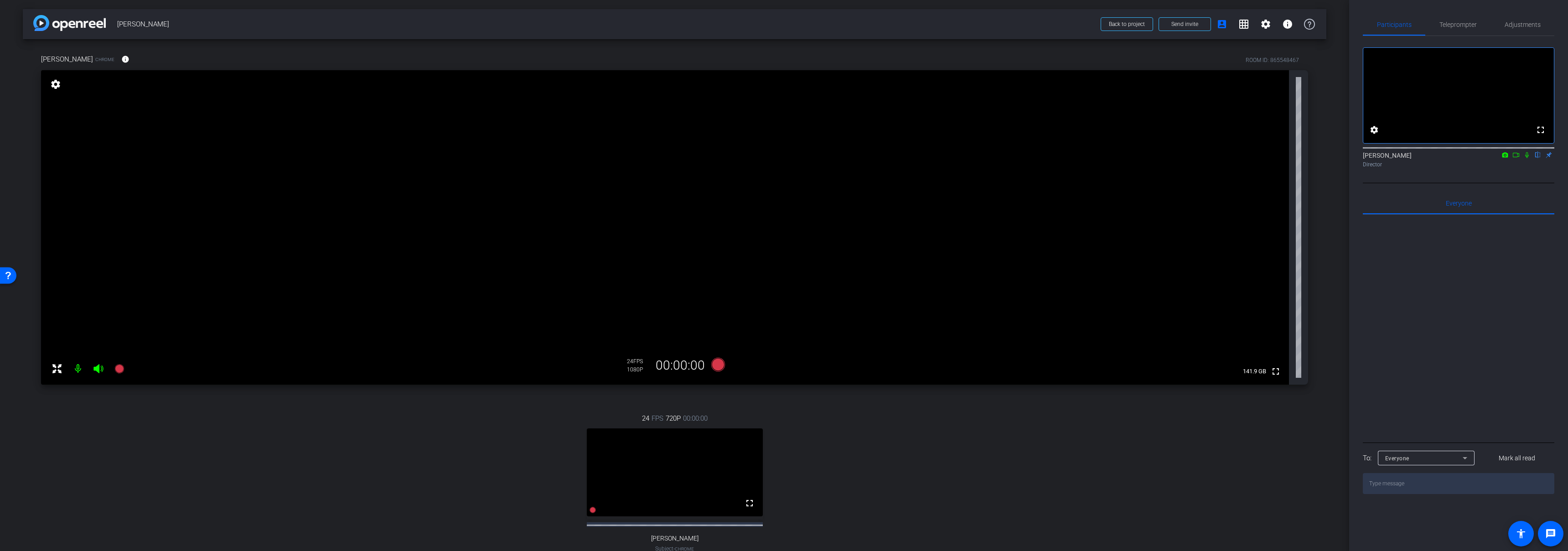
click at [833, 501] on div "24 FPS 720P 00:00:00 fullscreen Mollie Subject - Chrome settings" at bounding box center [674, 492] width 1267 height 188
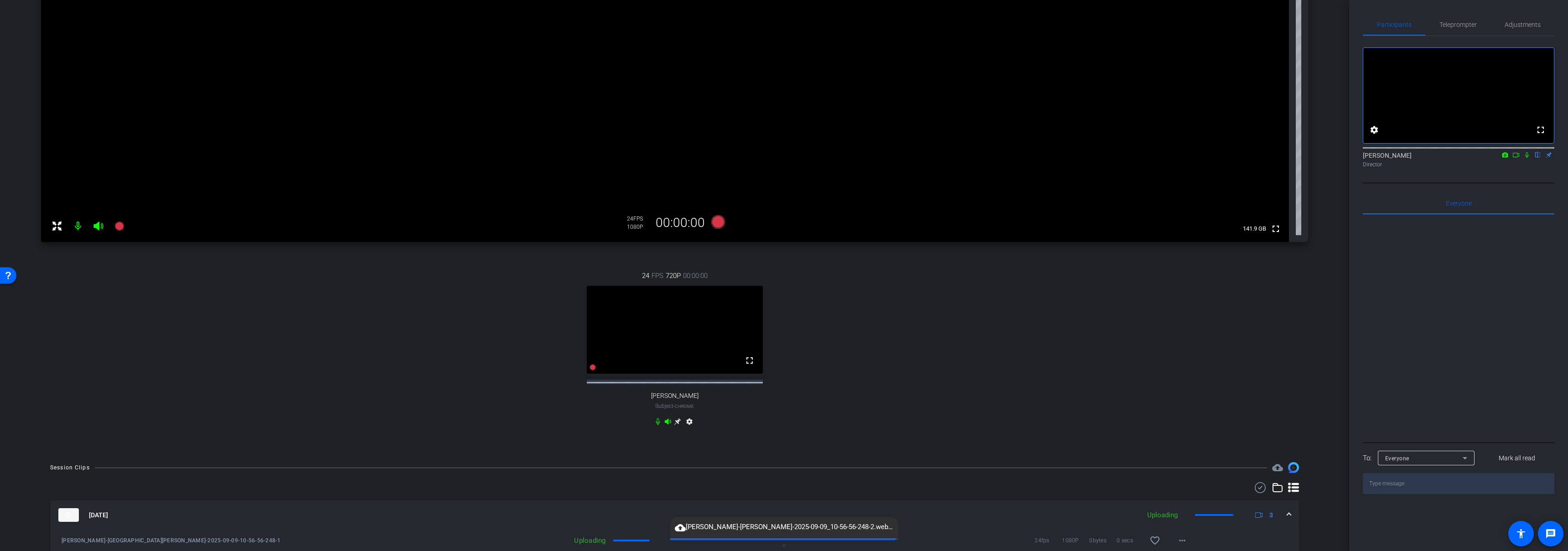
scroll to position [290, 0]
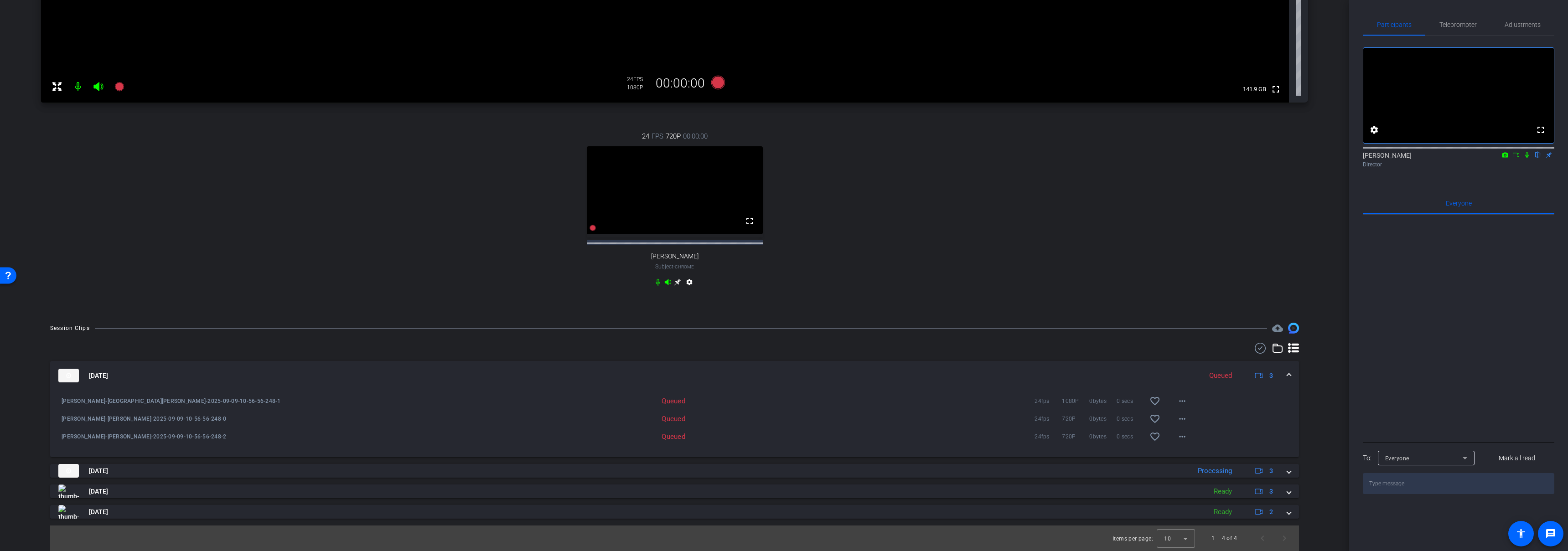
click at [757, 371] on mat-panel-title "Sep 9, 2025" at bounding box center [628, 375] width 1139 height 13
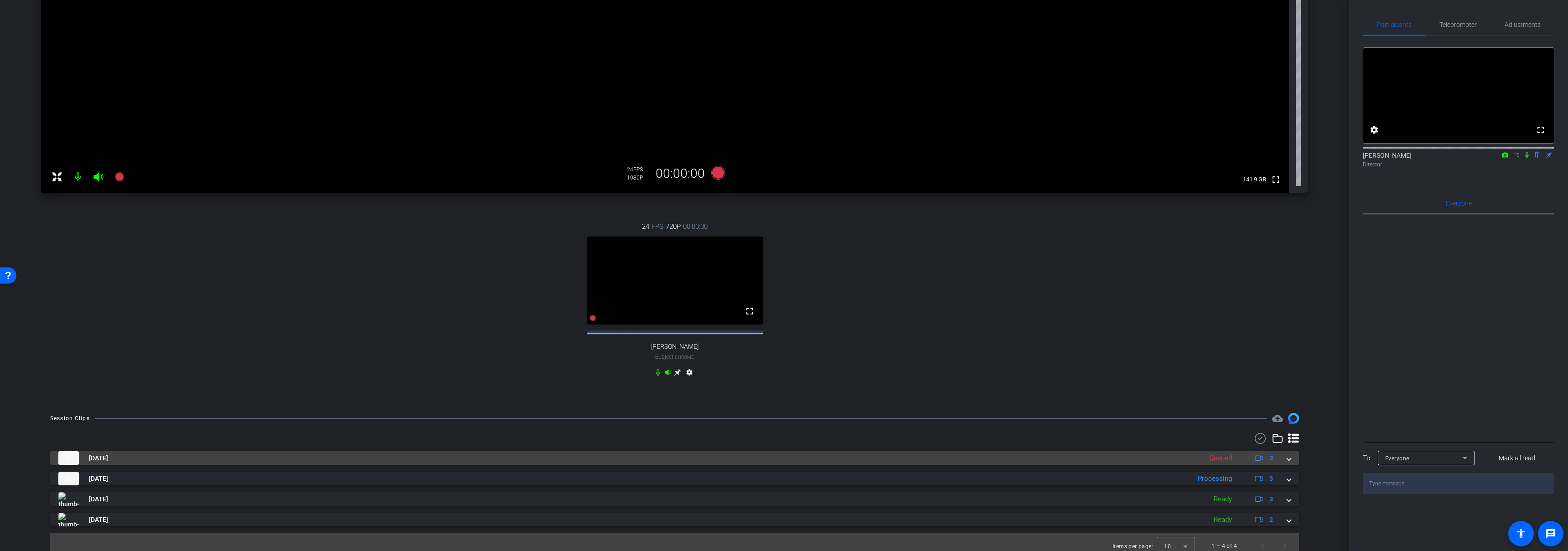
scroll to position [0, 0]
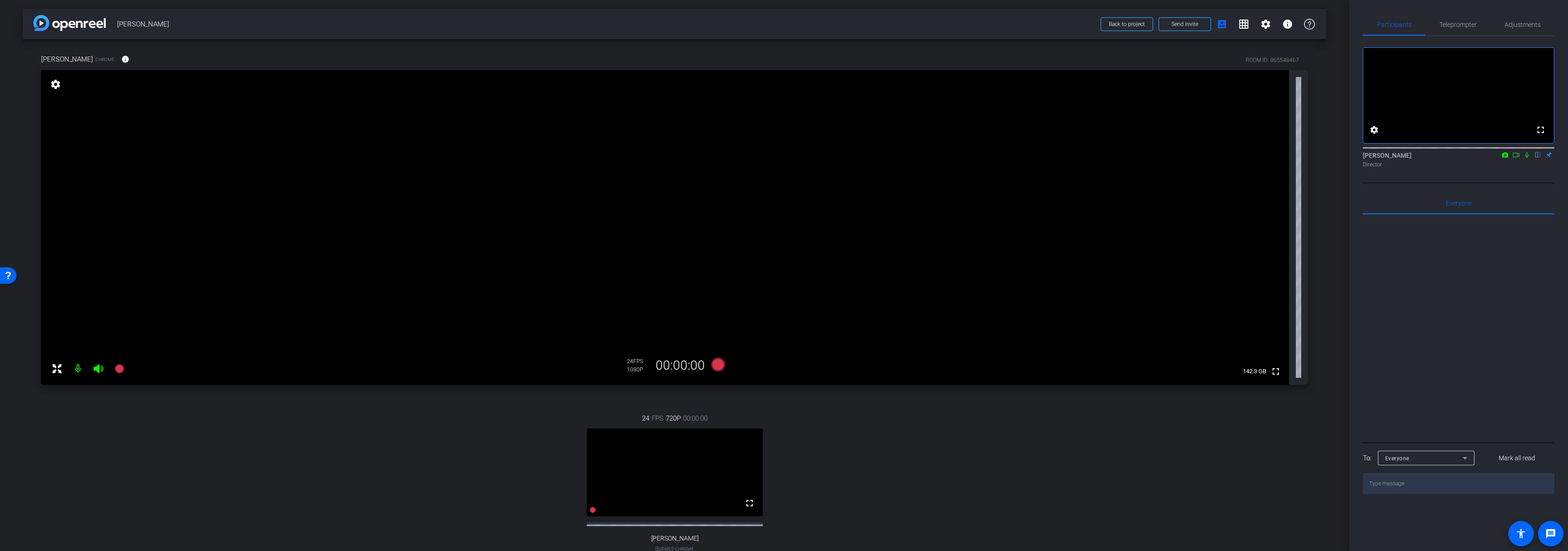
click at [887, 444] on div "24 FPS 720P 00:00:00 fullscreen Mollie Subject - Chrome settings" at bounding box center [674, 492] width 1267 height 188
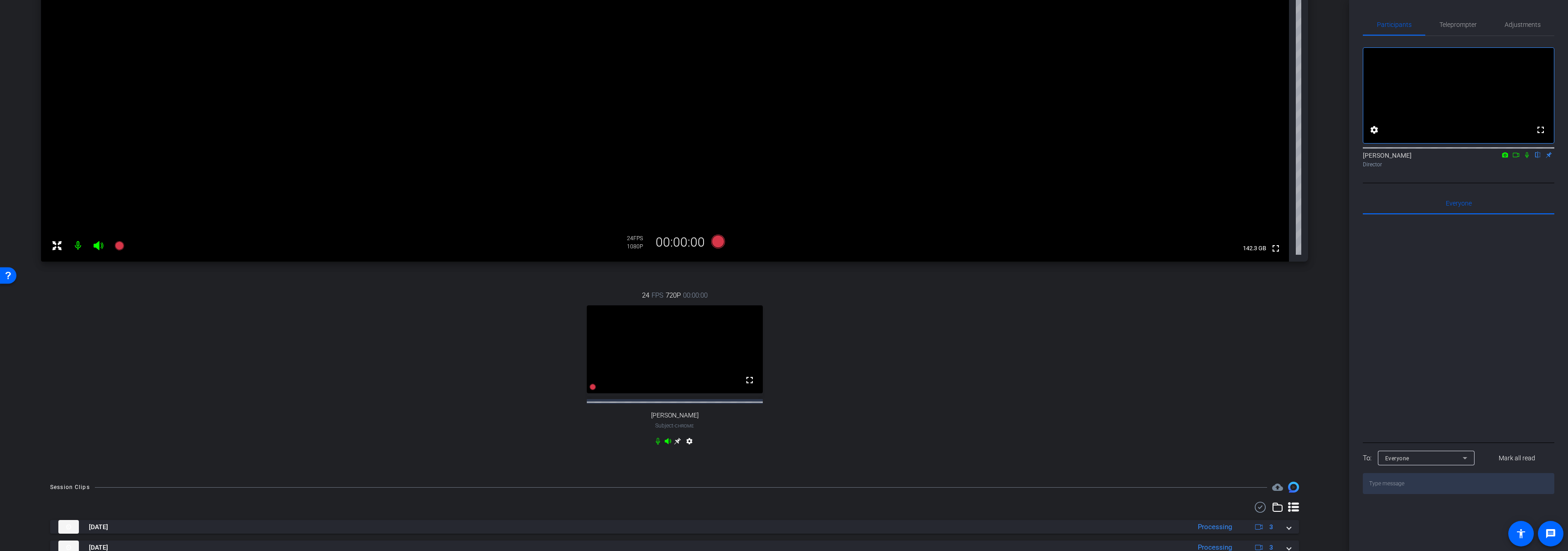
scroll to position [208, 0]
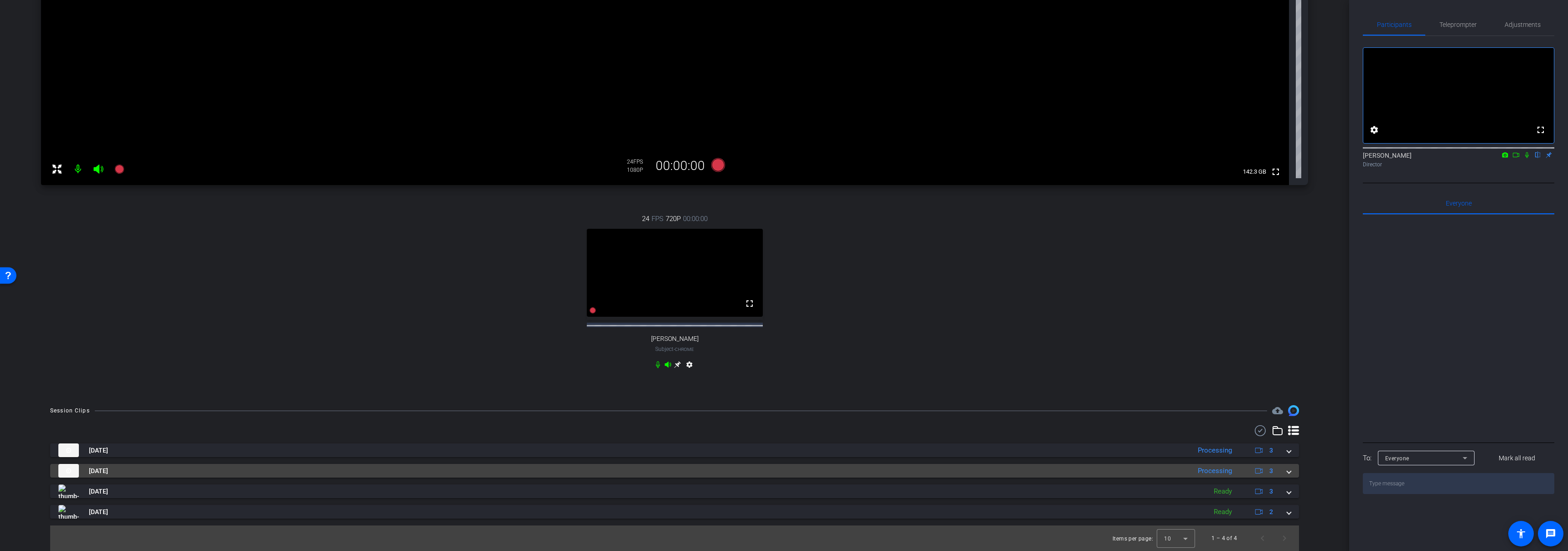
click at [845, 468] on mat-panel-title "Sep 9, 2025" at bounding box center [622, 471] width 1127 height 13
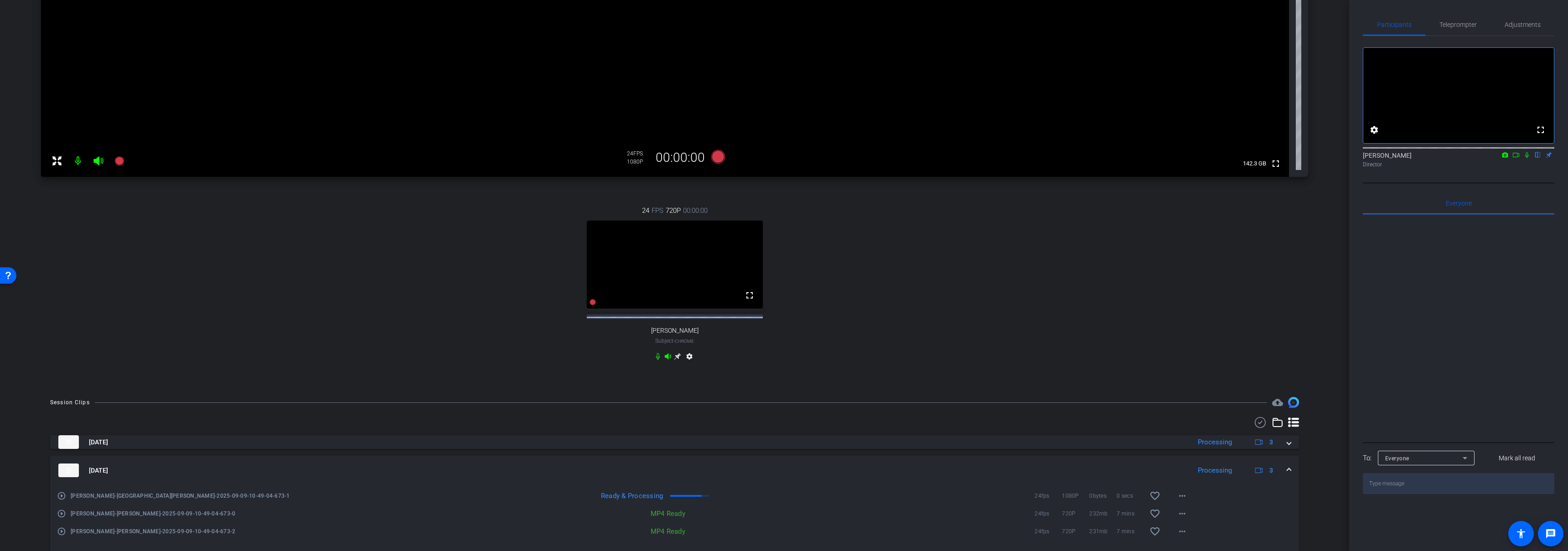
click at [811, 470] on mat-expansion-panel-header "Sep 9, 2025 Processing 3" at bounding box center [674, 470] width 1249 height 29
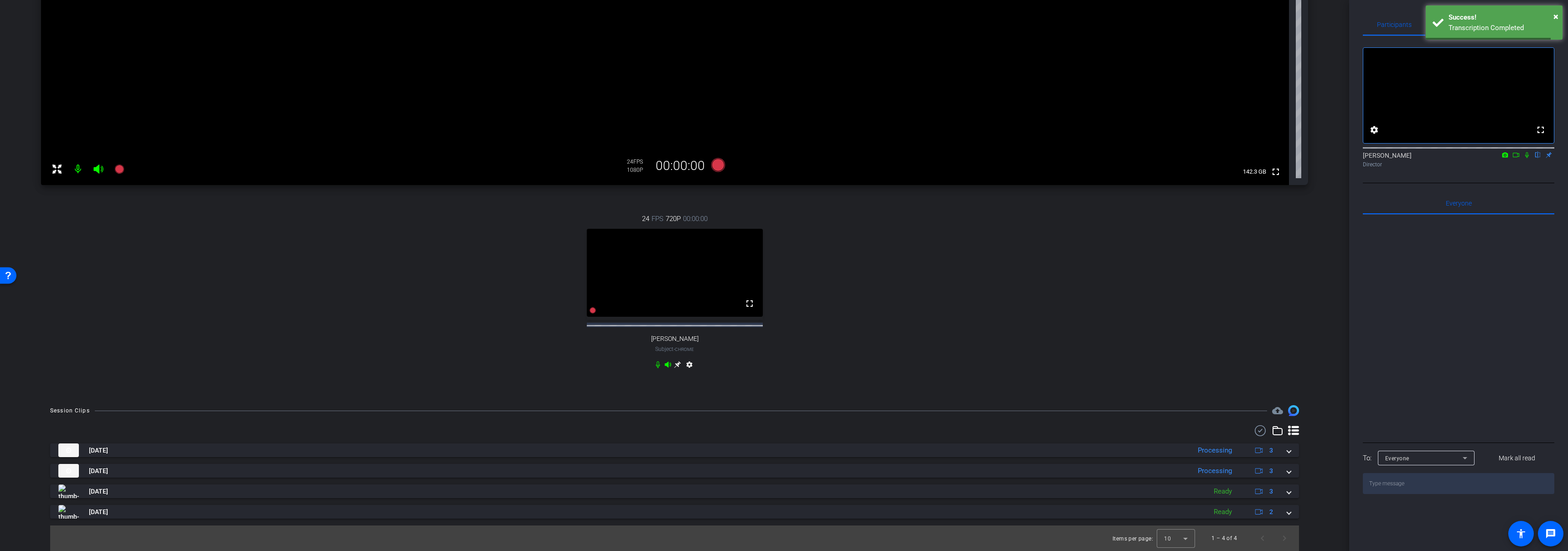
scroll to position [0, 0]
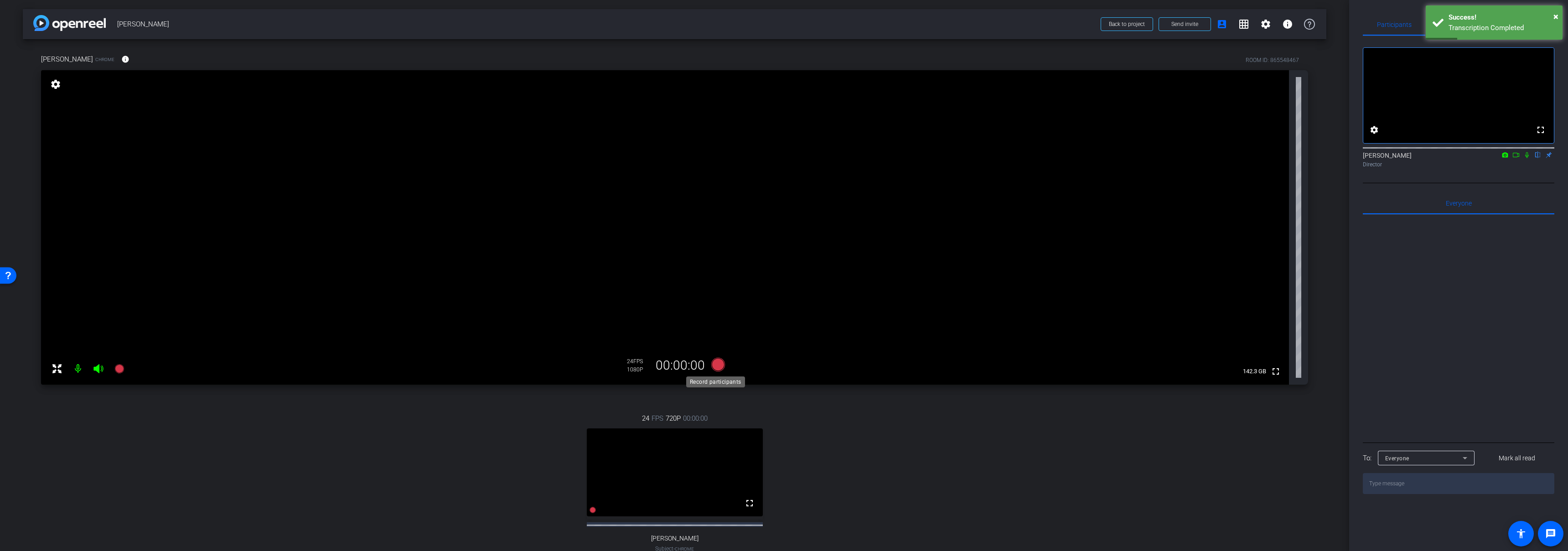
click at [723, 364] on icon at bounding box center [718, 364] width 22 height 16
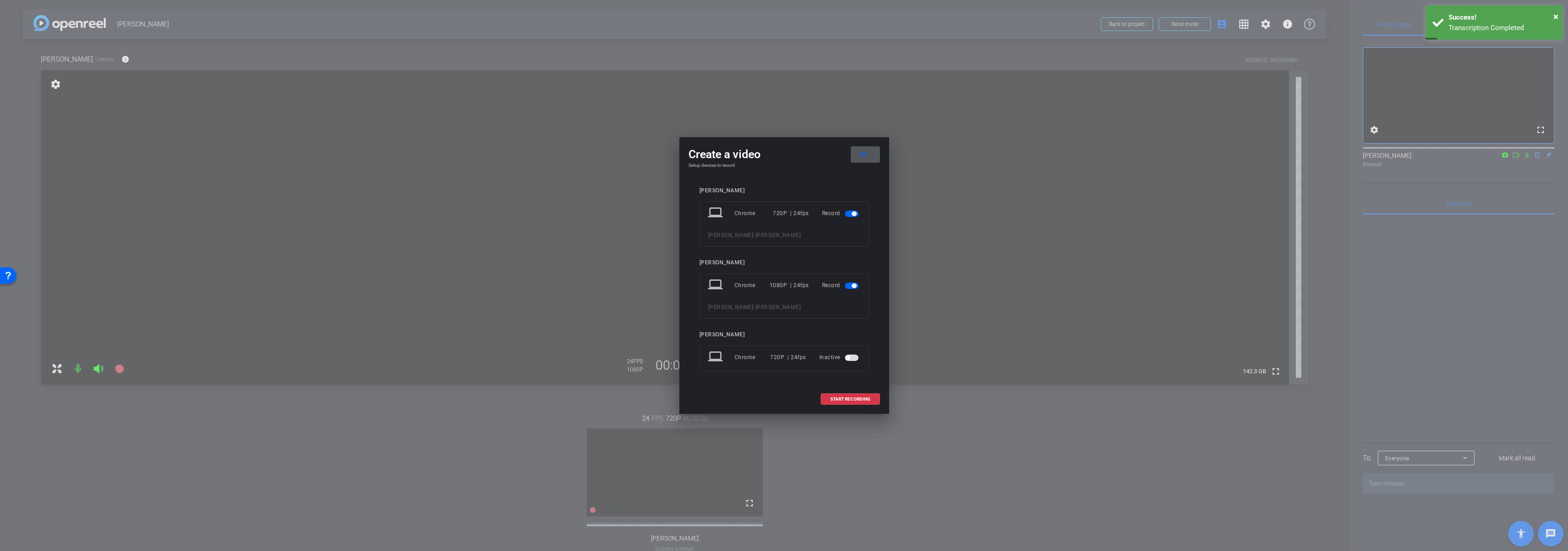
click at [852, 362] on mat-slide-toggle at bounding box center [852, 357] width 15 height 11
click at [851, 362] on mat-slide-toggle at bounding box center [852, 357] width 15 height 11
click at [849, 359] on span "button" at bounding box center [852, 358] width 13 height 6
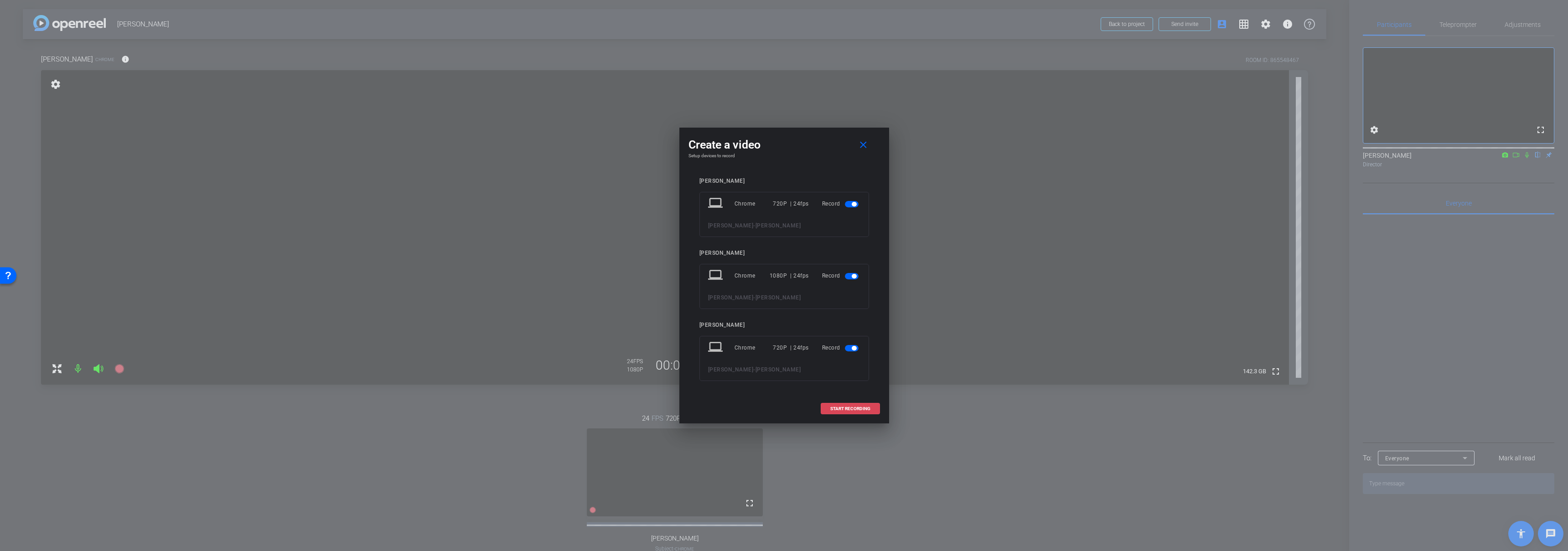
click at [849, 406] on span "START RECORDING" at bounding box center [850, 408] width 40 height 4
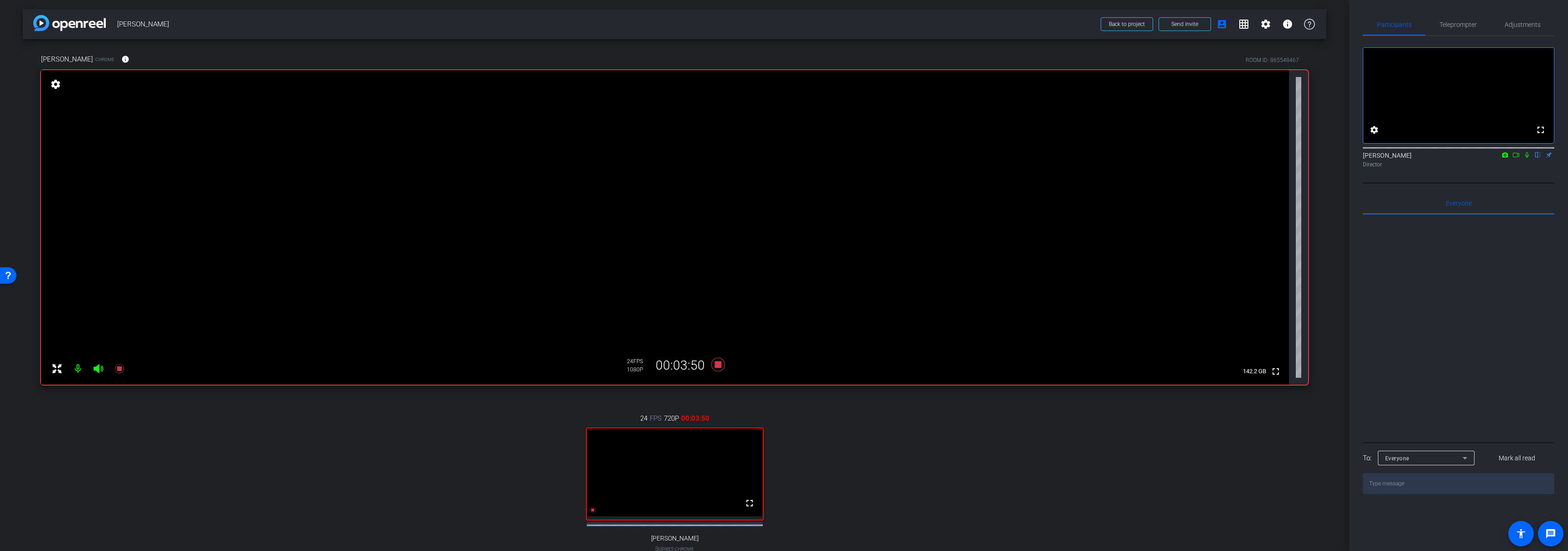
click at [401, 456] on div "24 FPS 720P 00:03:50 fullscreen Mollie Subject - Chrome settings" at bounding box center [674, 492] width 1267 height 188
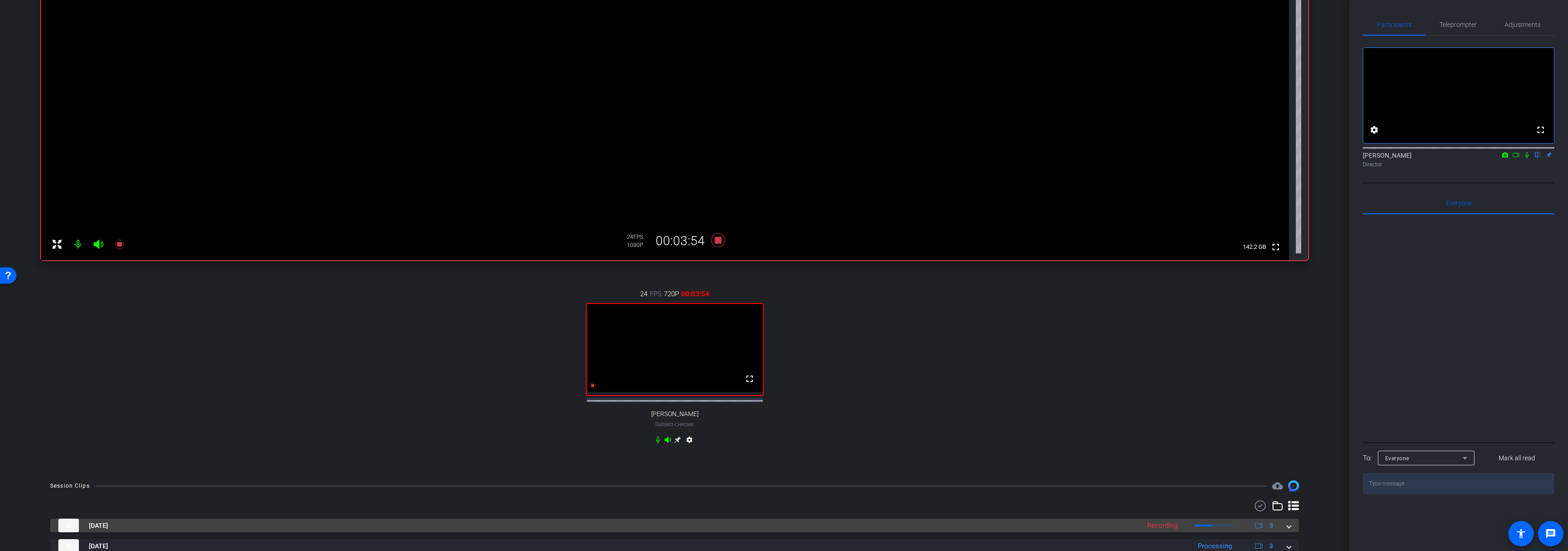
scroll to position [192, 0]
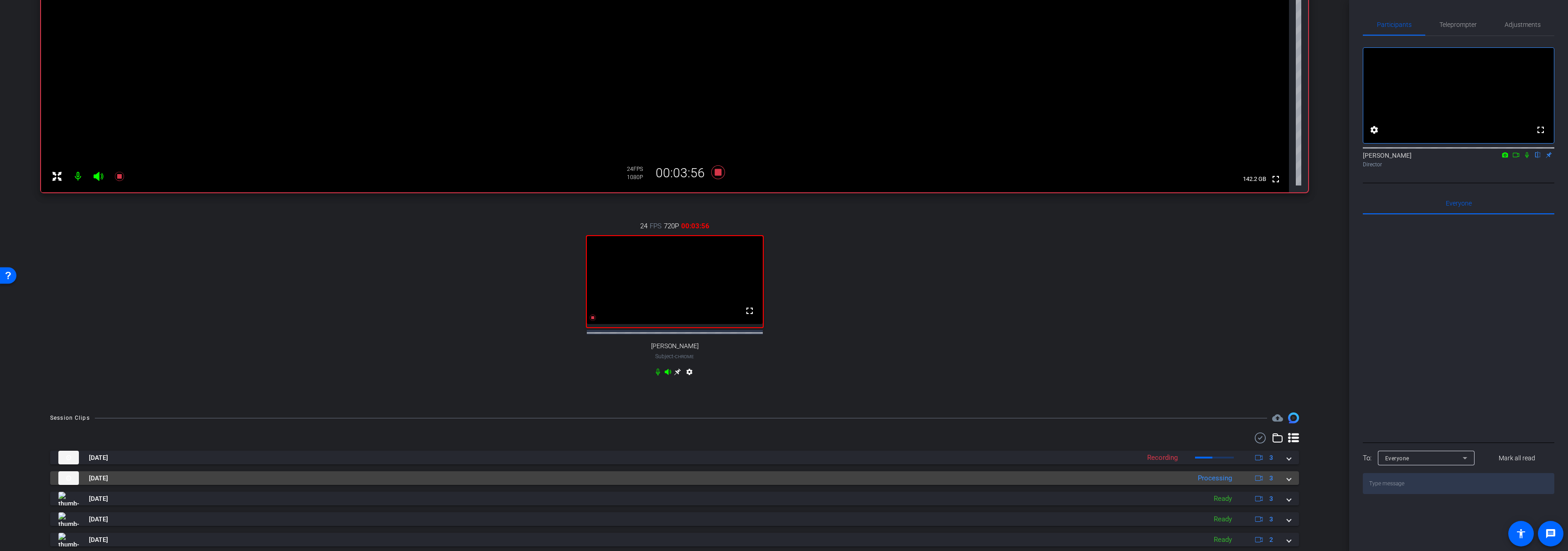
click at [791, 483] on mat-panel-title "Sep 9, 2025" at bounding box center [622, 478] width 1127 height 13
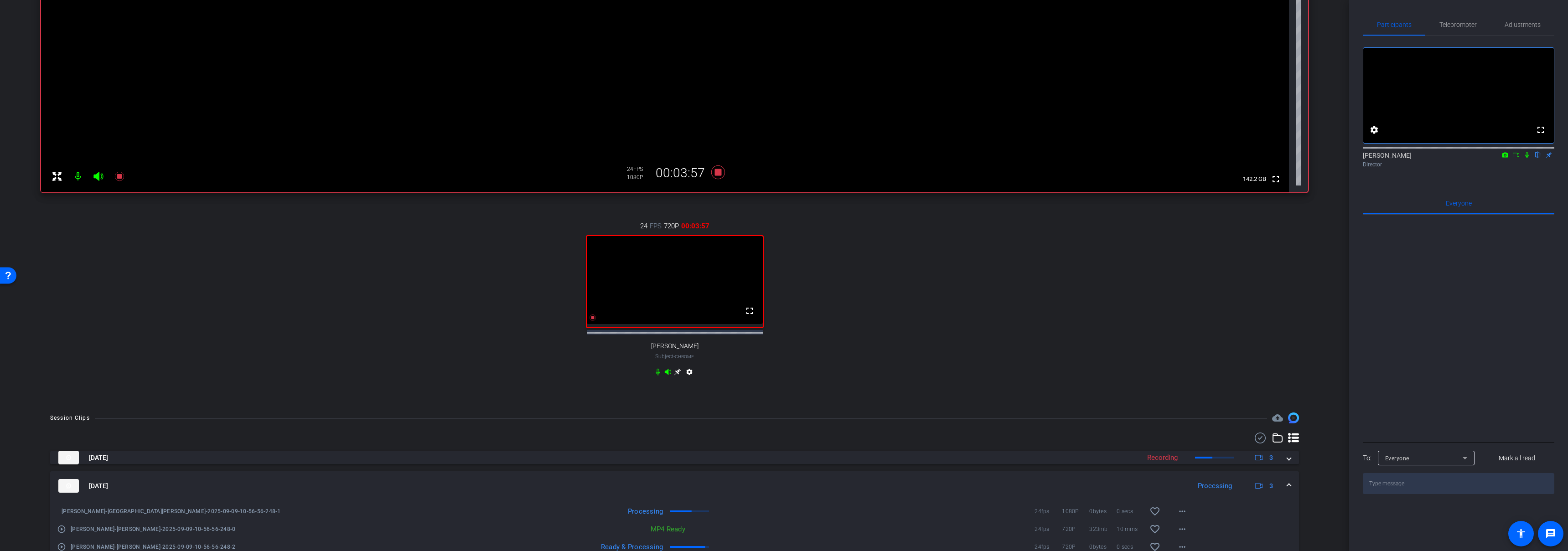
click at [791, 483] on mat-expansion-panel-header "Sep 9, 2025 Processing 3" at bounding box center [674, 486] width 1249 height 29
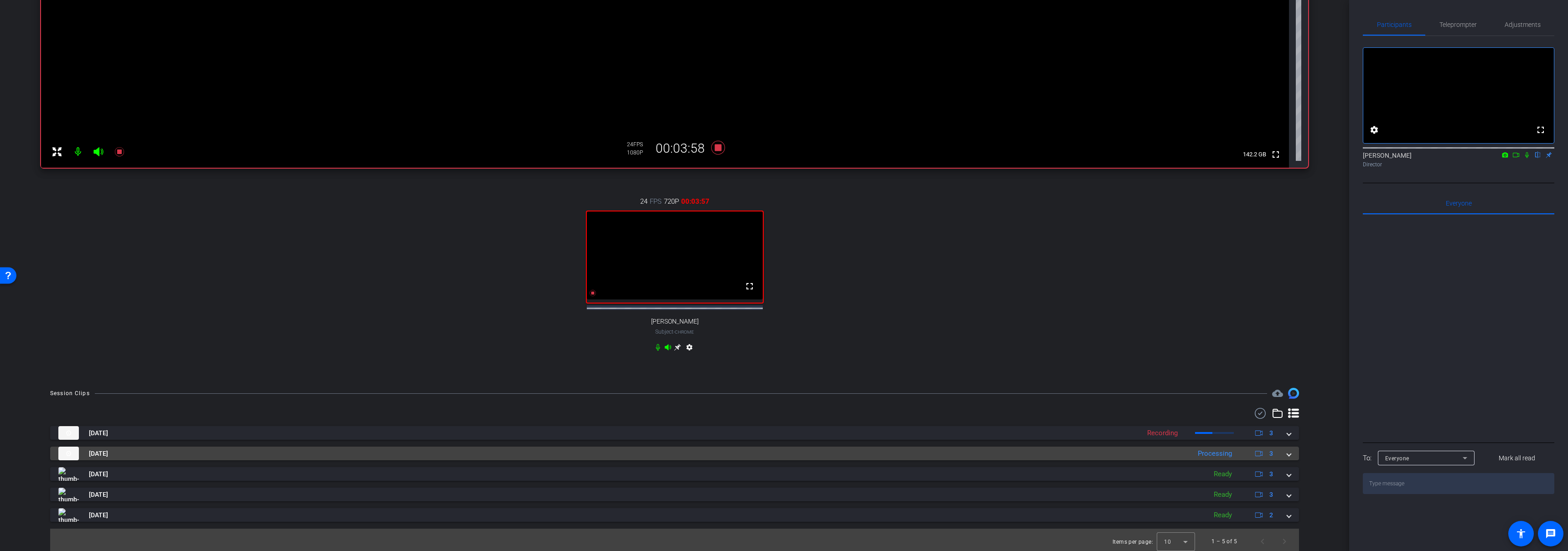
scroll to position [226, 0]
click at [782, 448] on mat-panel-title "Sep 9, 2025" at bounding box center [622, 450] width 1127 height 13
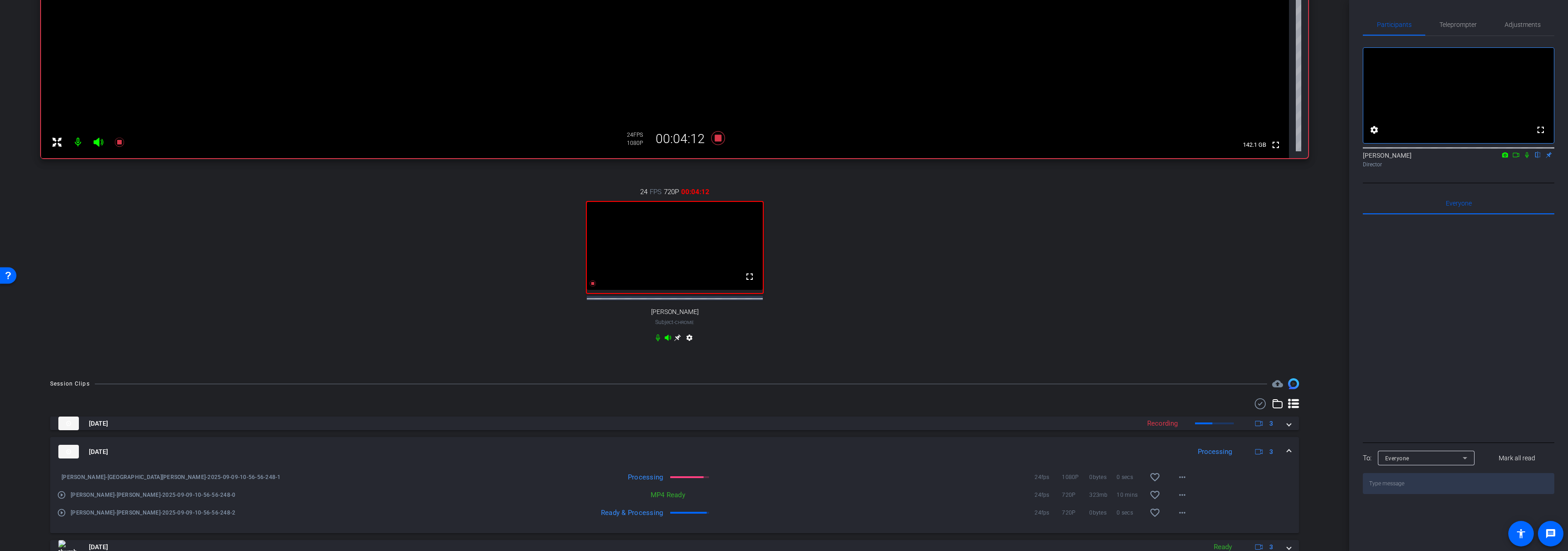
click at [819, 454] on mat-panel-title "Sep 9, 2025" at bounding box center [622, 451] width 1127 height 13
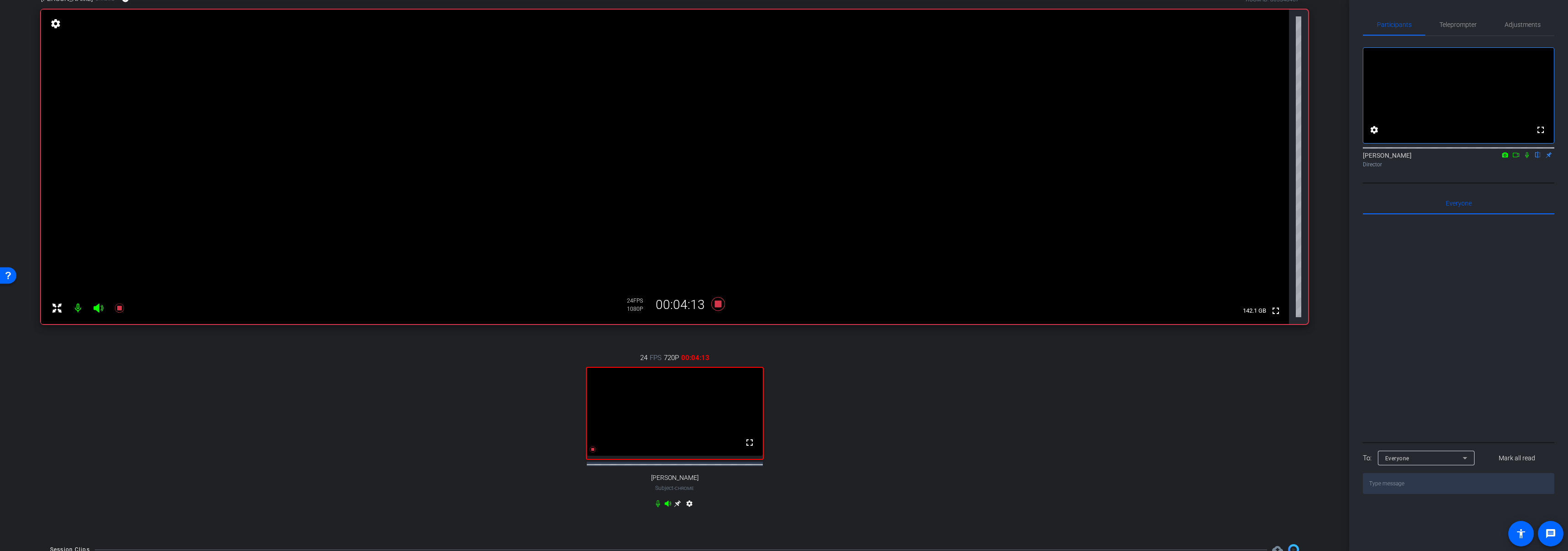
scroll to position [0, 0]
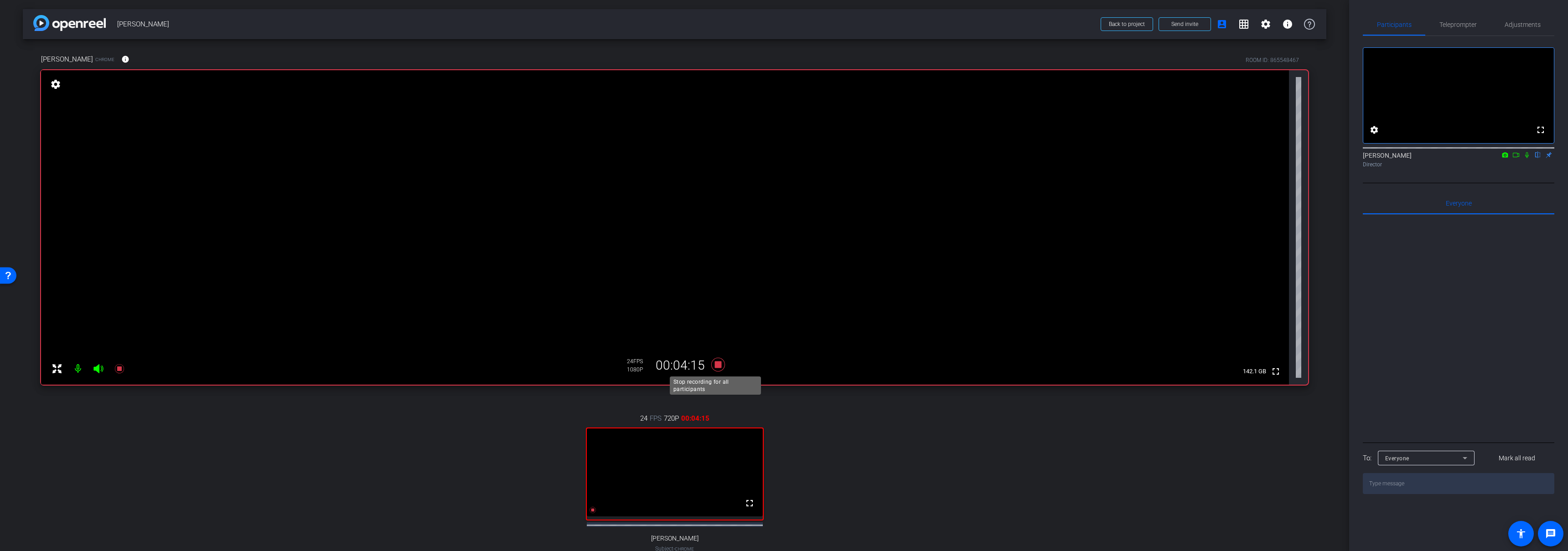
click at [713, 366] on icon at bounding box center [718, 364] width 13 height 13
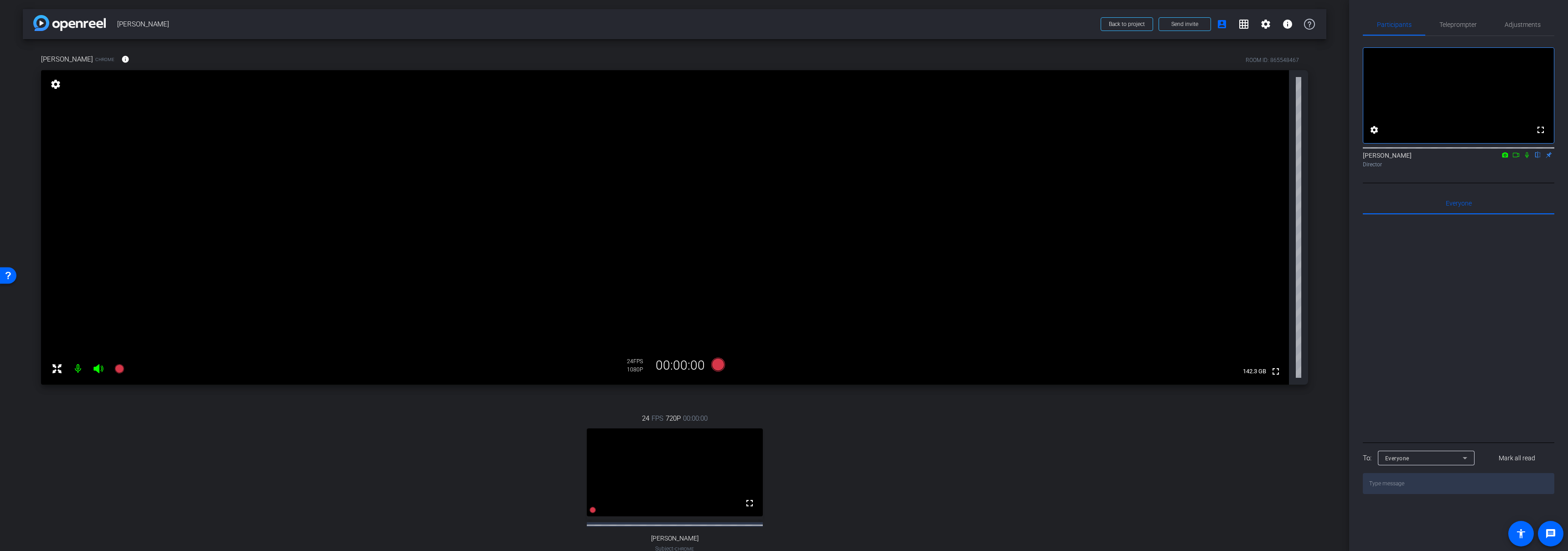
click at [699, 403] on div "24 FPS 720P 00:00:00 fullscreen Mollie Subject - Chrome settings" at bounding box center [674, 492] width 1267 height 188
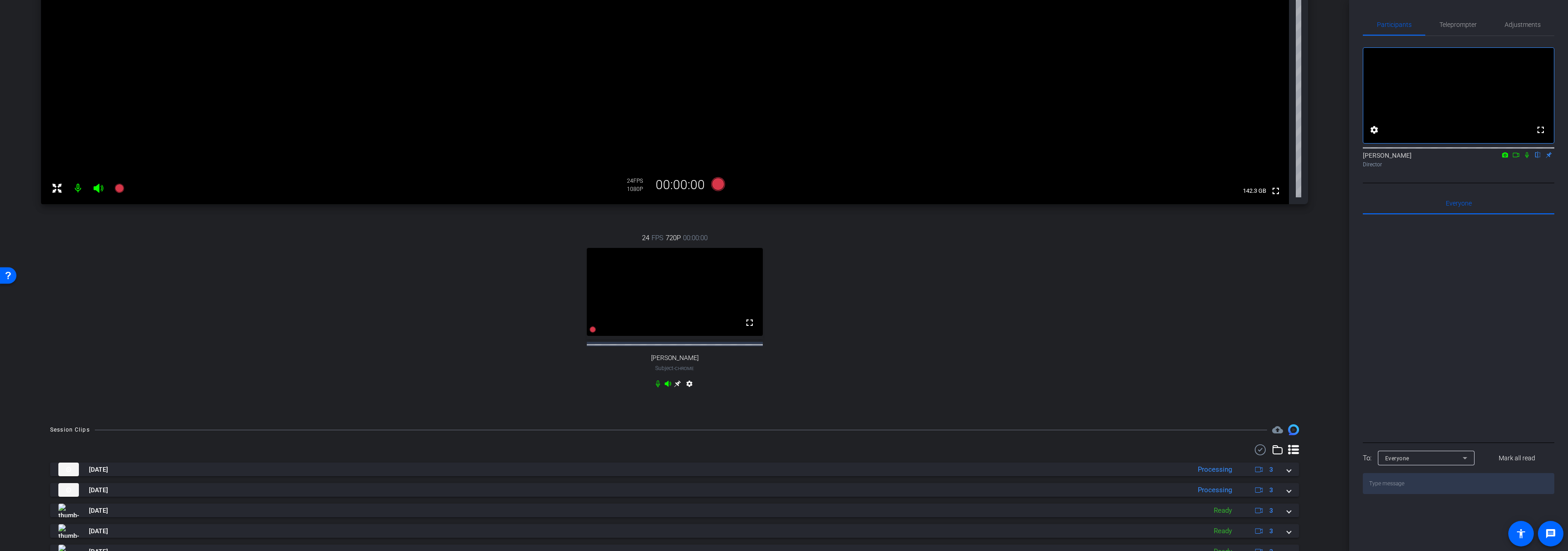
scroll to position [228, 0]
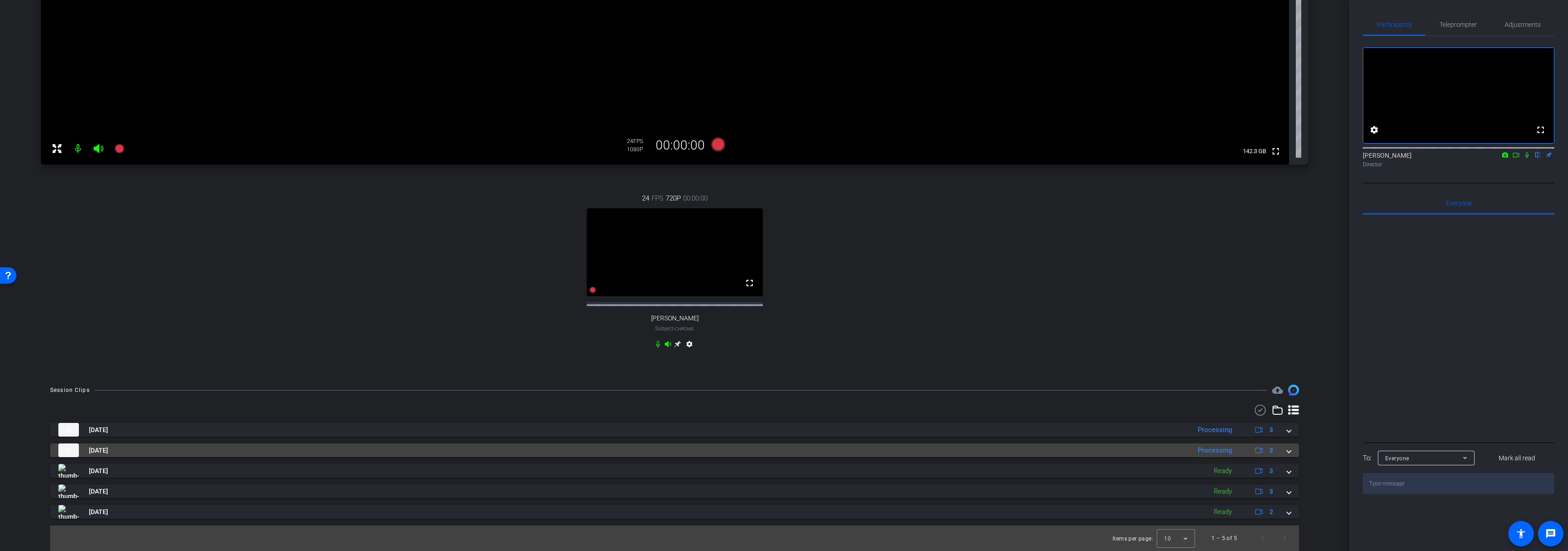
click at [959, 449] on mat-panel-title "Sep 9, 2025" at bounding box center [622, 450] width 1127 height 13
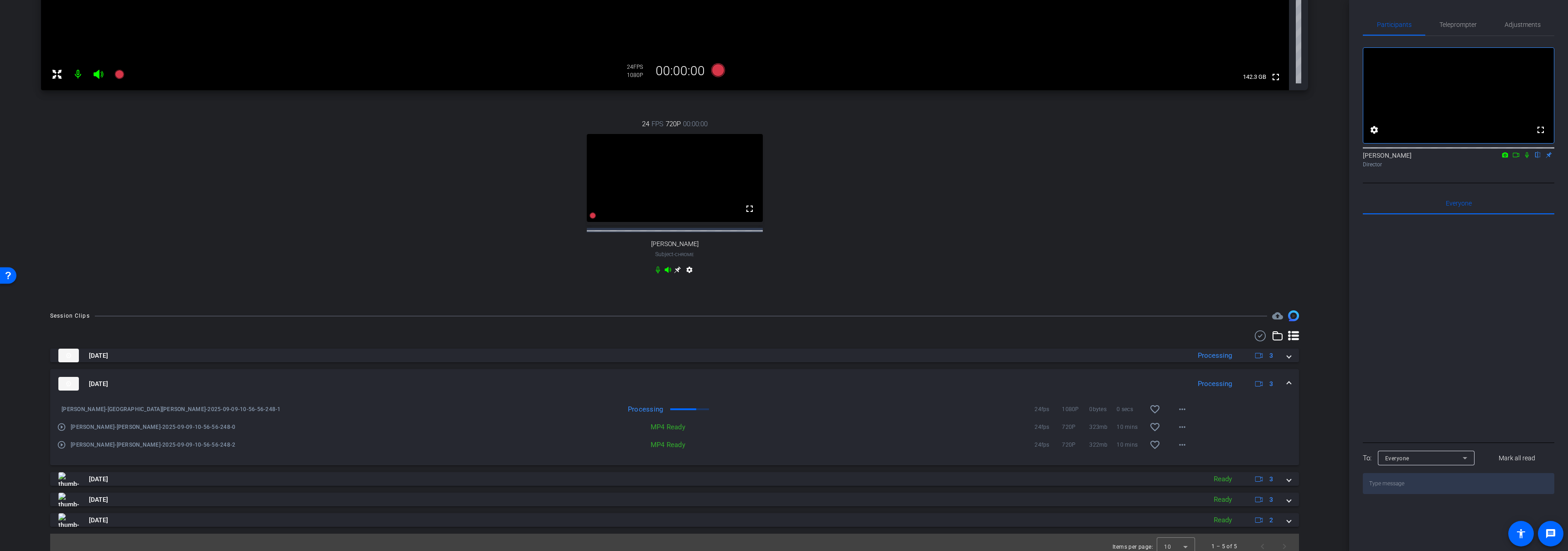
scroll to position [311, 0]
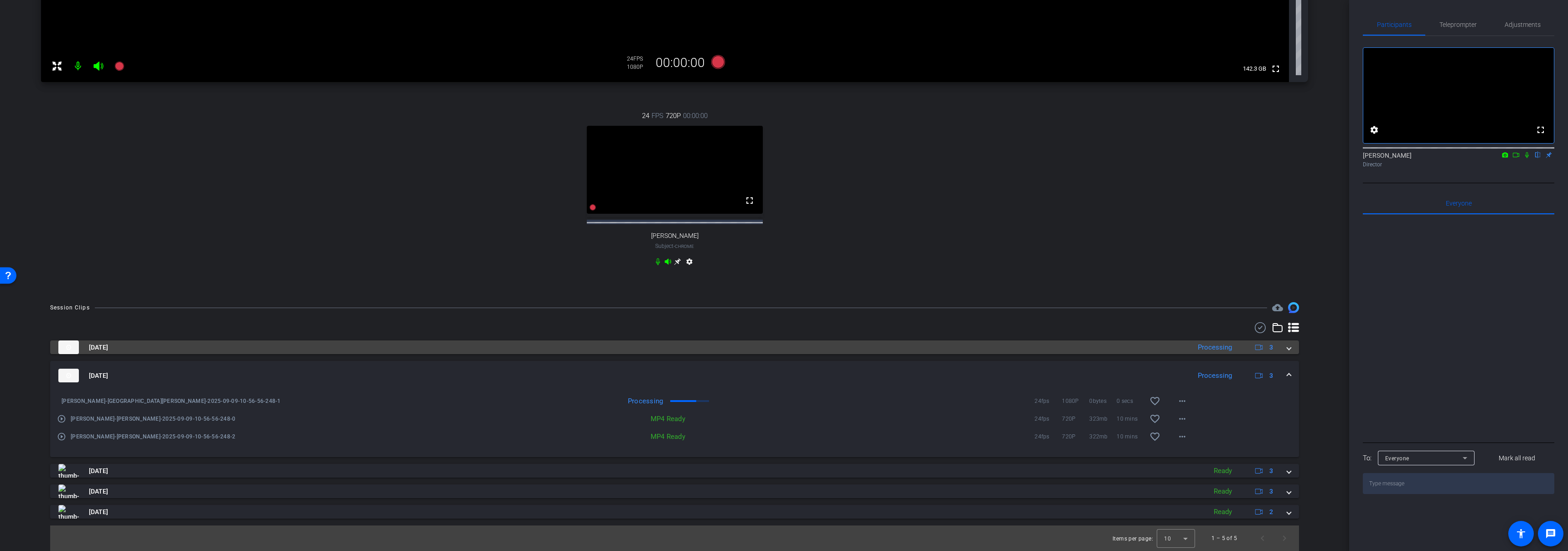
click at [870, 352] on mat-panel-title "Sep 9, 2025" at bounding box center [622, 347] width 1127 height 13
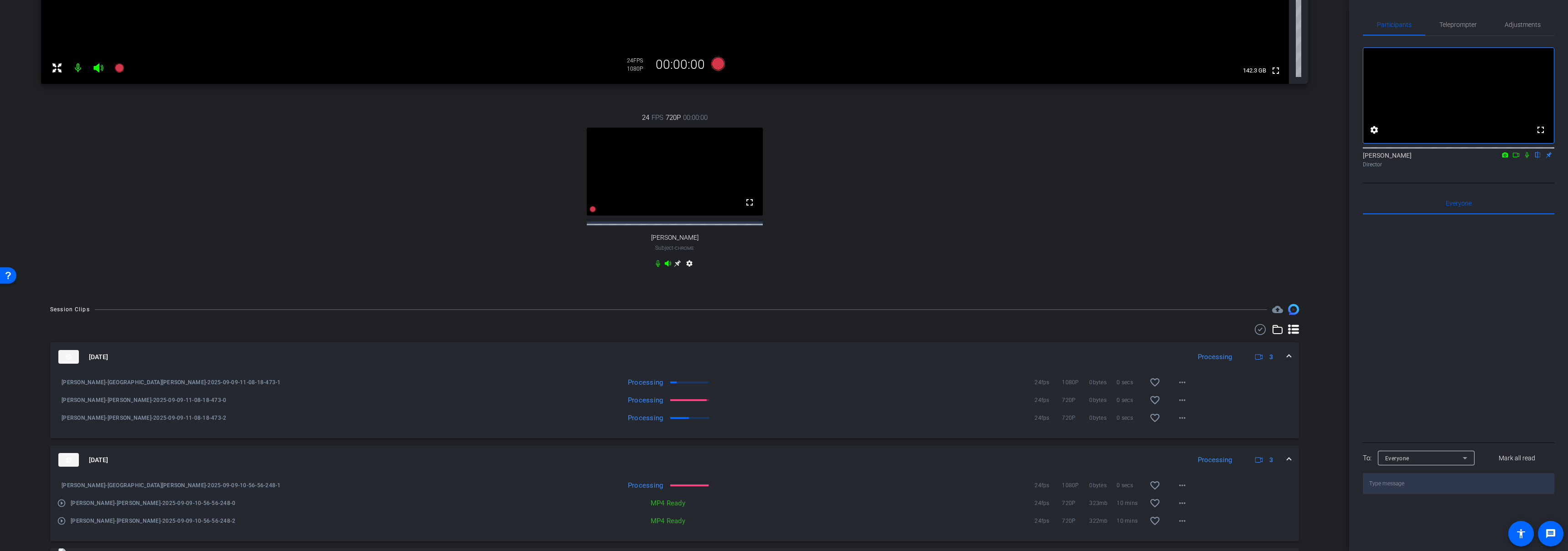
scroll to position [393, 0]
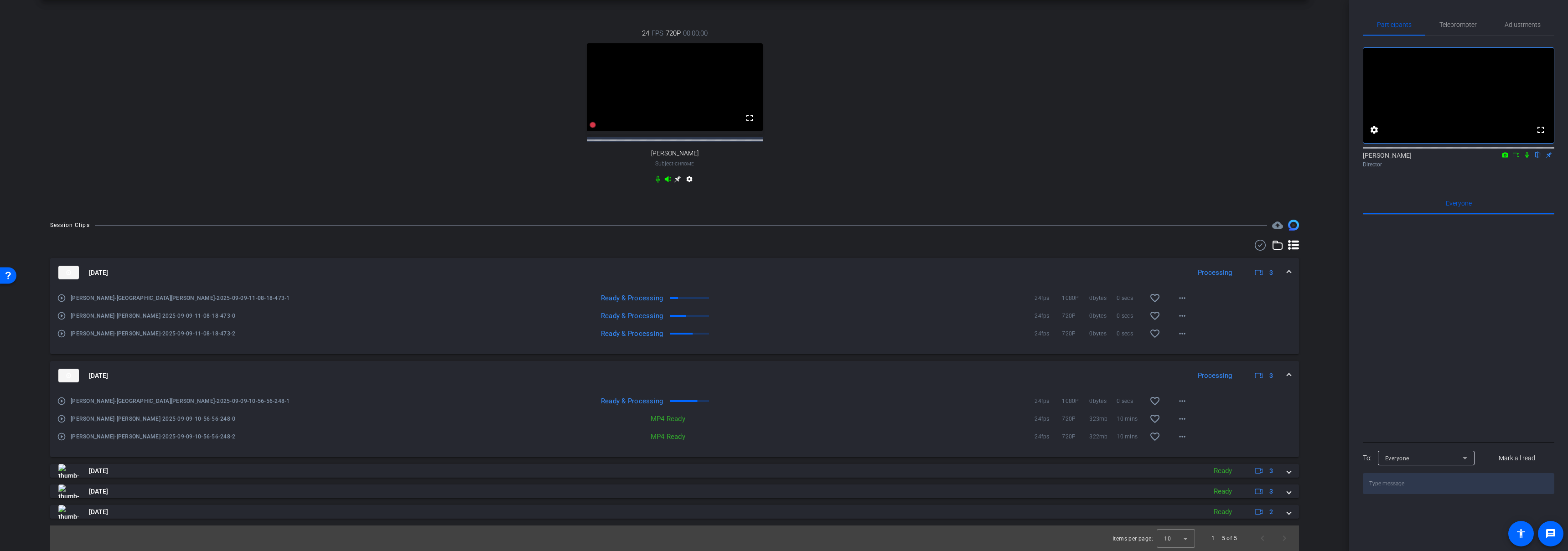
click at [1287, 373] on span at bounding box center [1289, 376] width 4 height 10
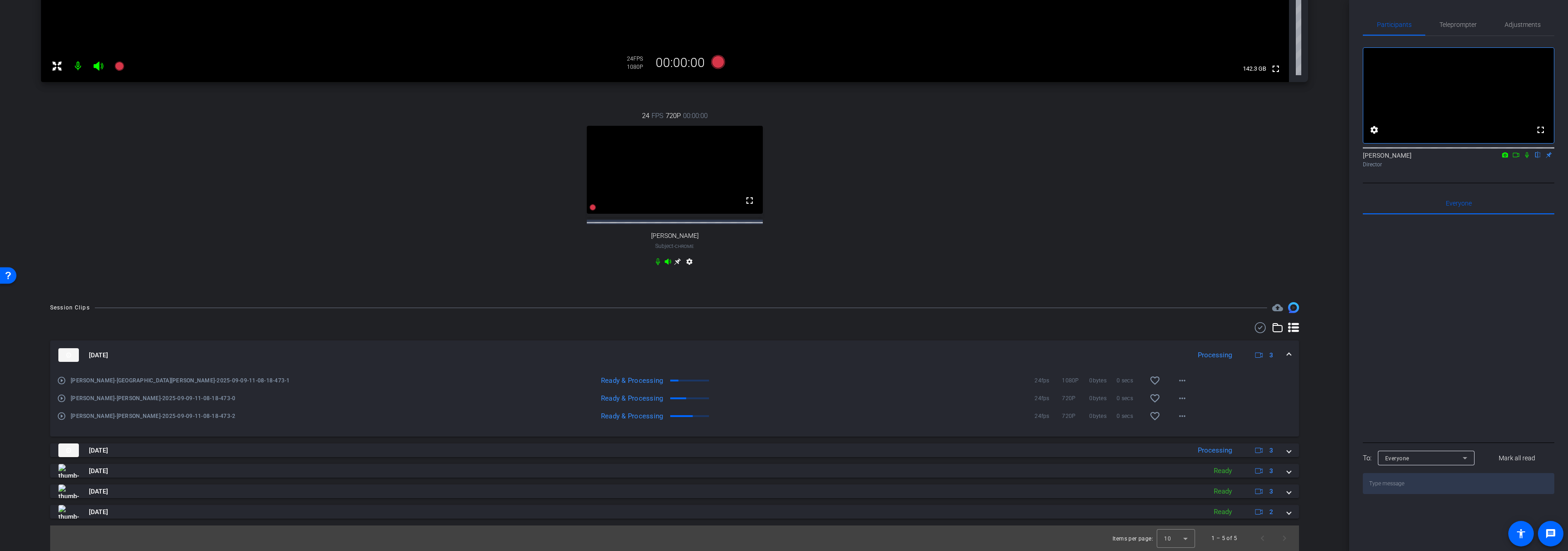
click at [1286, 350] on mat-expansion-panel-header "Sep 9, 2025 Processing 3" at bounding box center [674, 355] width 1249 height 29
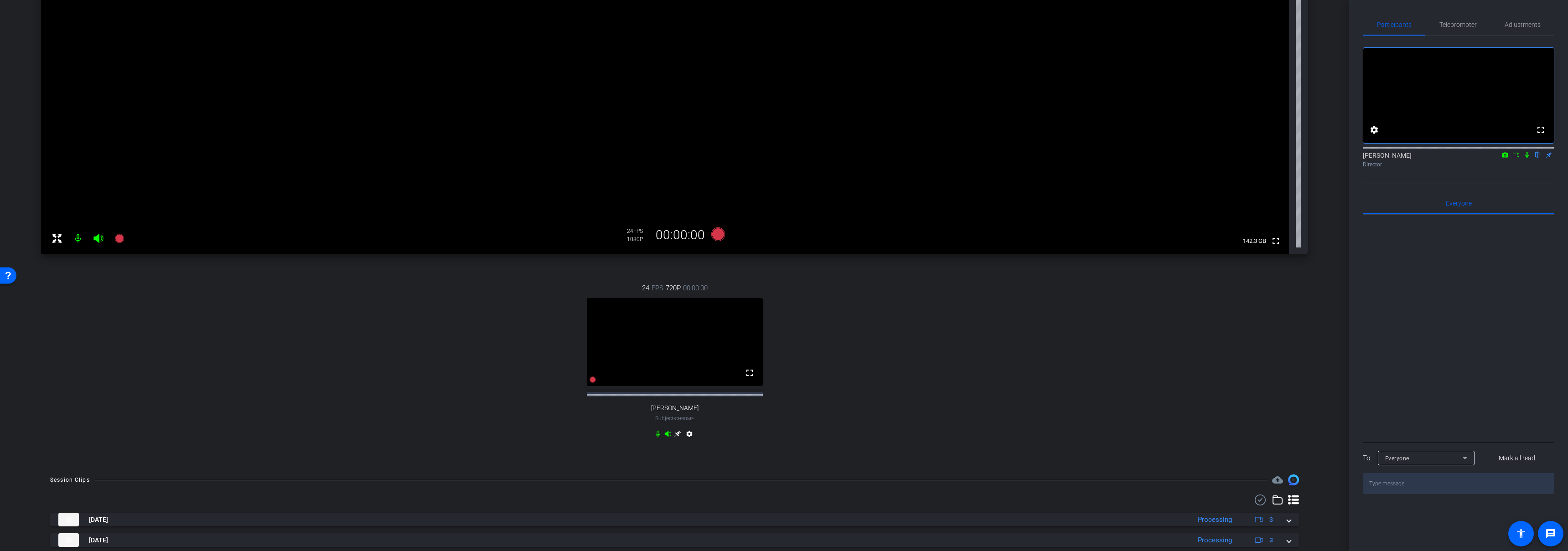
scroll to position [0, 0]
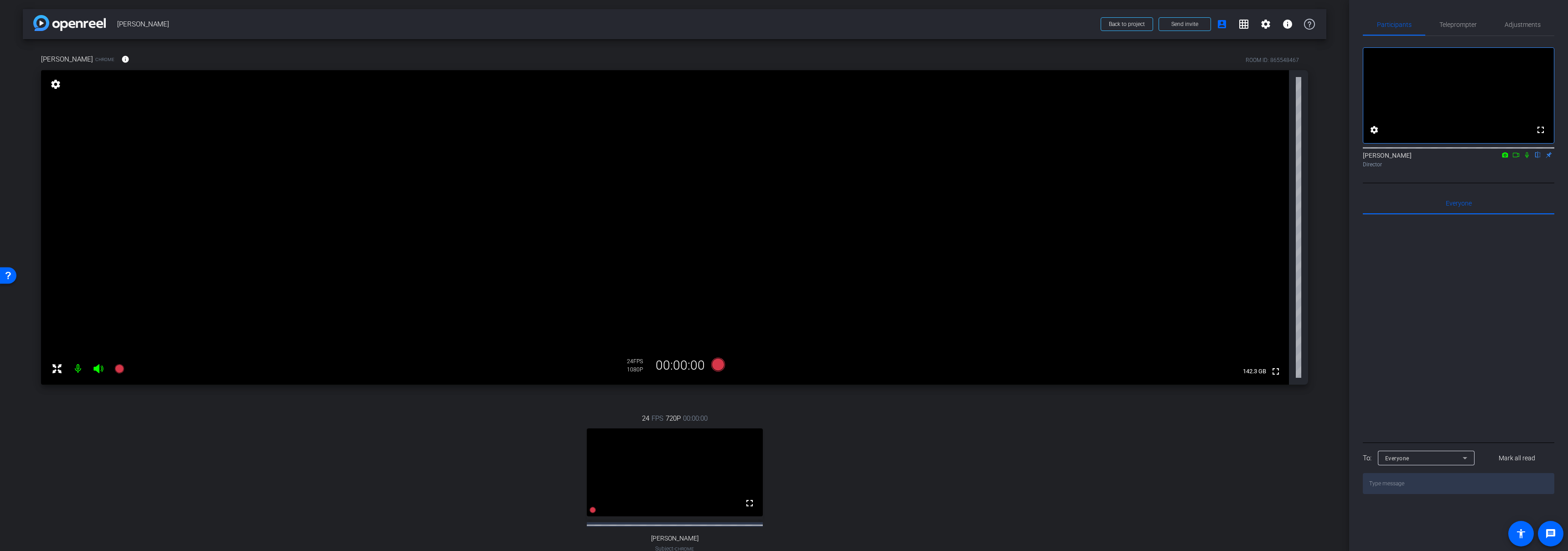
click at [682, 398] on div "24 FPS 720P 00:00:00 fullscreen Mollie Subject - Chrome settings" at bounding box center [674, 492] width 1267 height 188
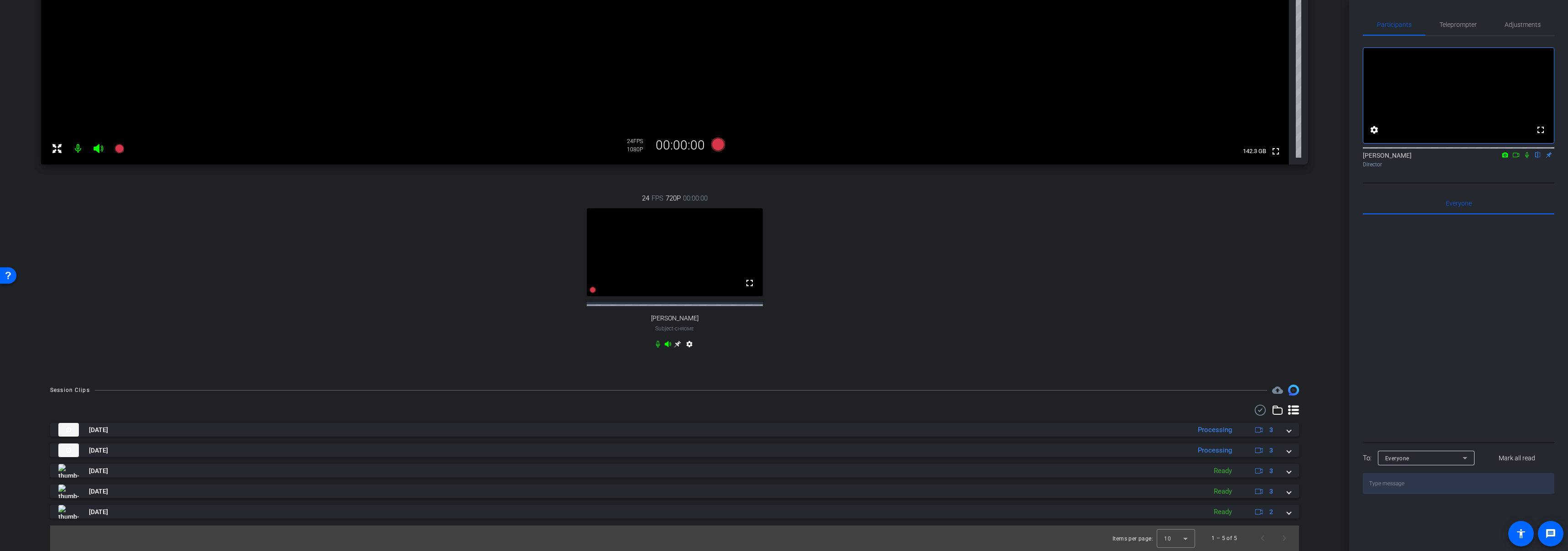
scroll to position [228, 0]
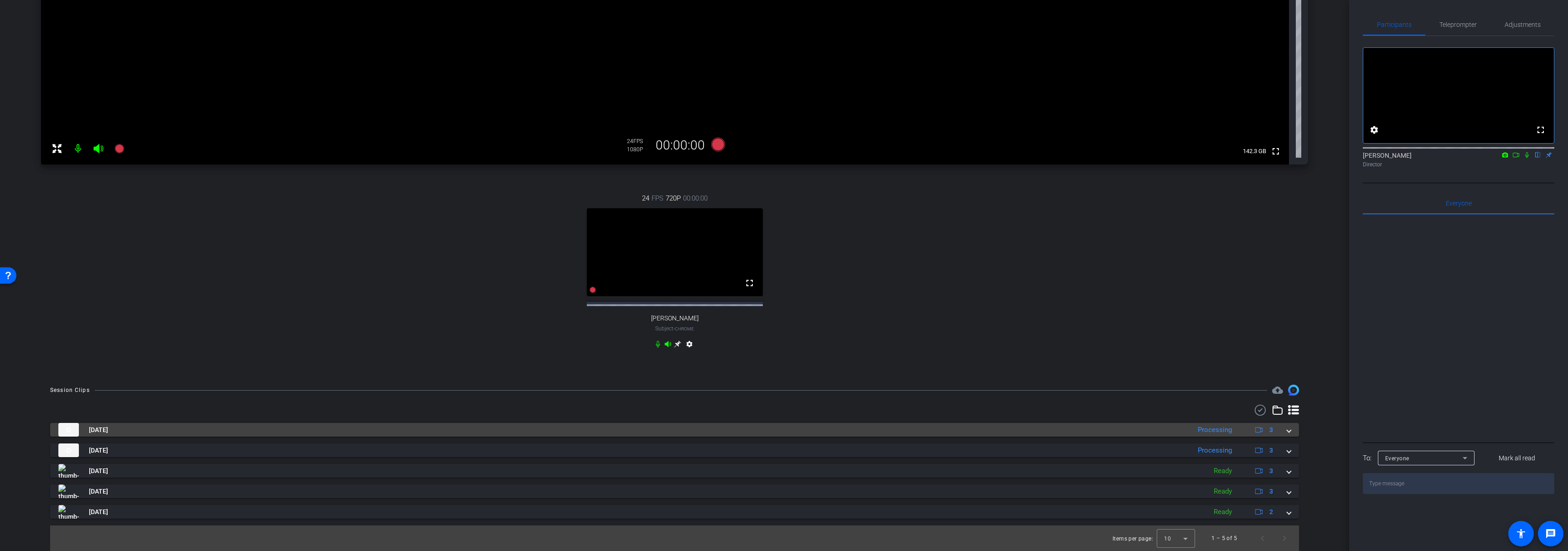
click at [708, 429] on mat-panel-title "Sep 9, 2025" at bounding box center [622, 429] width 1127 height 13
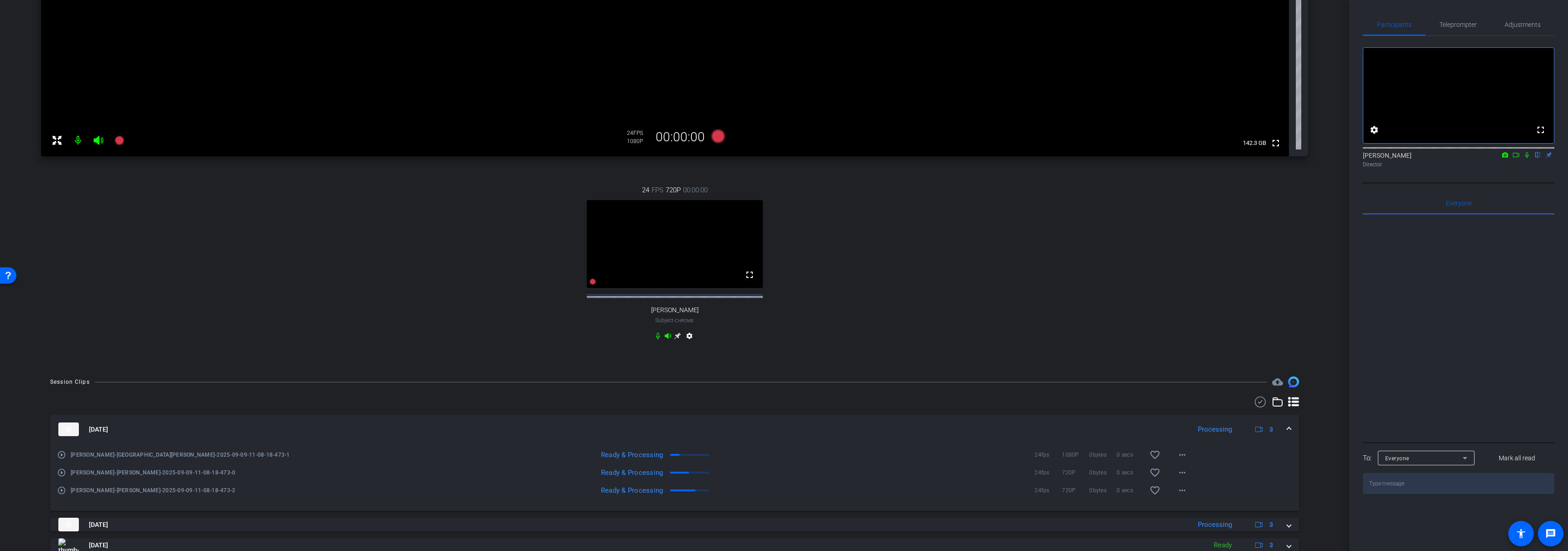
click at [707, 429] on mat-expansion-panel-header "Sep 9, 2025 Processing 3" at bounding box center [674, 429] width 1249 height 29
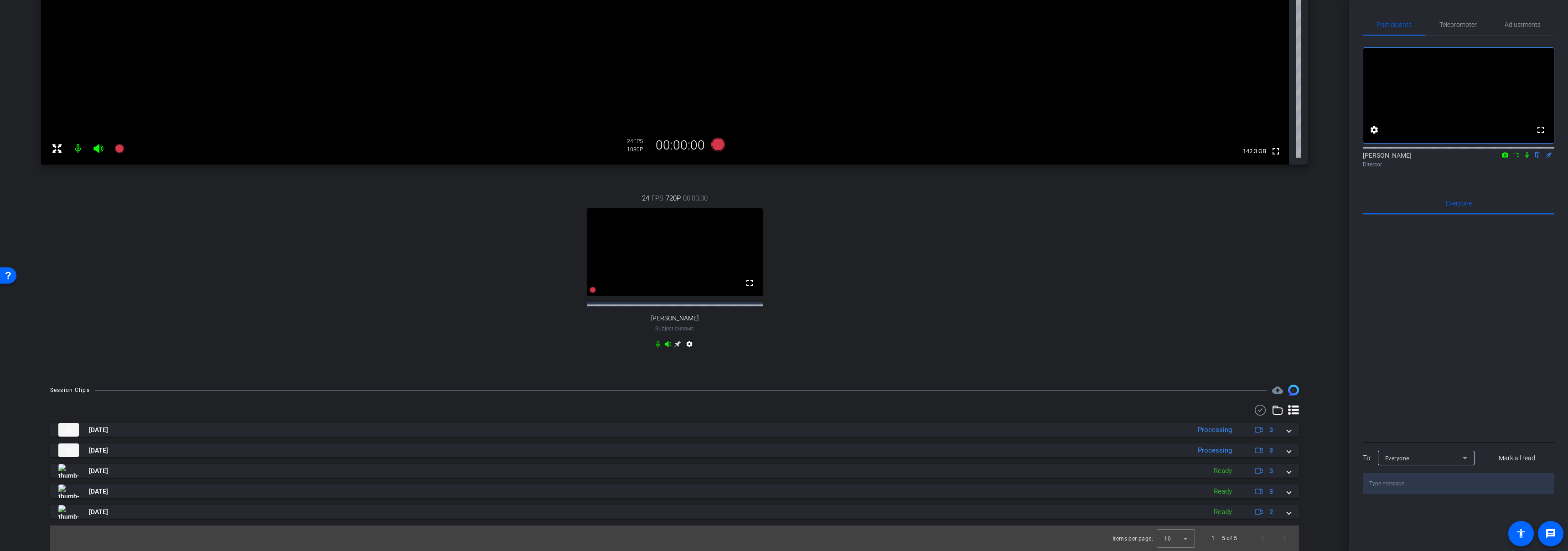
scroll to position [0, 0]
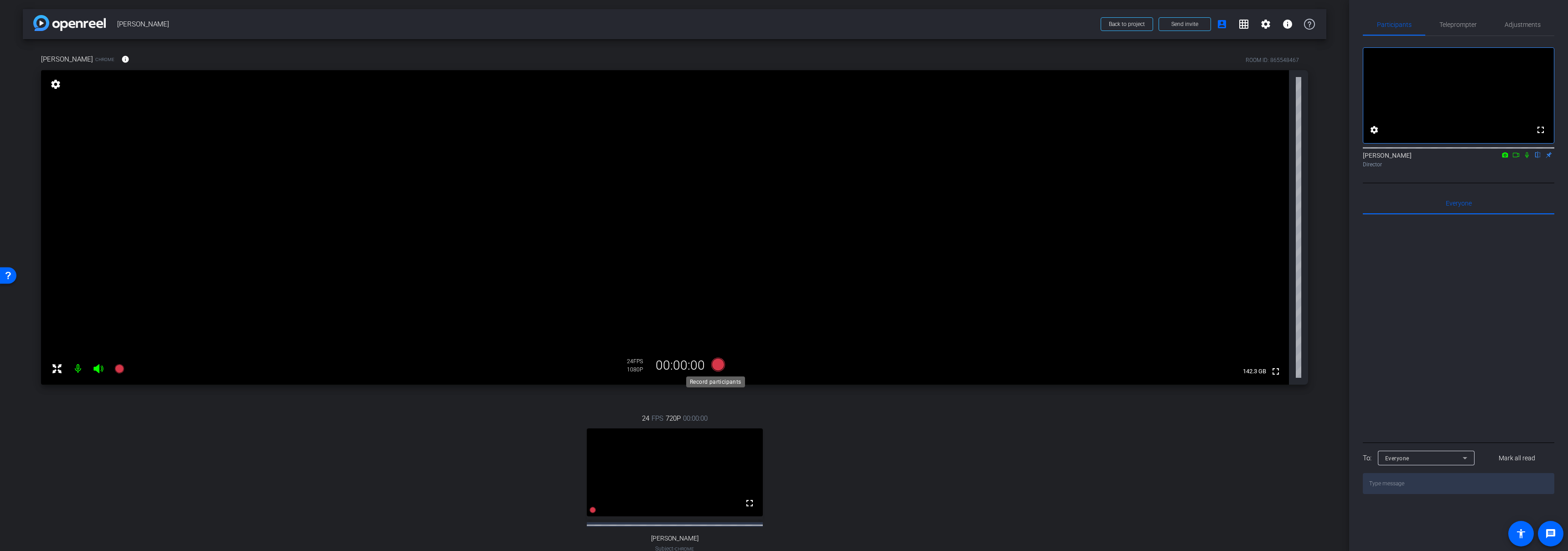
click at [717, 364] on icon at bounding box center [718, 364] width 13 height 13
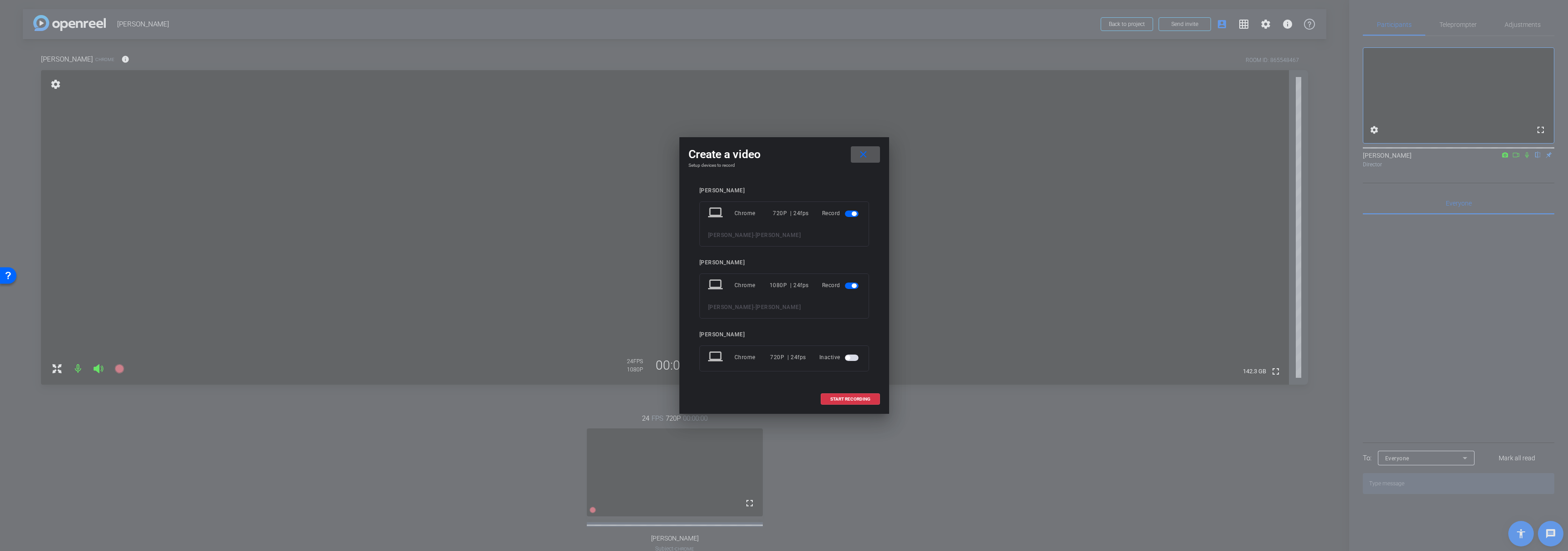
click at [853, 357] on span "button" at bounding box center [852, 358] width 13 height 6
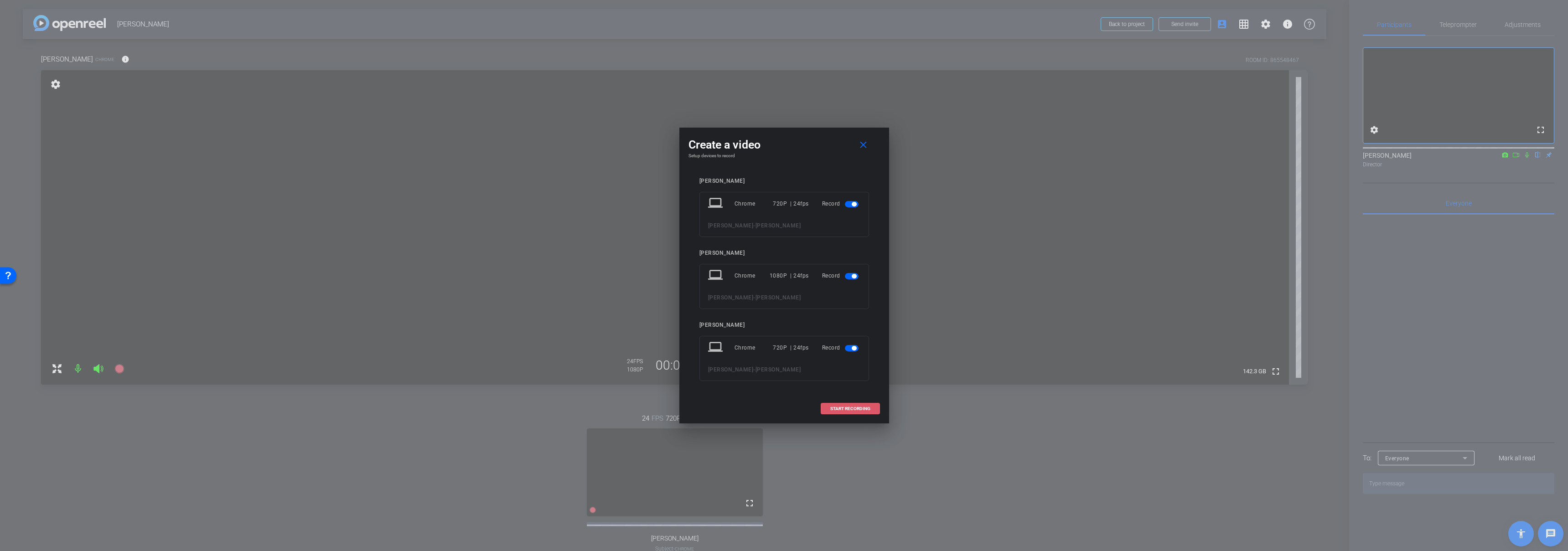
click at [849, 409] on span "START RECORDING" at bounding box center [850, 408] width 40 height 4
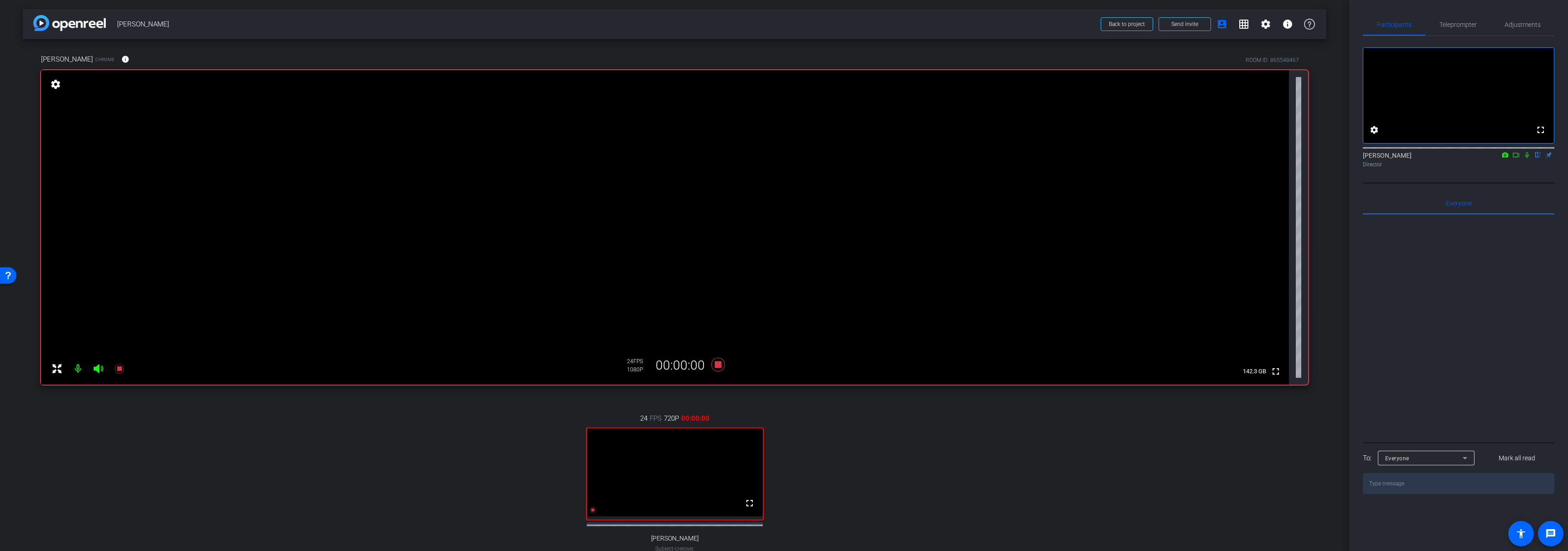
click at [847, 413] on div "24 FPS 720P 00:00:00 fullscreen Mollie Subject - Chrome settings" at bounding box center [674, 492] width 1267 height 188
click at [684, 392] on div "Ashleigh Sotelo Chrome info ROOM ID: 865548467 fullscreen settings 142.3 GB 24 …" at bounding box center [674, 317] width 1304 height 556
click at [718, 364] on icon at bounding box center [718, 364] width 13 height 13
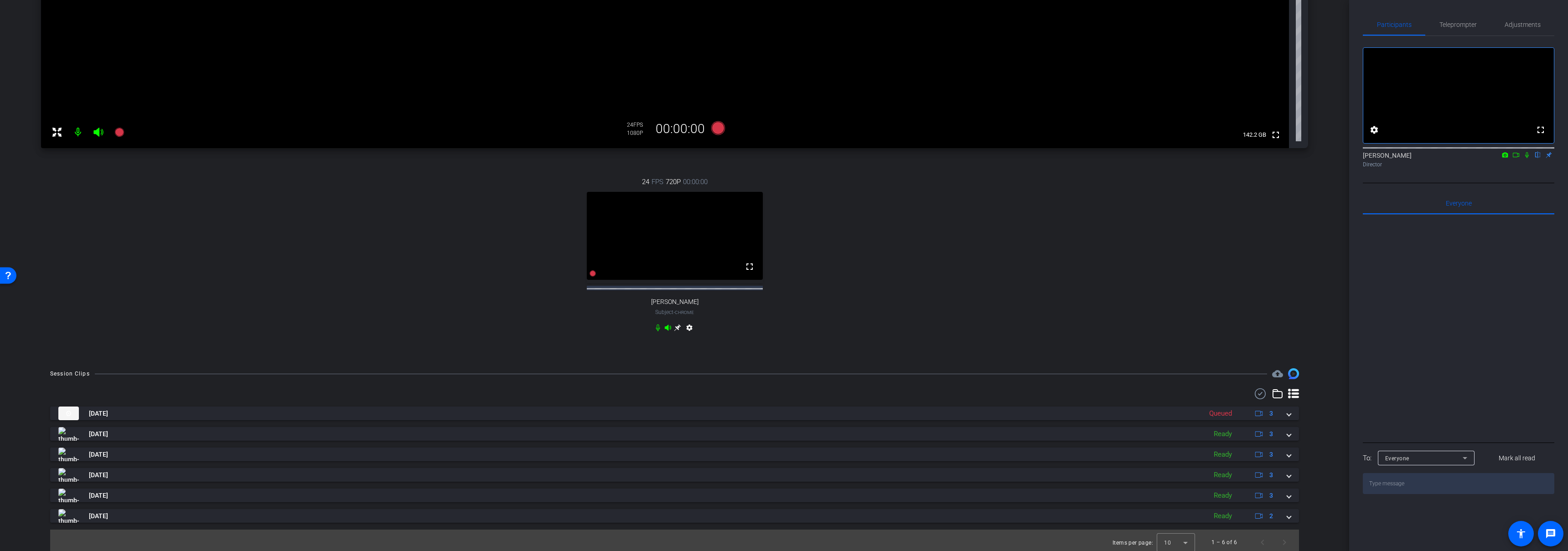
scroll to position [249, 0]
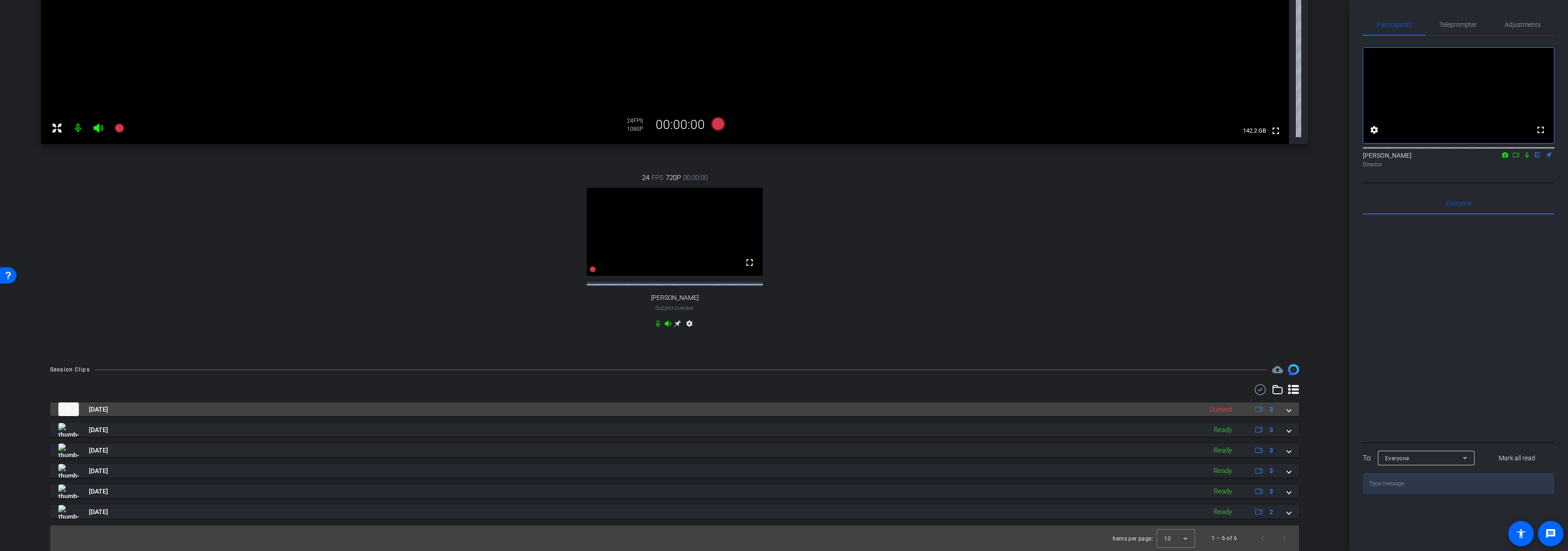
click at [840, 409] on mat-panel-title "Sep 9, 2025" at bounding box center [628, 409] width 1139 height 13
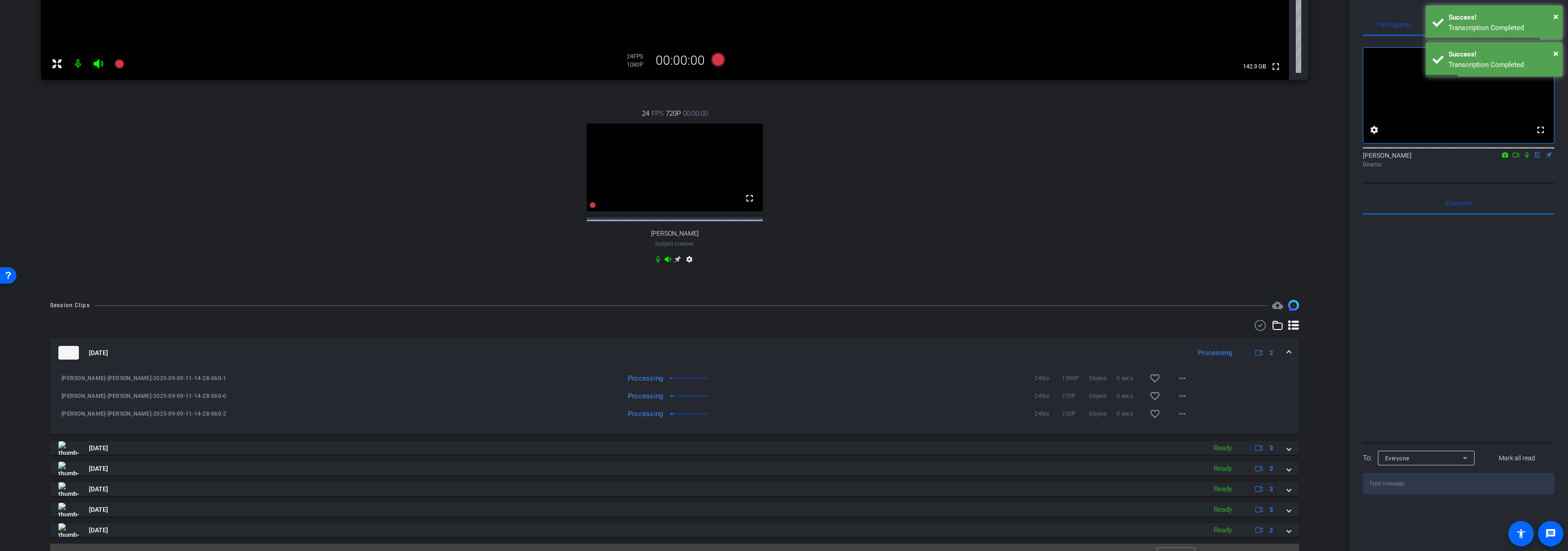
scroll to position [0, 0]
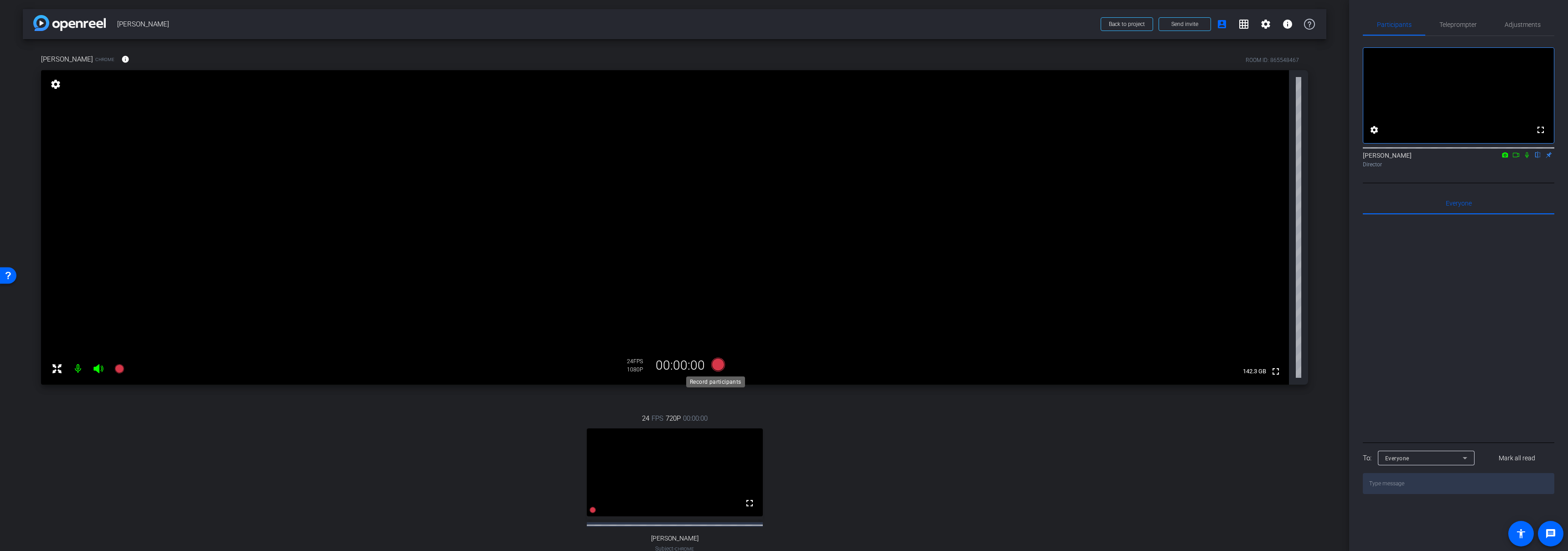
click at [715, 364] on icon at bounding box center [718, 364] width 13 height 13
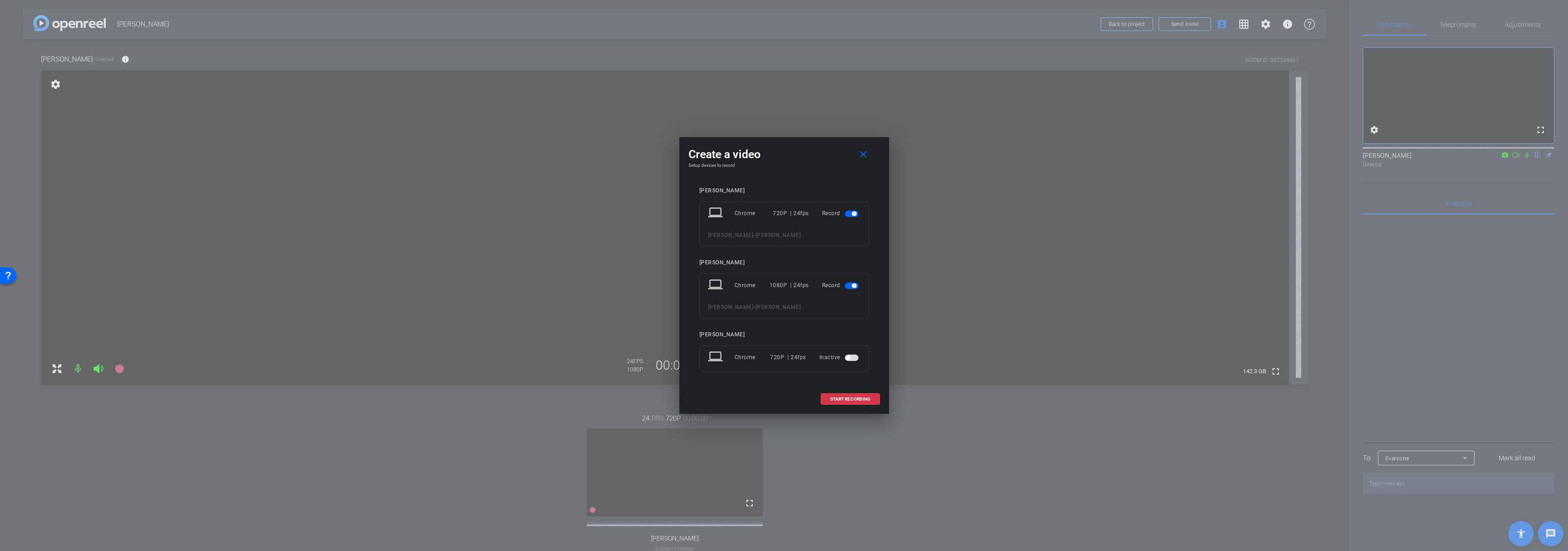
click at [853, 357] on span "button" at bounding box center [852, 358] width 13 height 6
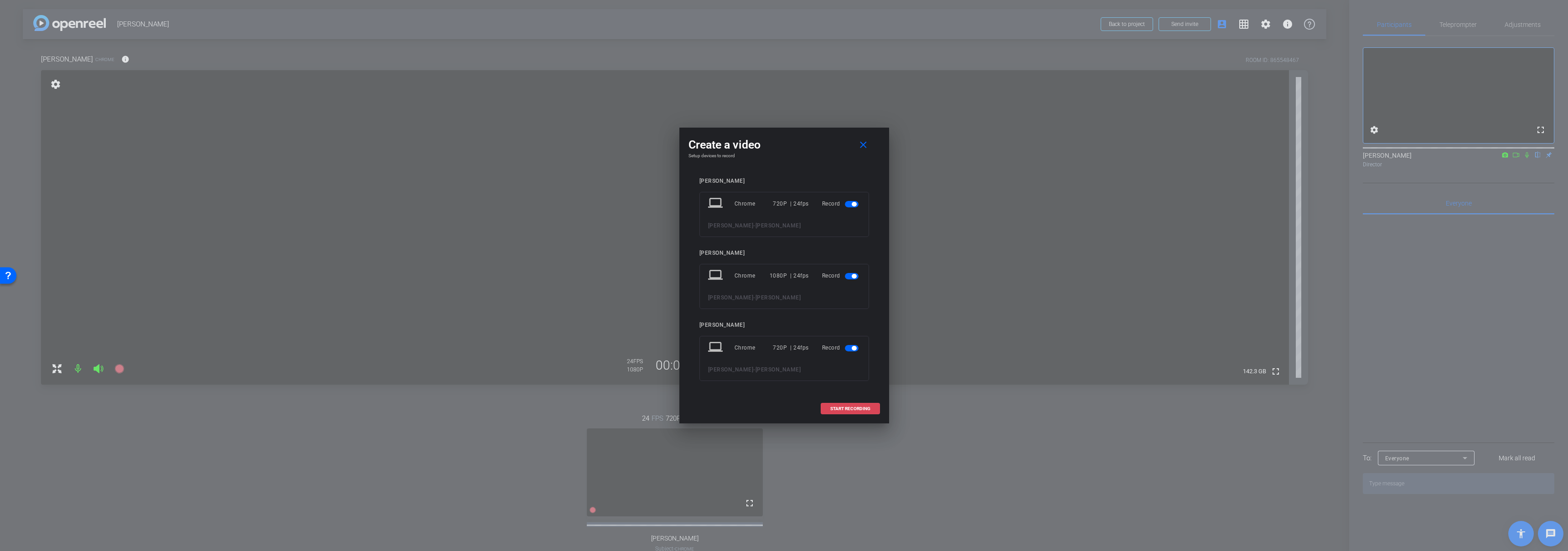
click at [849, 409] on span "START RECORDING" at bounding box center [850, 408] width 40 height 4
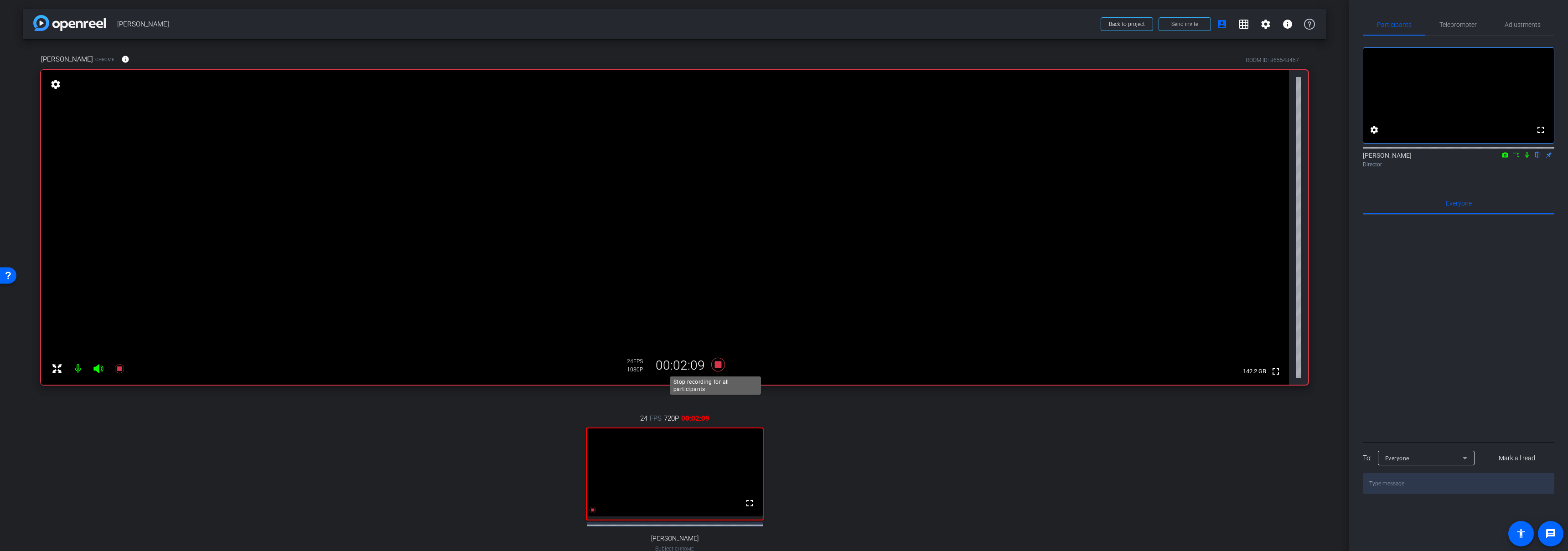
click at [716, 366] on icon at bounding box center [718, 364] width 13 height 13
click at [987, 442] on div "24 FPS 720P 00:02:10 fullscreen Mollie Subject - Chrome settings" at bounding box center [674, 492] width 1267 height 188
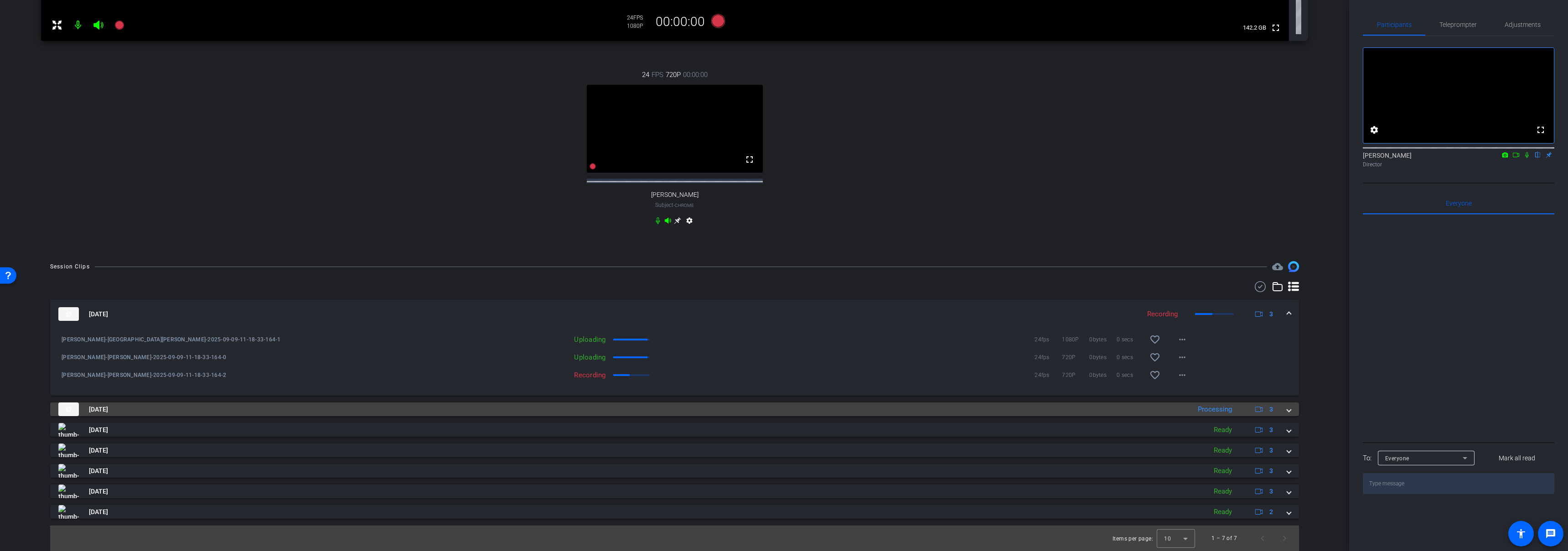
click at [796, 406] on mat-panel-title "Sep 9, 2025" at bounding box center [622, 409] width 1127 height 13
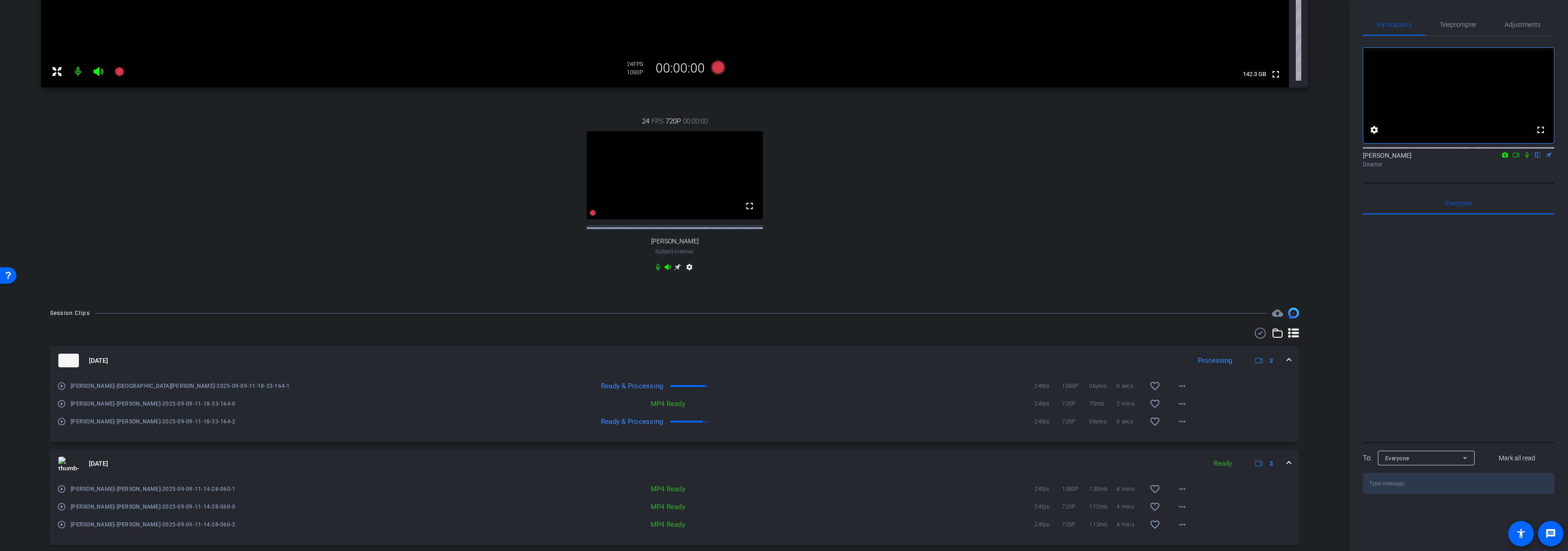
scroll to position [298, 0]
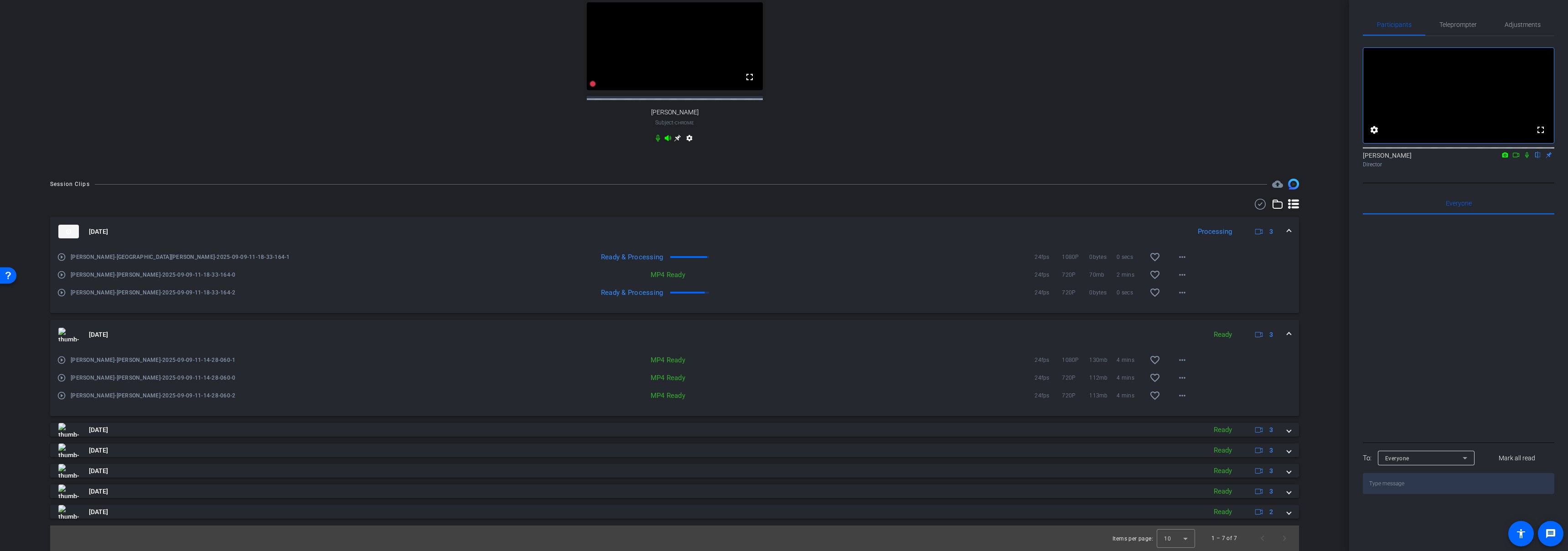
click at [1287, 330] on span at bounding box center [1289, 334] width 4 height 10
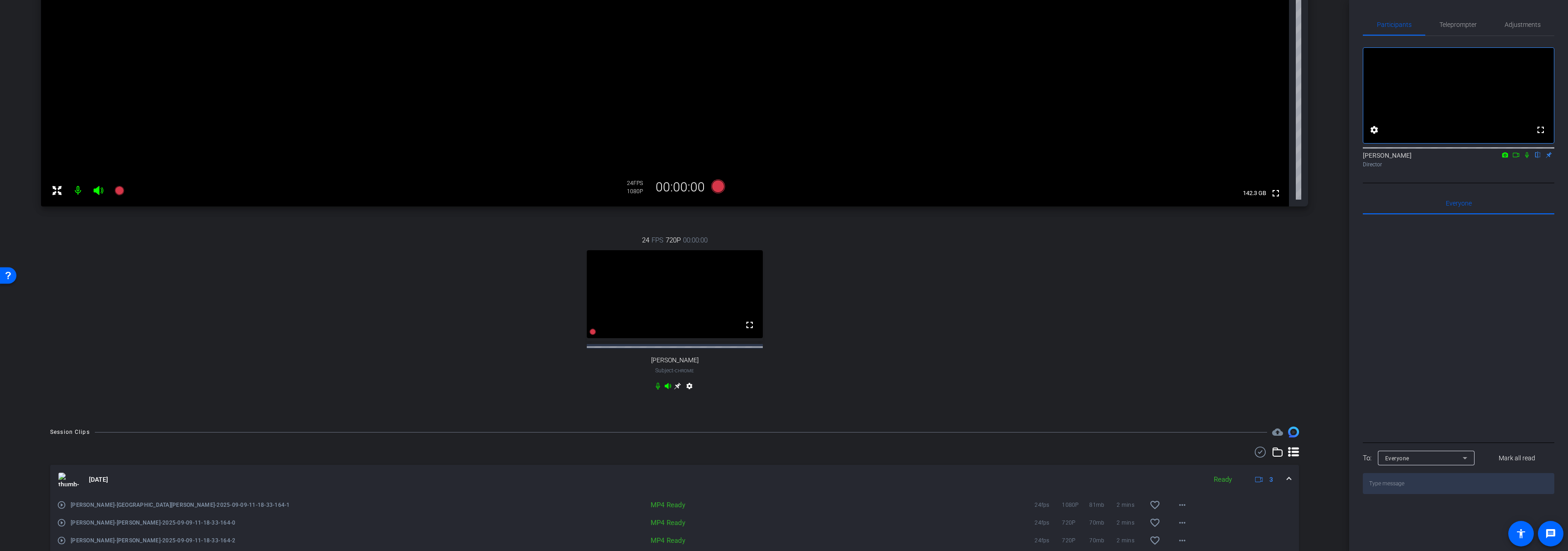
scroll to position [244, 0]
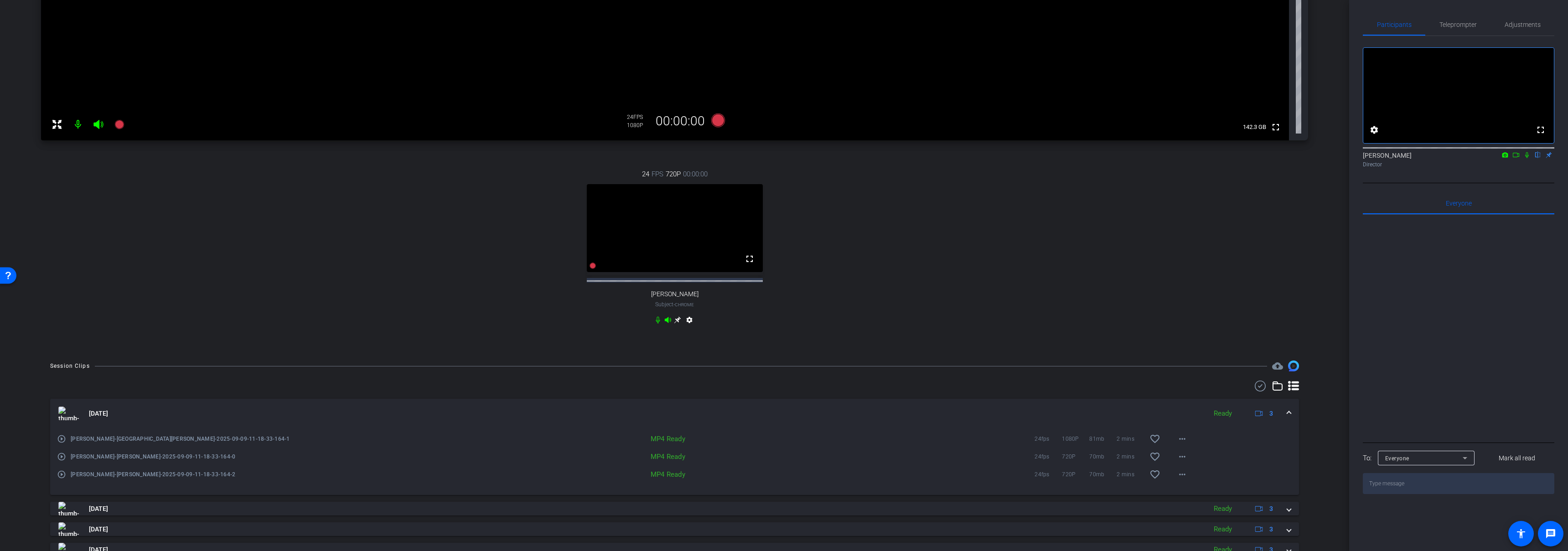
click at [1287, 418] on span at bounding box center [1289, 414] width 4 height 10
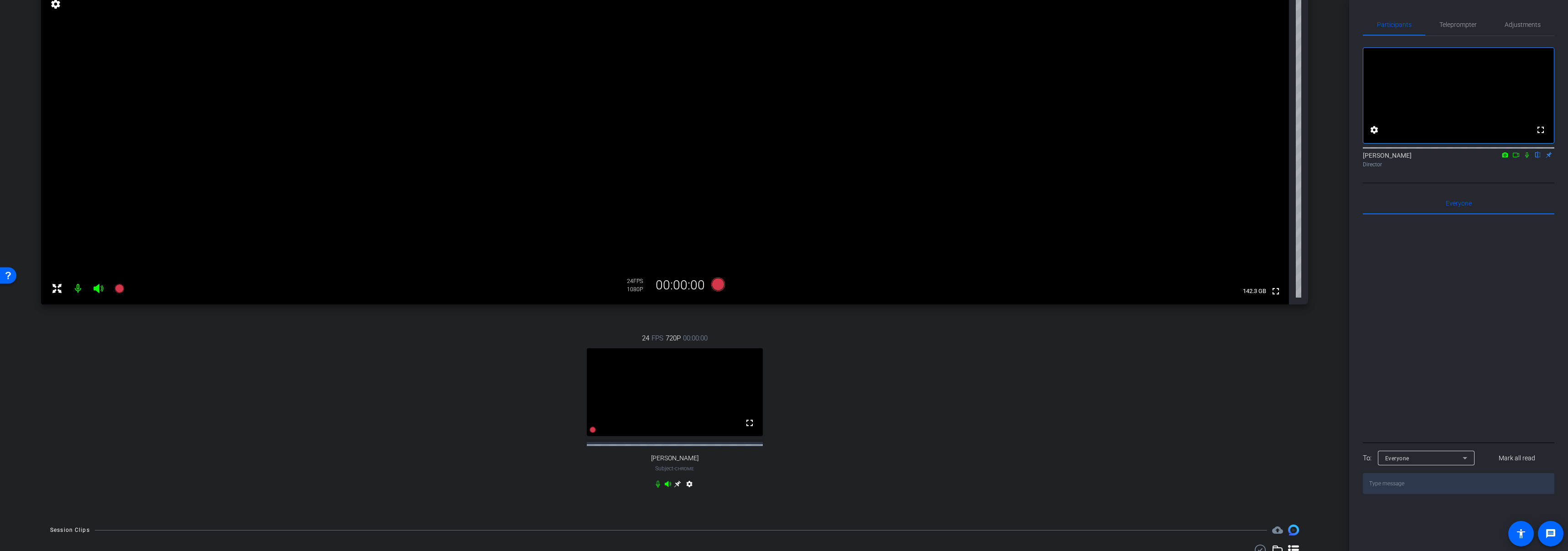
scroll to position [0, 0]
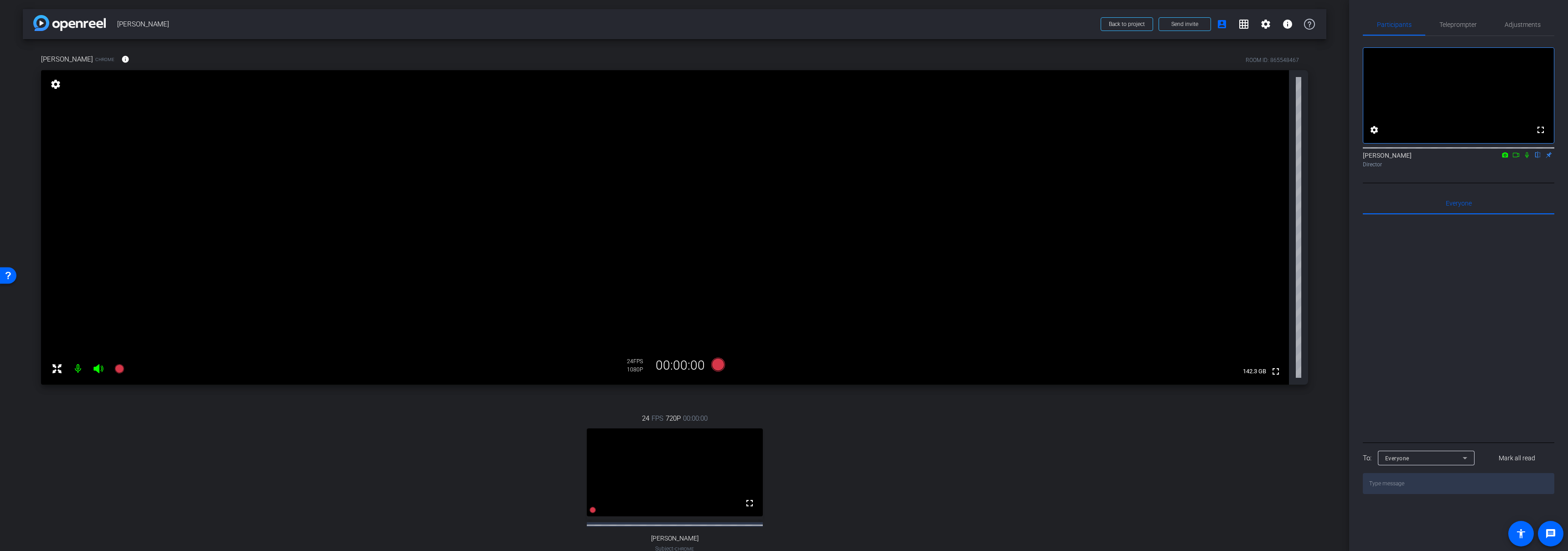
click at [685, 404] on div "24 FPS 720P 00:00:00 fullscreen Mollie Subject - Chrome settings" at bounding box center [674, 492] width 1267 height 188
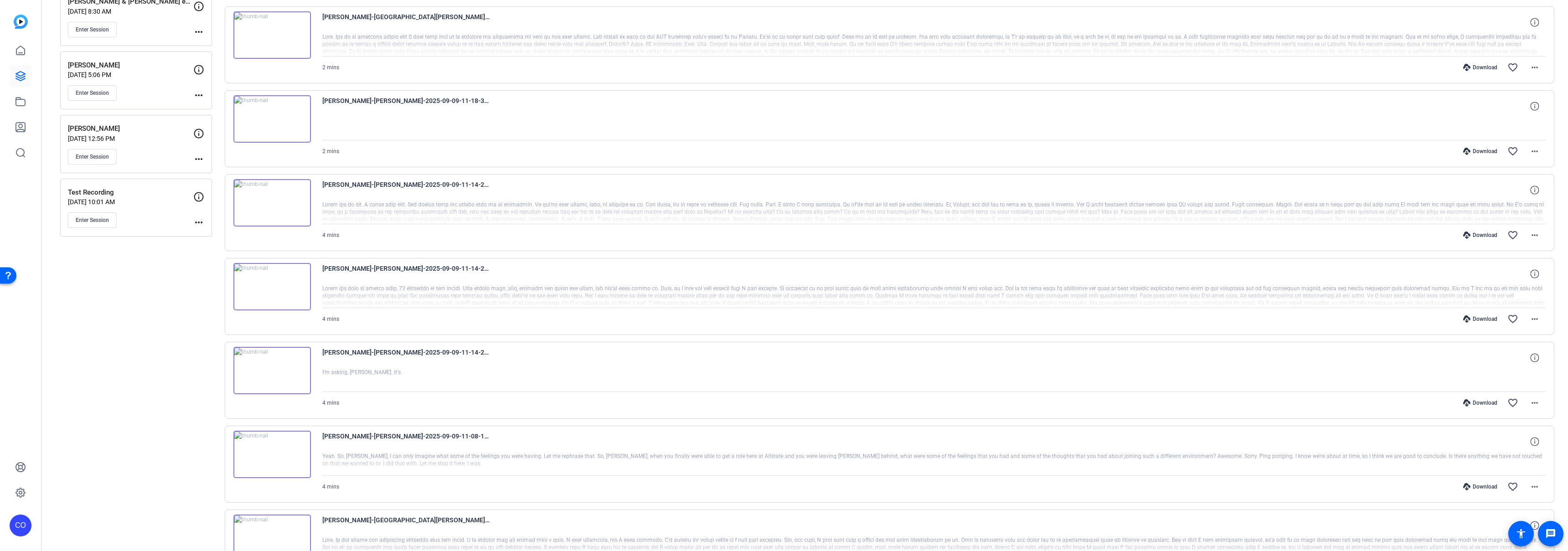
scroll to position [520, 0]
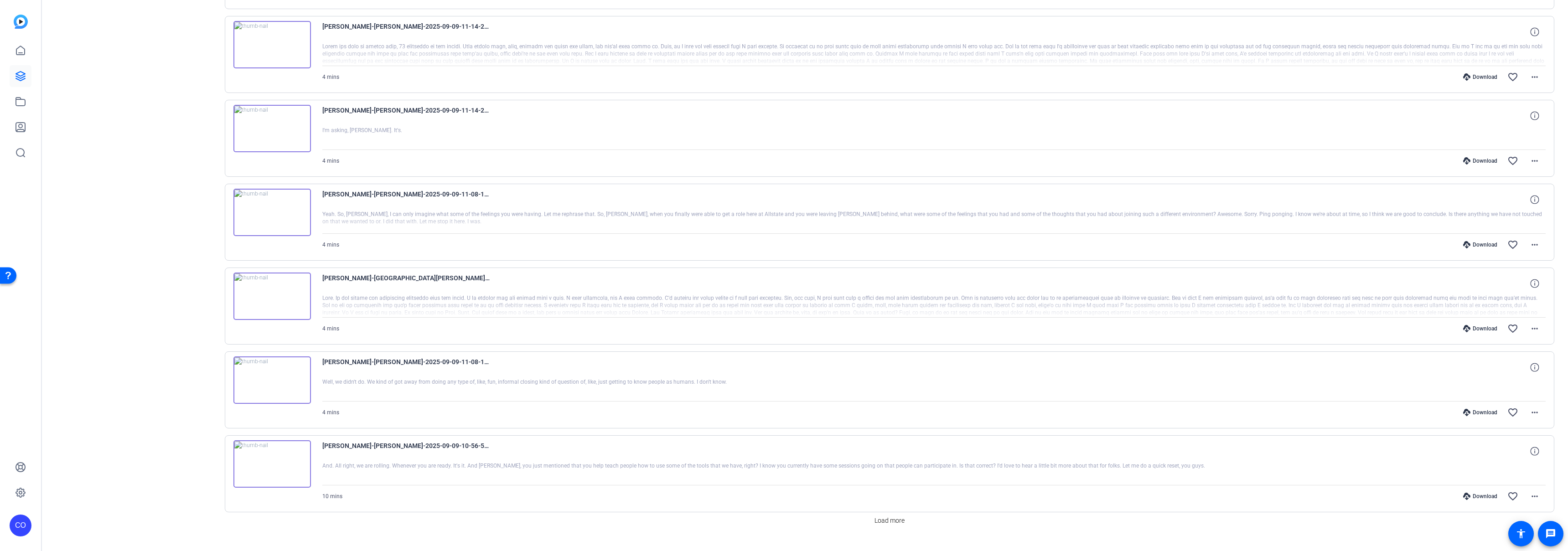
click at [898, 518] on span "Load more" at bounding box center [889, 521] width 30 height 10
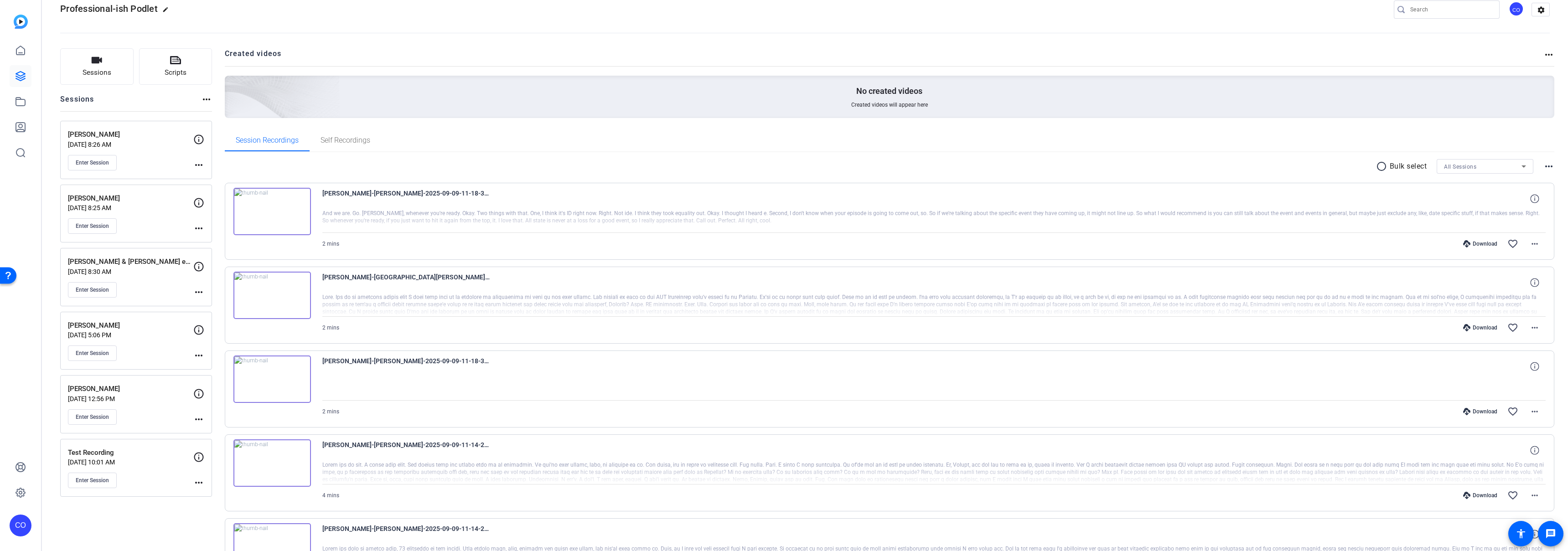
scroll to position [0, 0]
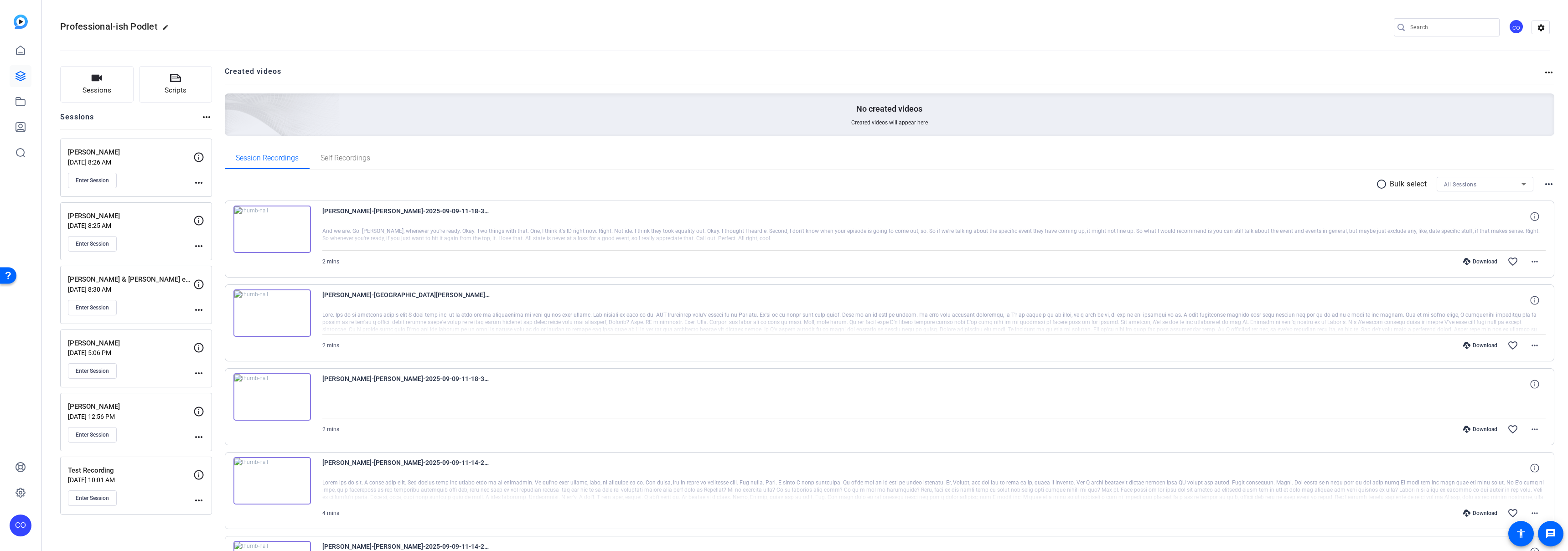
click at [1377, 182] on mat-icon "radio_button_unchecked" at bounding box center [1383, 184] width 13 height 11
click at [237, 219] on img at bounding box center [272, 240] width 77 height 47
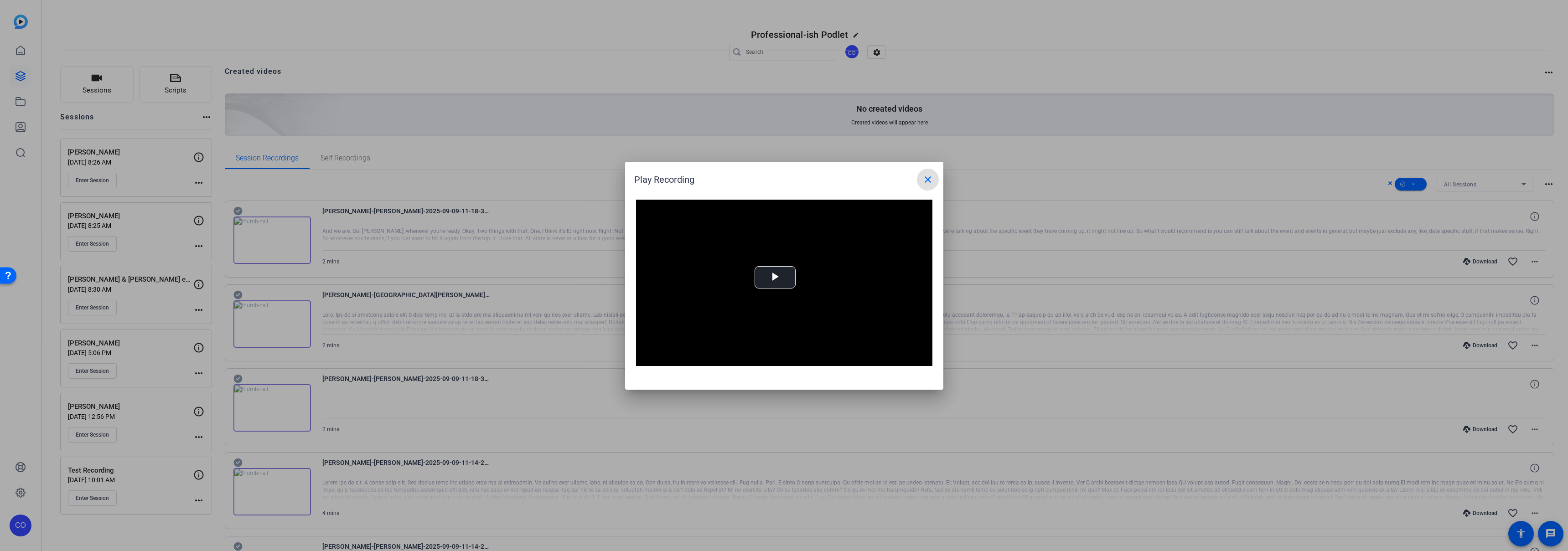
click at [926, 180] on mat-icon "close" at bounding box center [928, 179] width 11 height 11
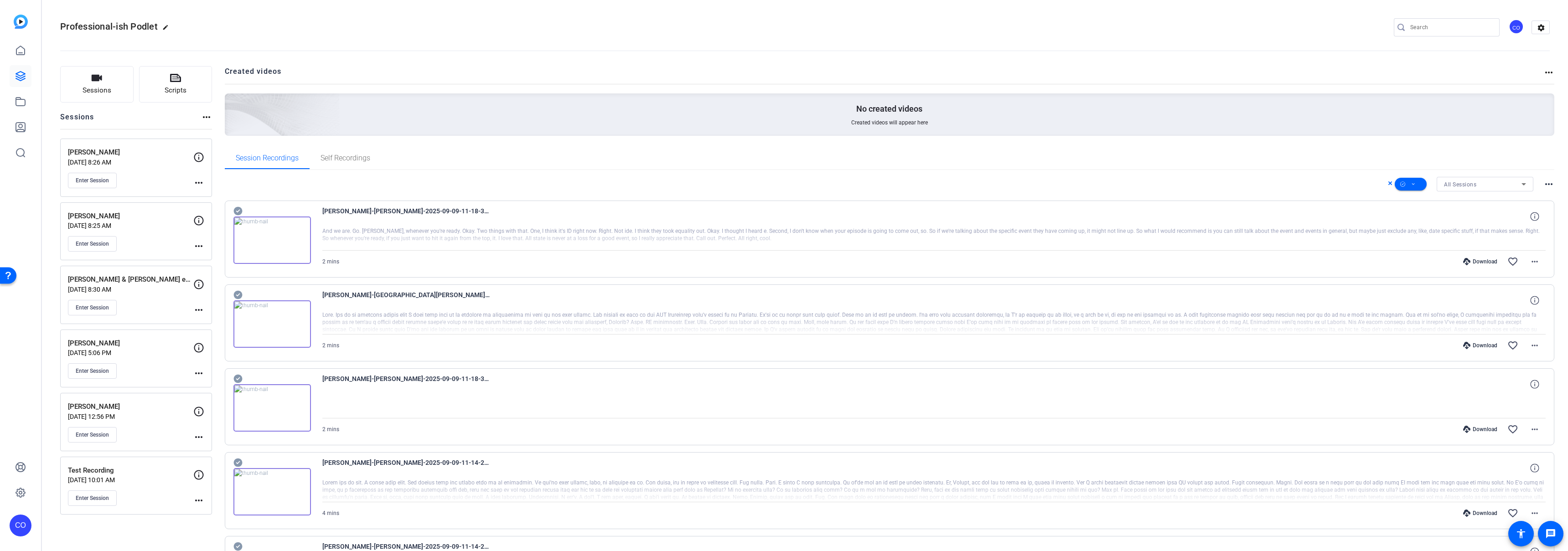
click at [241, 210] on icon at bounding box center [238, 211] width 9 height 9
click at [239, 293] on icon at bounding box center [238, 295] width 9 height 9
click at [236, 381] on icon at bounding box center [238, 379] width 9 height 9
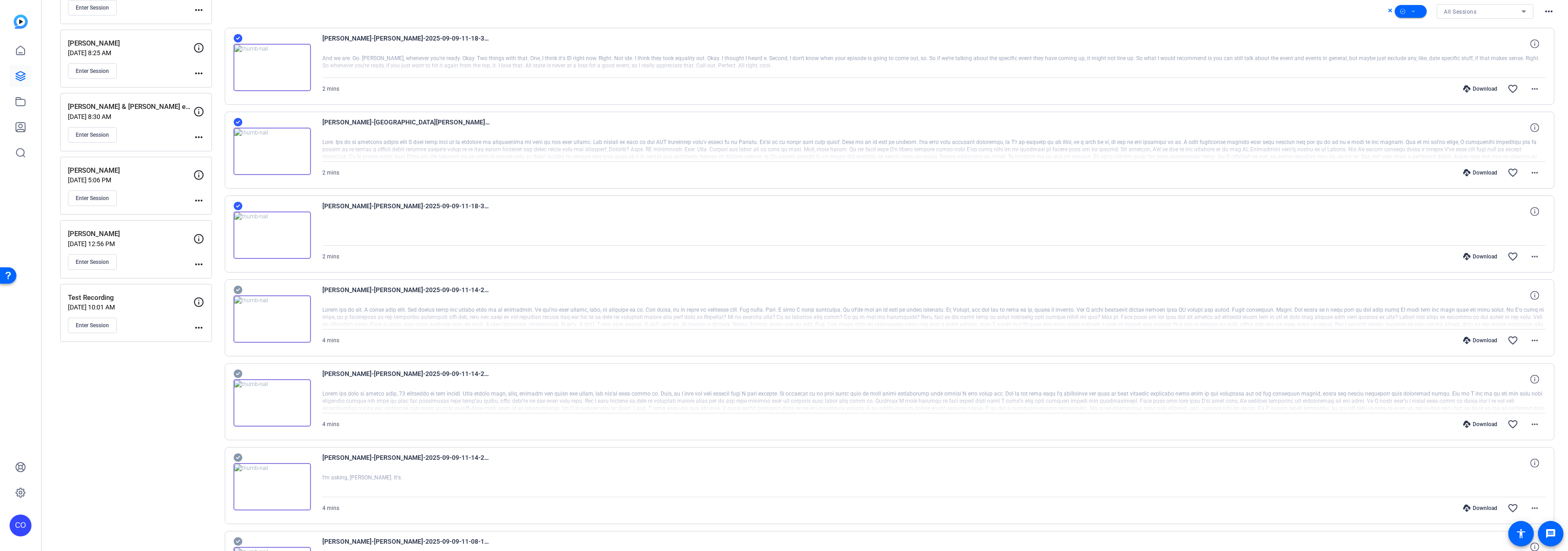
scroll to position [195, 0]
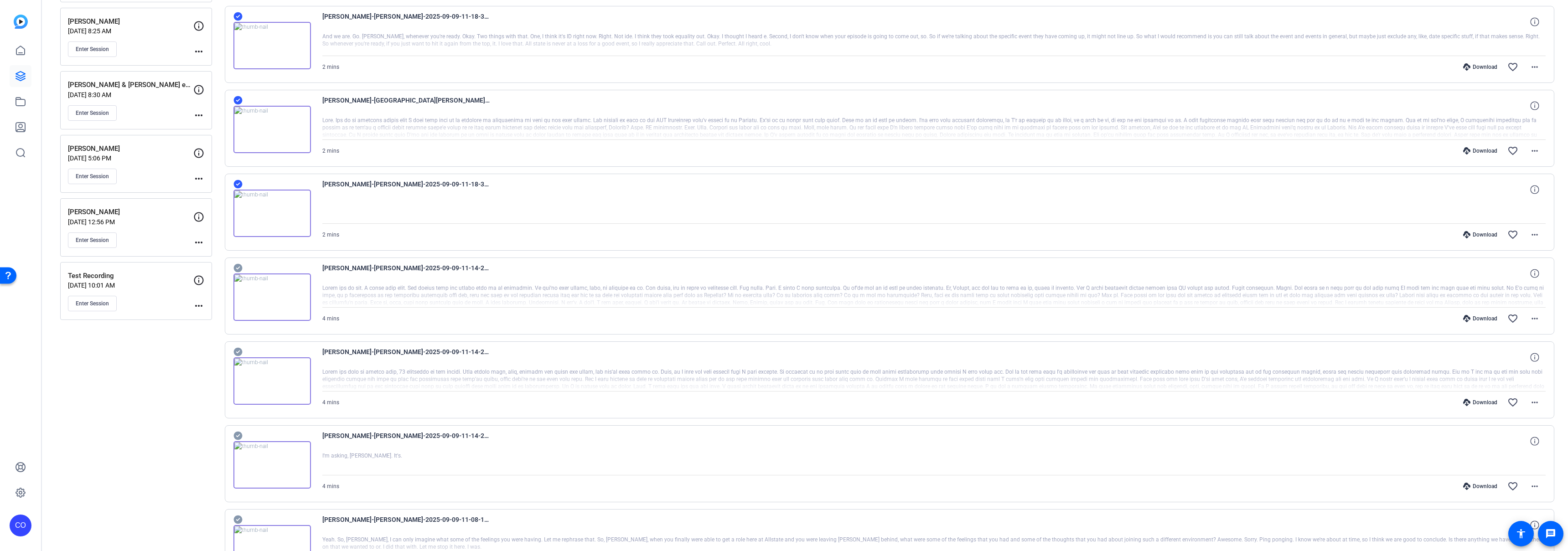
click at [241, 268] on icon at bounding box center [238, 268] width 9 height 9
click at [234, 352] on icon at bounding box center [238, 352] width 9 height 9
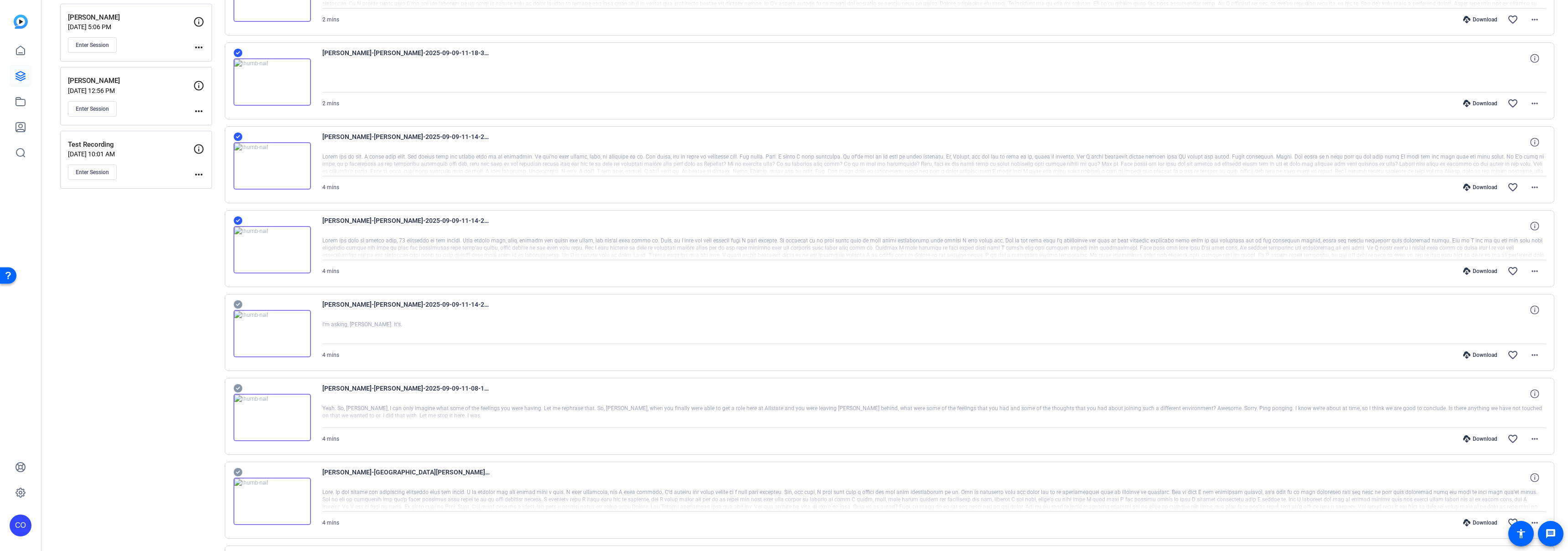
scroll to position [347, 0]
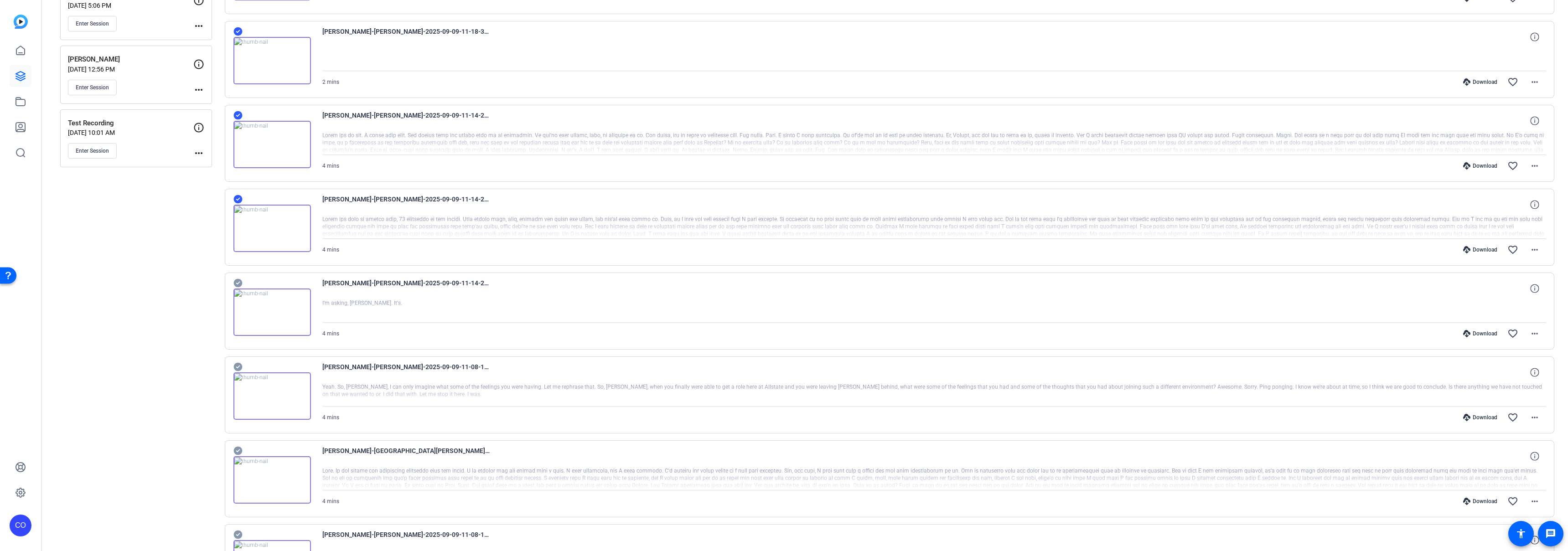
click at [239, 280] on icon at bounding box center [238, 283] width 9 height 9
click at [239, 364] on icon at bounding box center [238, 367] width 9 height 9
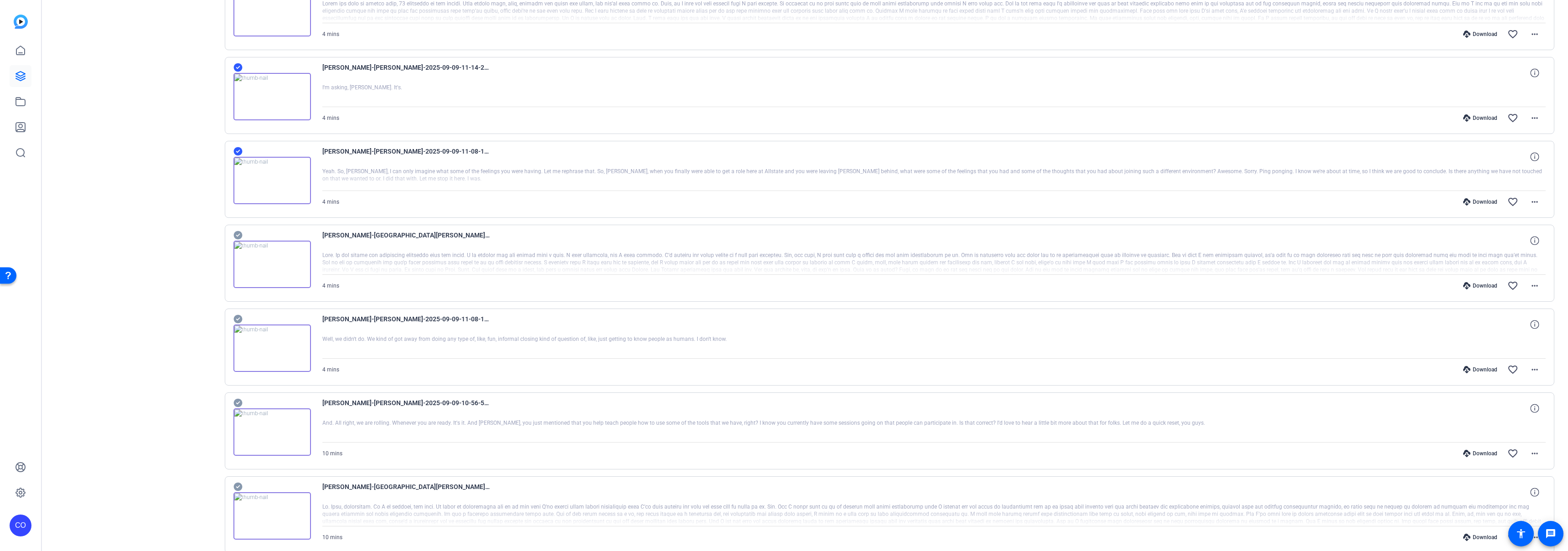
scroll to position [567, 0]
click at [236, 229] on icon at bounding box center [238, 230] width 9 height 9
click at [240, 313] on icon at bounding box center [238, 314] width 9 height 9
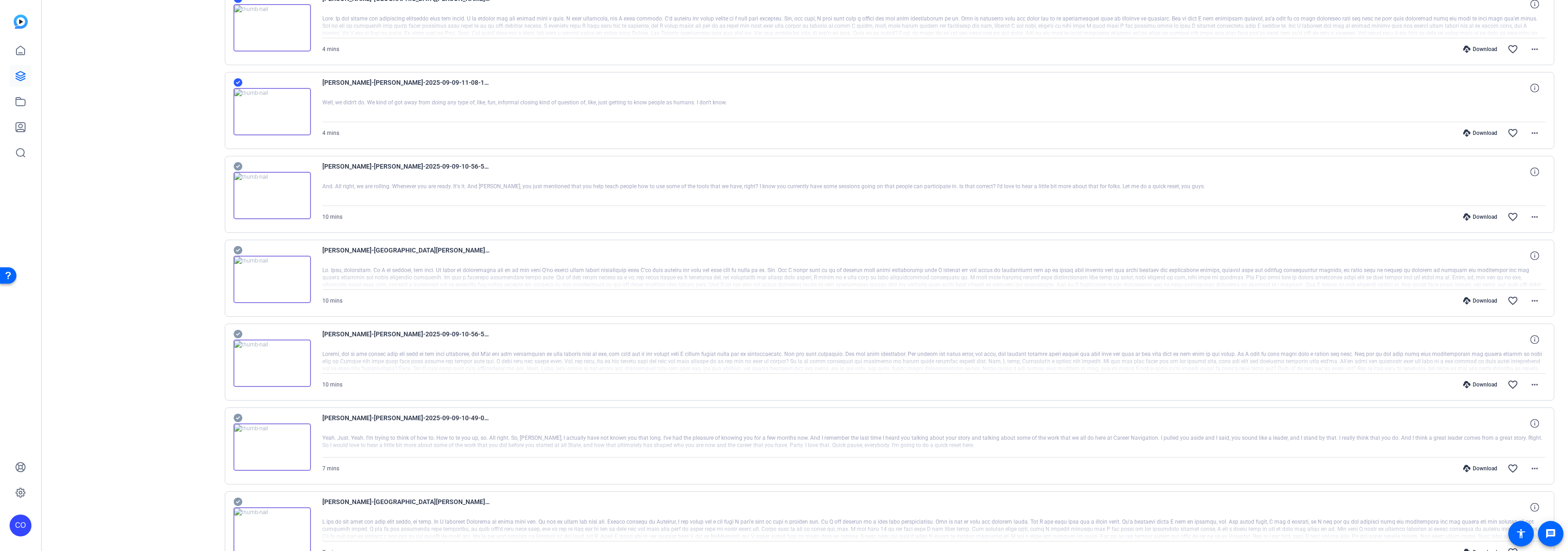
scroll to position [807, 0]
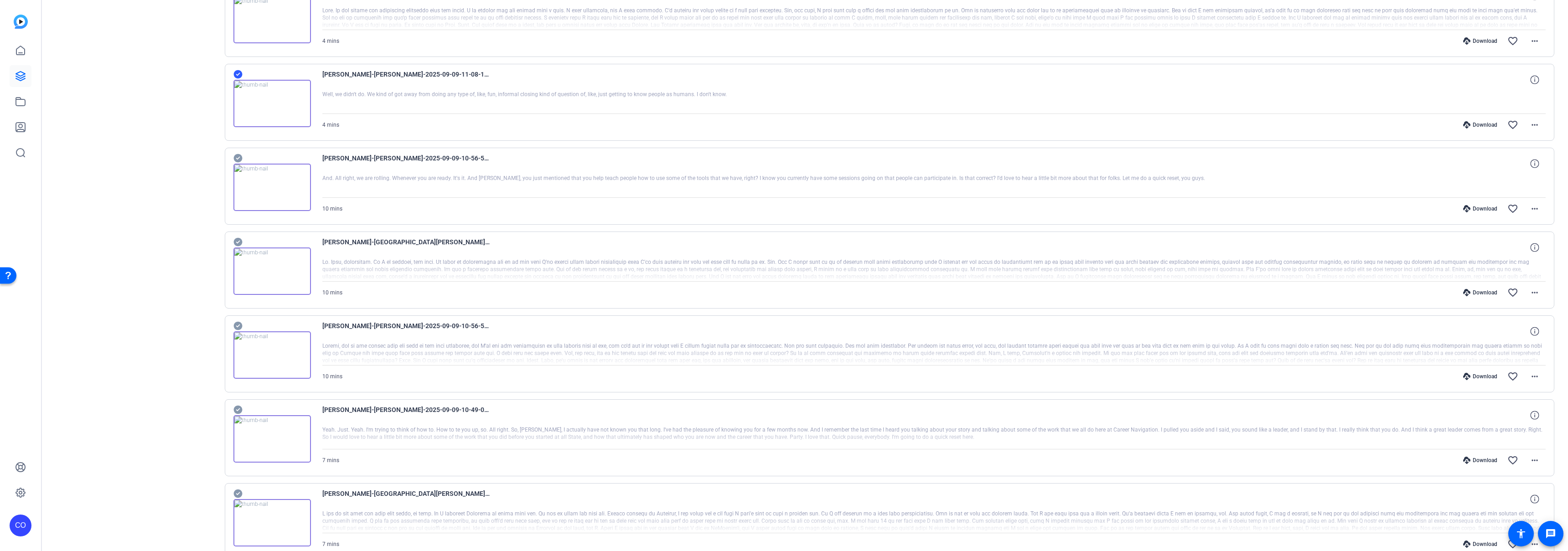
click at [240, 158] on icon at bounding box center [238, 158] width 9 height 9
click at [237, 242] on icon at bounding box center [238, 242] width 9 height 11
click at [236, 324] on icon at bounding box center [238, 326] width 9 height 9
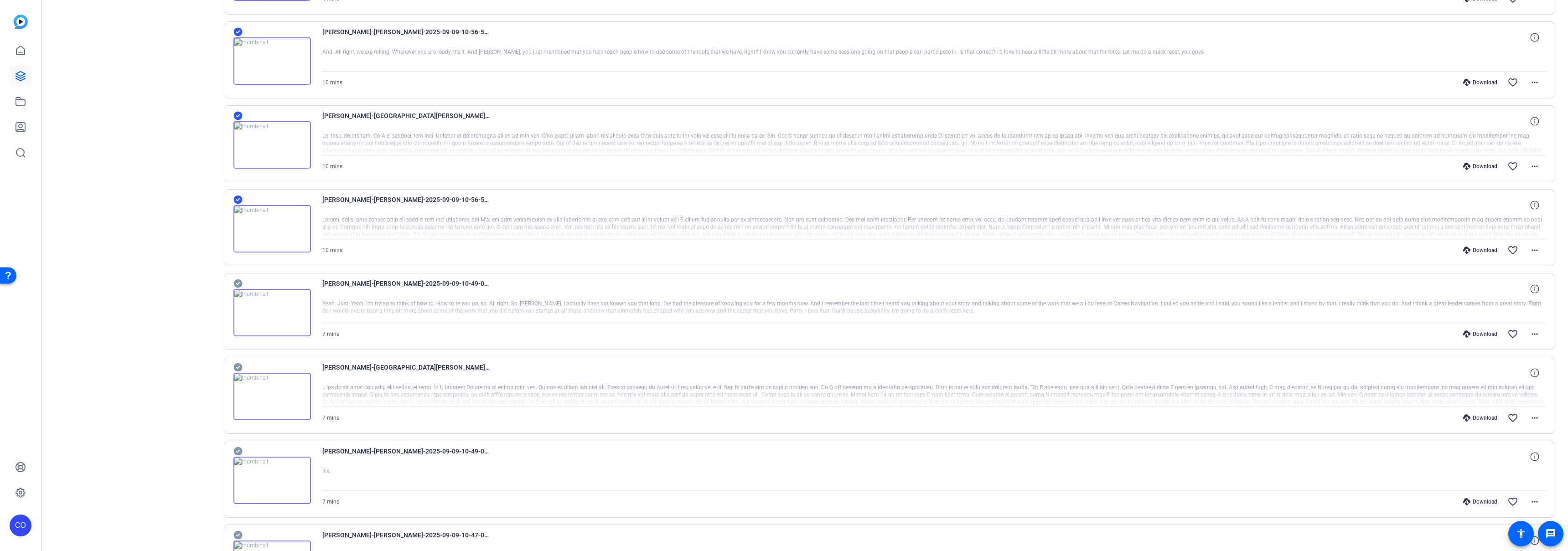
scroll to position [977, 0]
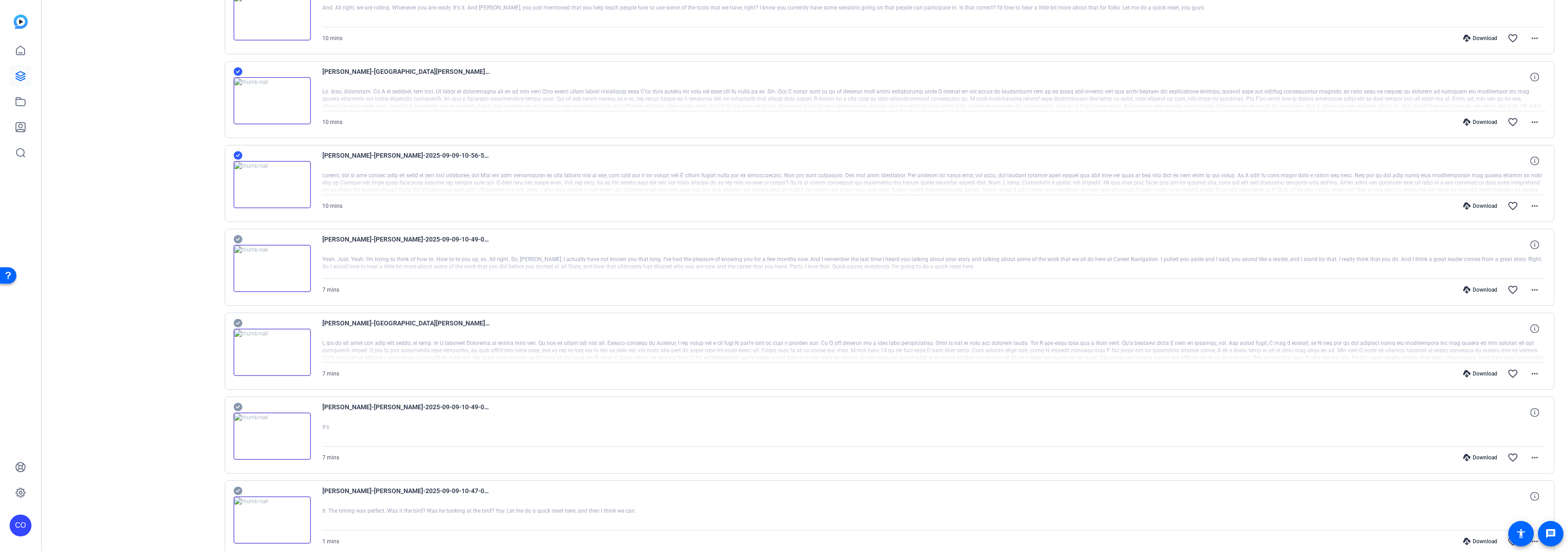
click at [240, 240] on icon at bounding box center [238, 240] width 9 height 9
click at [236, 323] on icon at bounding box center [238, 323] width 9 height 11
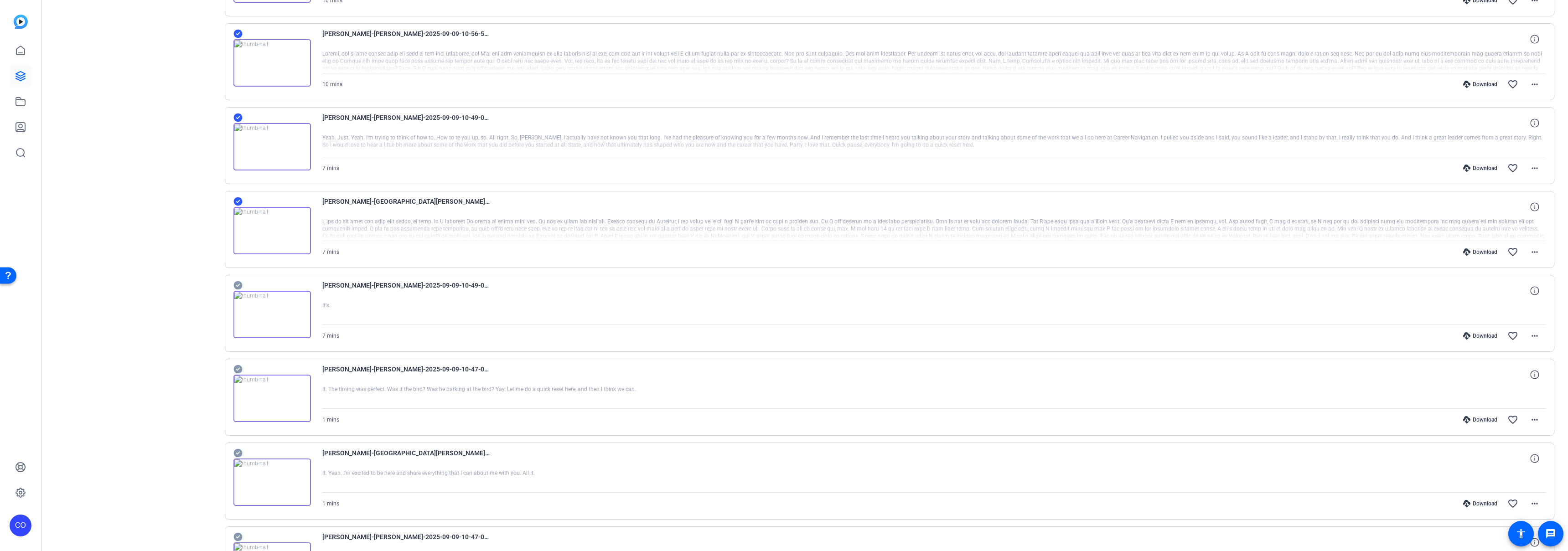
scroll to position [1142, 0]
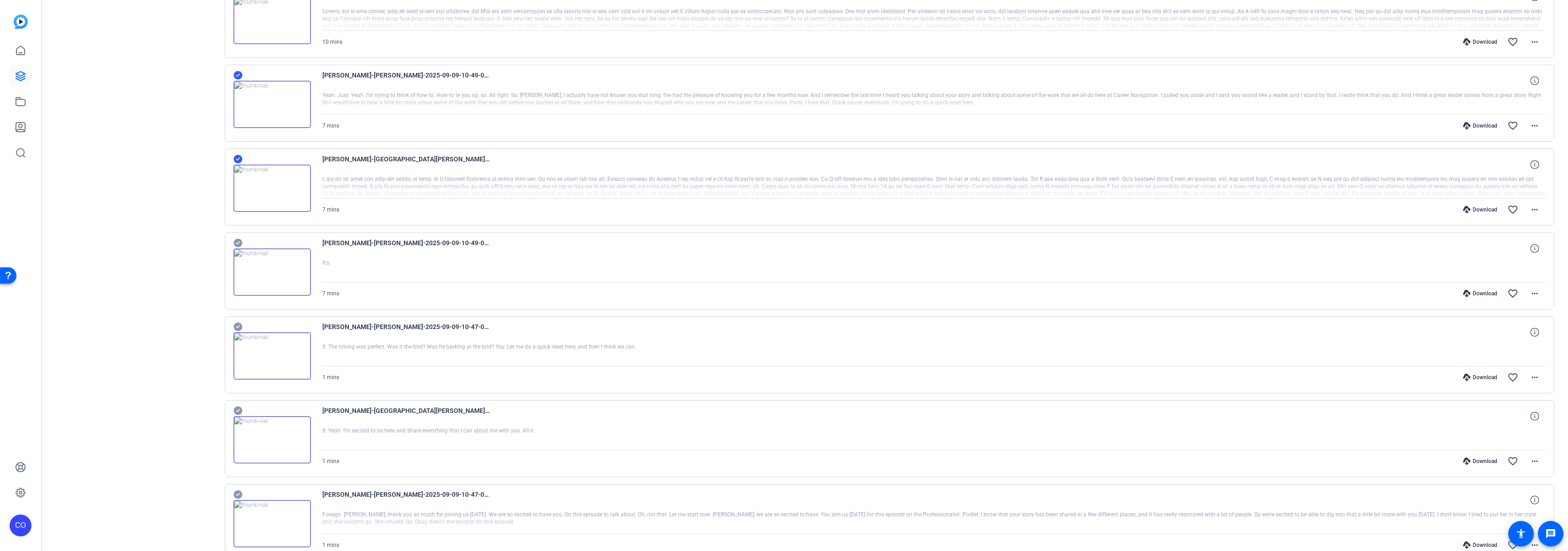
click at [240, 243] on icon at bounding box center [238, 243] width 9 height 9
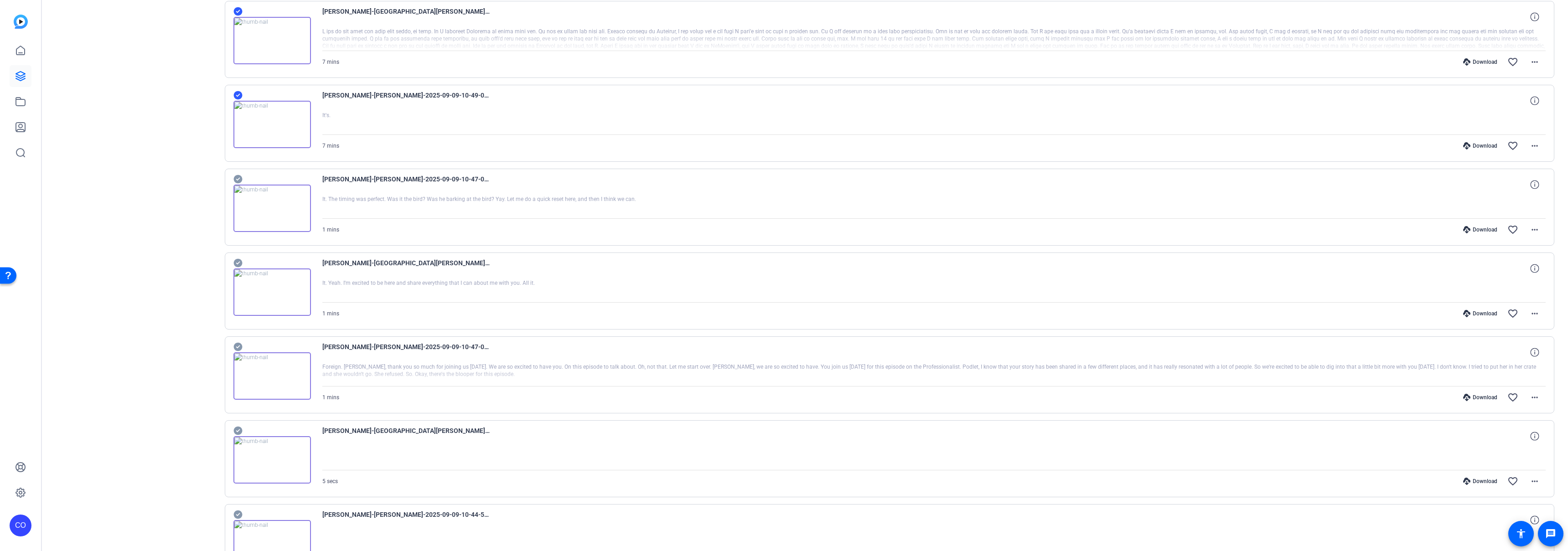
scroll to position [1290, 0]
click at [239, 346] on icon at bounding box center [238, 347] width 9 height 9
click at [238, 260] on icon at bounding box center [238, 263] width 9 height 9
click at [236, 177] on icon at bounding box center [238, 179] width 9 height 9
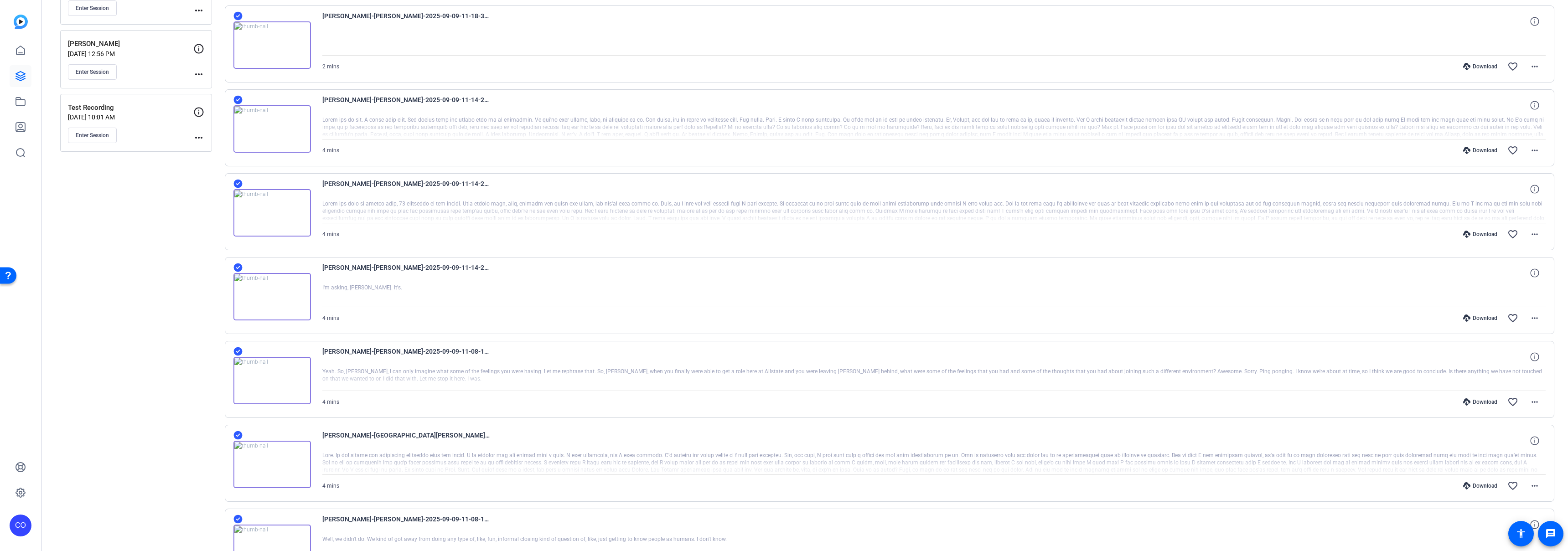
scroll to position [0, 0]
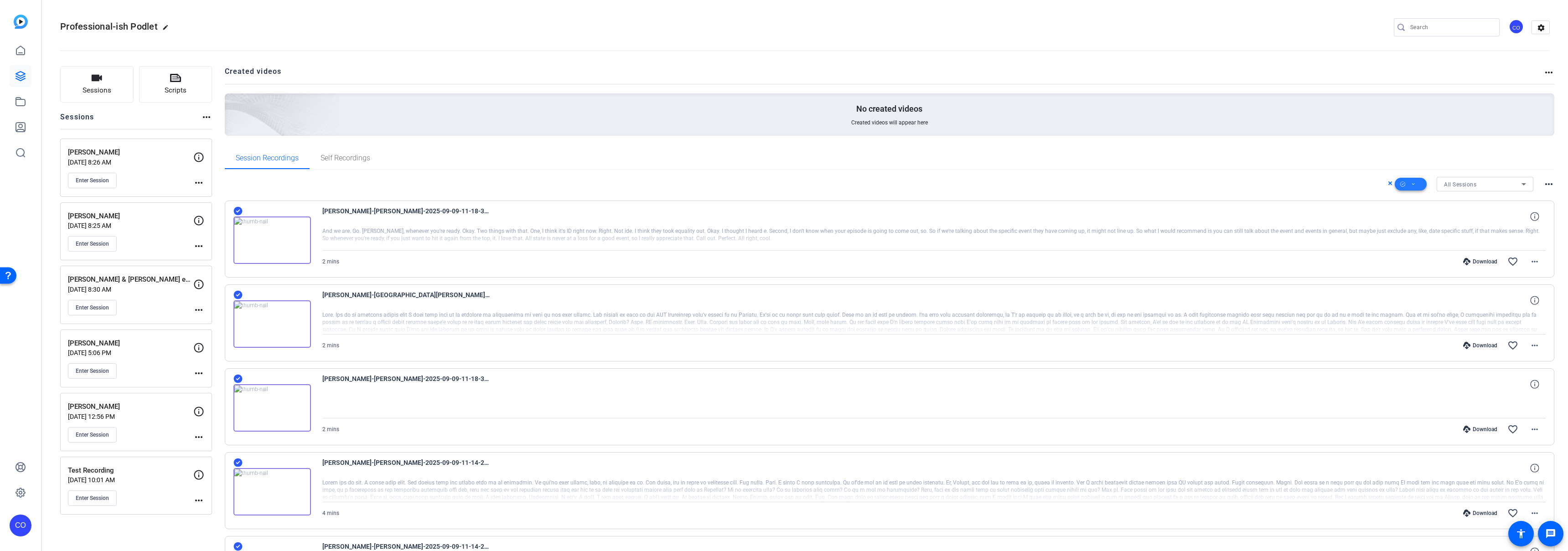
click at [1412, 184] on span at bounding box center [1410, 184] width 32 height 22
click at [1423, 229] on span "Download MP4" at bounding box center [1421, 233] width 48 height 11
